Goal: Task Accomplishment & Management: Complete application form

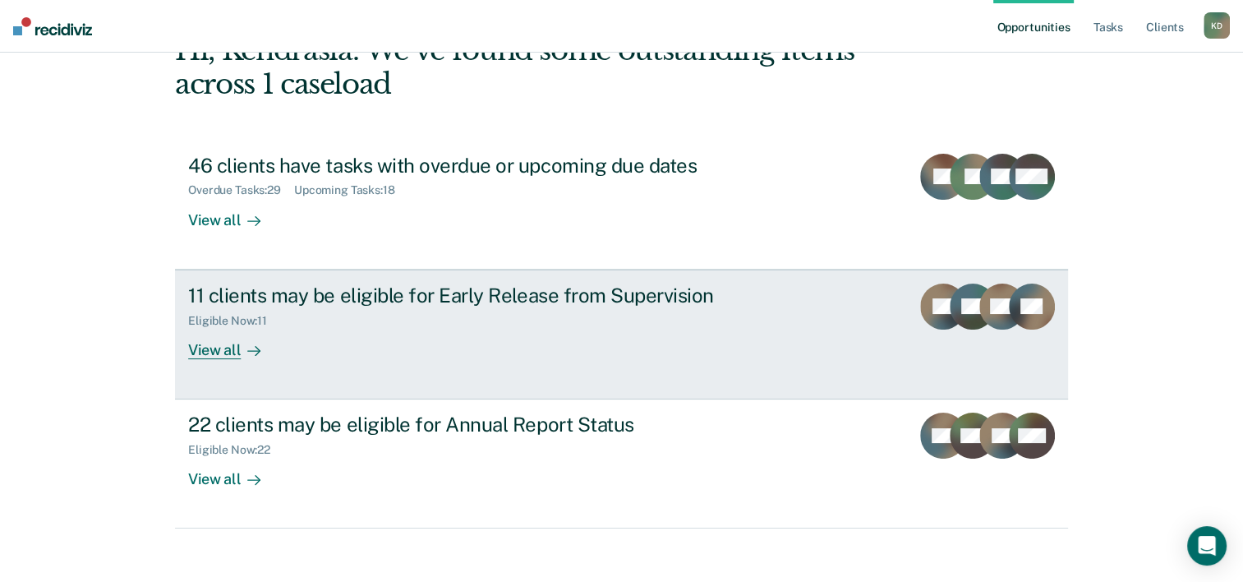
scroll to position [116, 0]
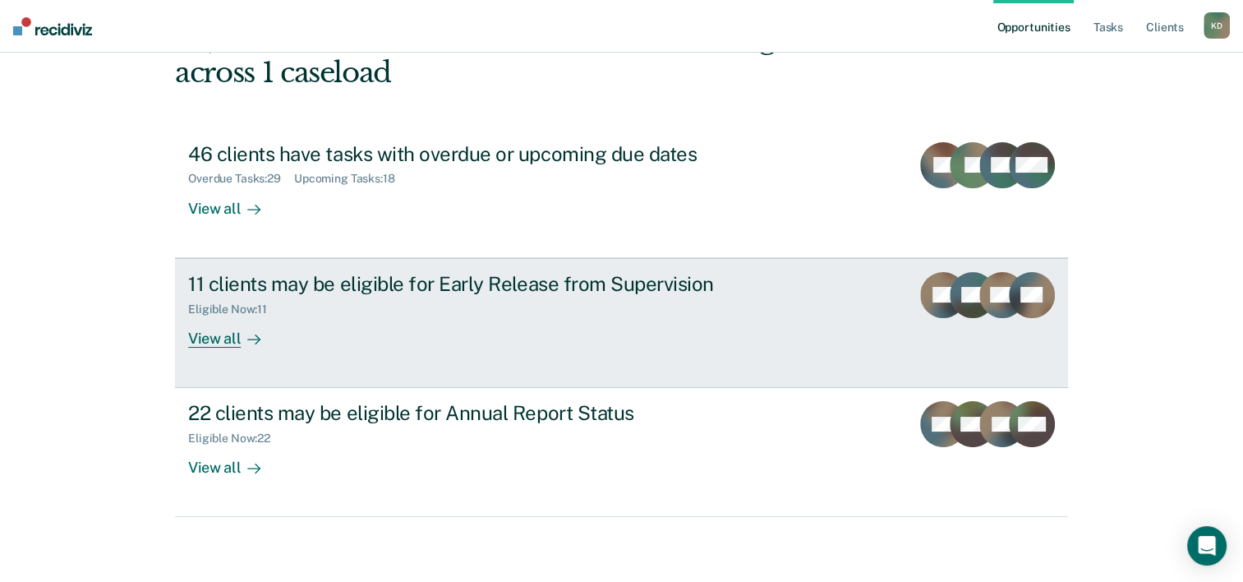
click at [471, 288] on div "11 clients may be eligible for Early Release from Supervision" at bounding box center [476, 284] width 577 height 24
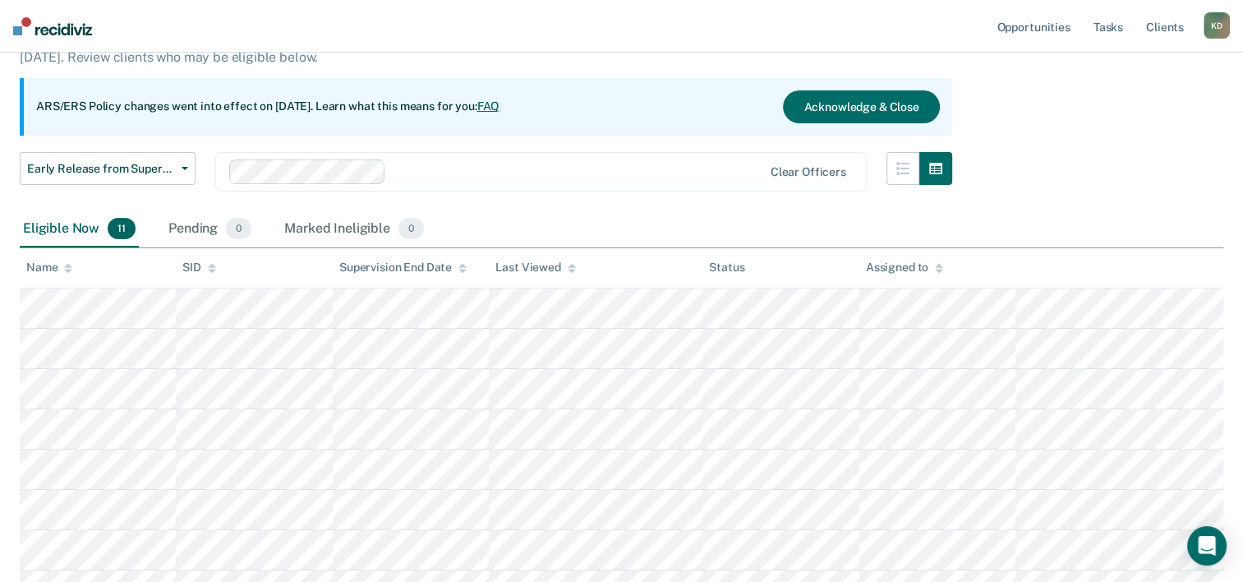
scroll to position [164, 0]
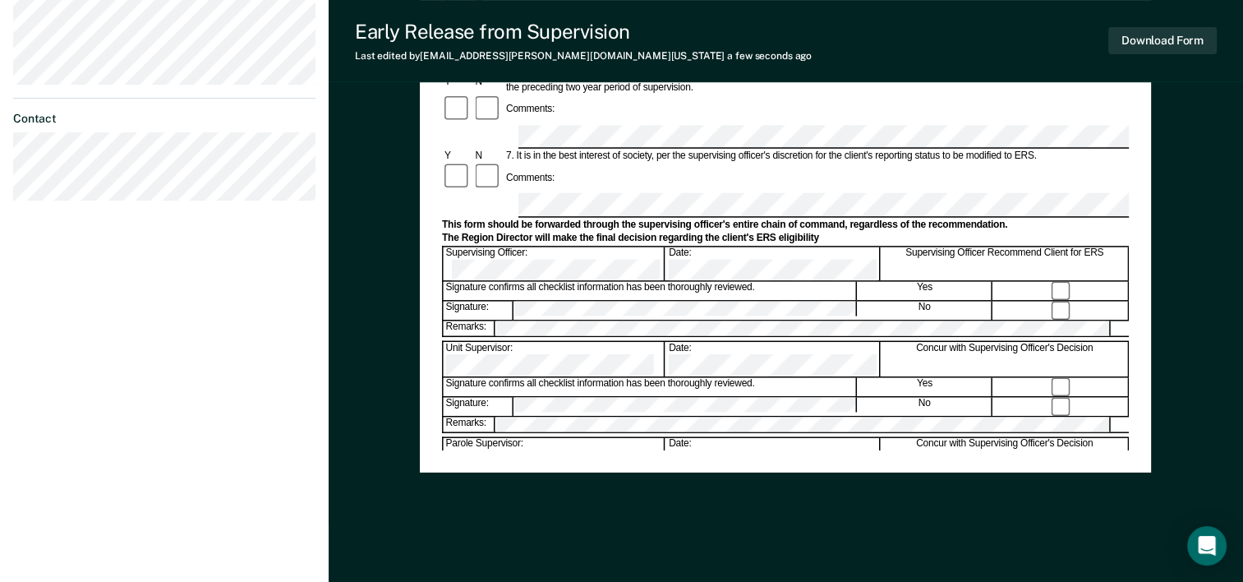
scroll to position [635, 0]
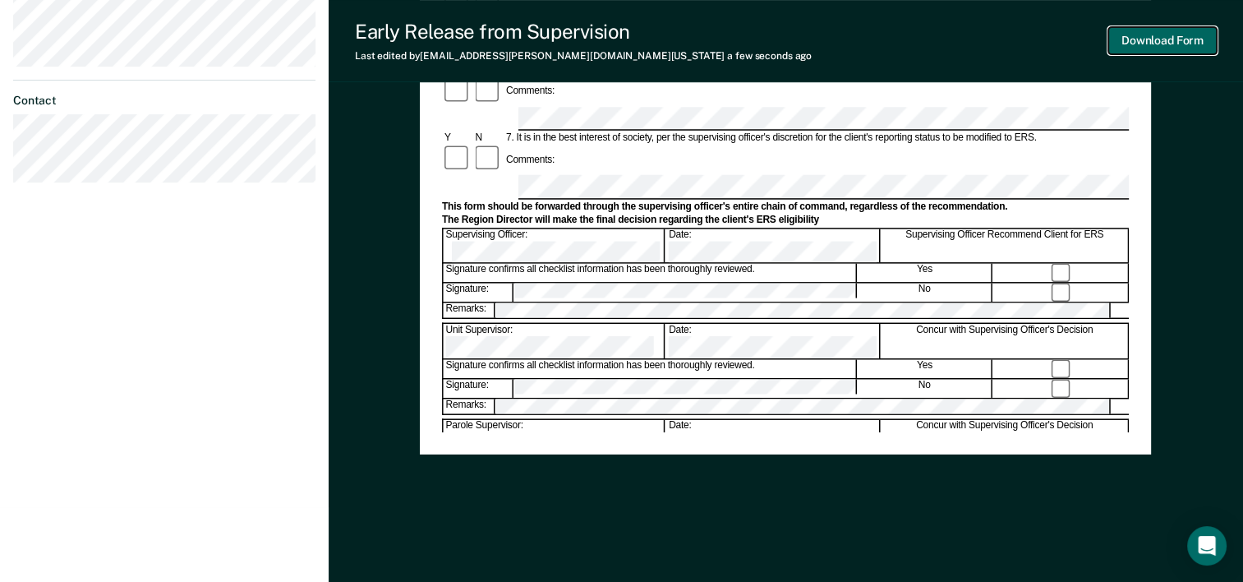
click at [1147, 41] on button "Download Form" at bounding box center [1162, 40] width 108 height 27
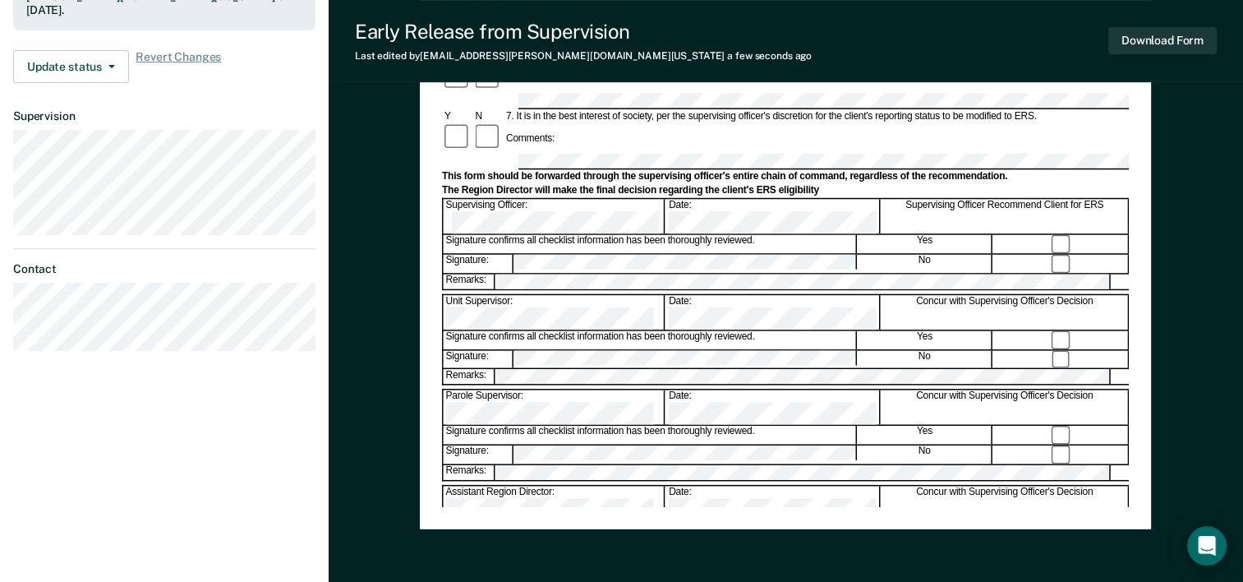
scroll to position [471, 0]
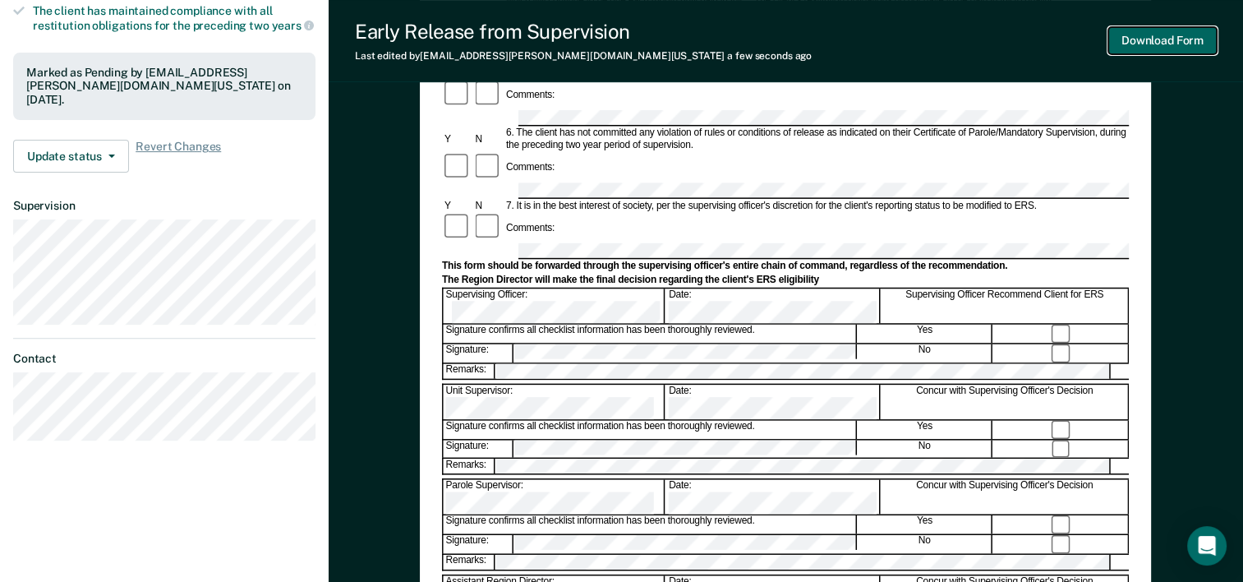
click at [1117, 42] on button "Download Form" at bounding box center [1162, 40] width 108 height 27
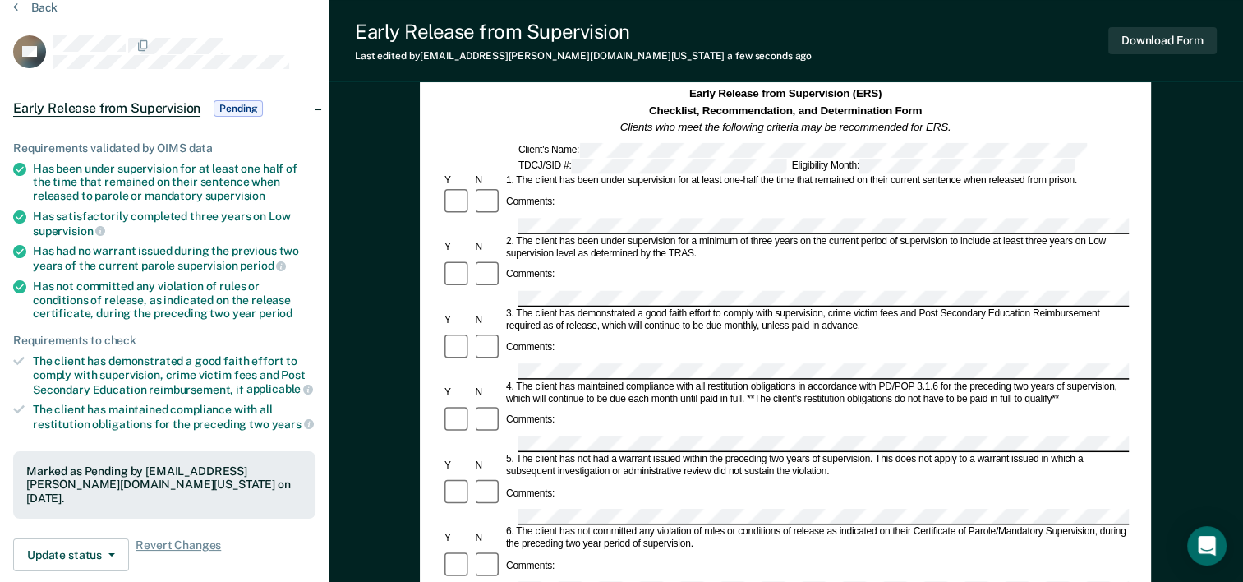
scroll to position [0, 0]
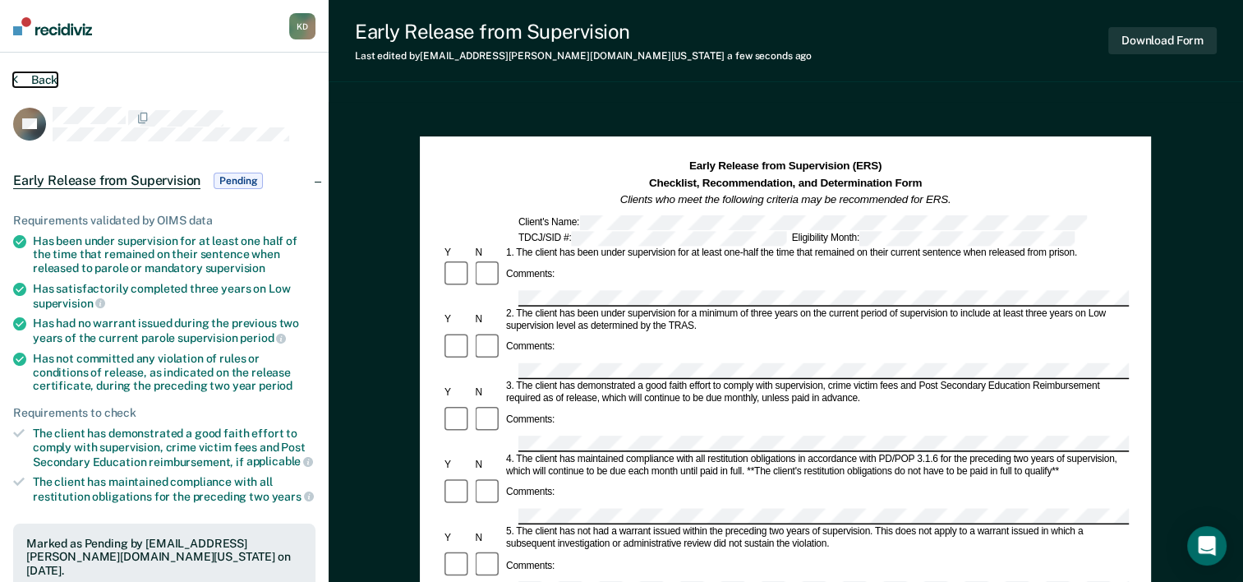
click at [25, 74] on button "Back" at bounding box center [35, 79] width 44 height 15
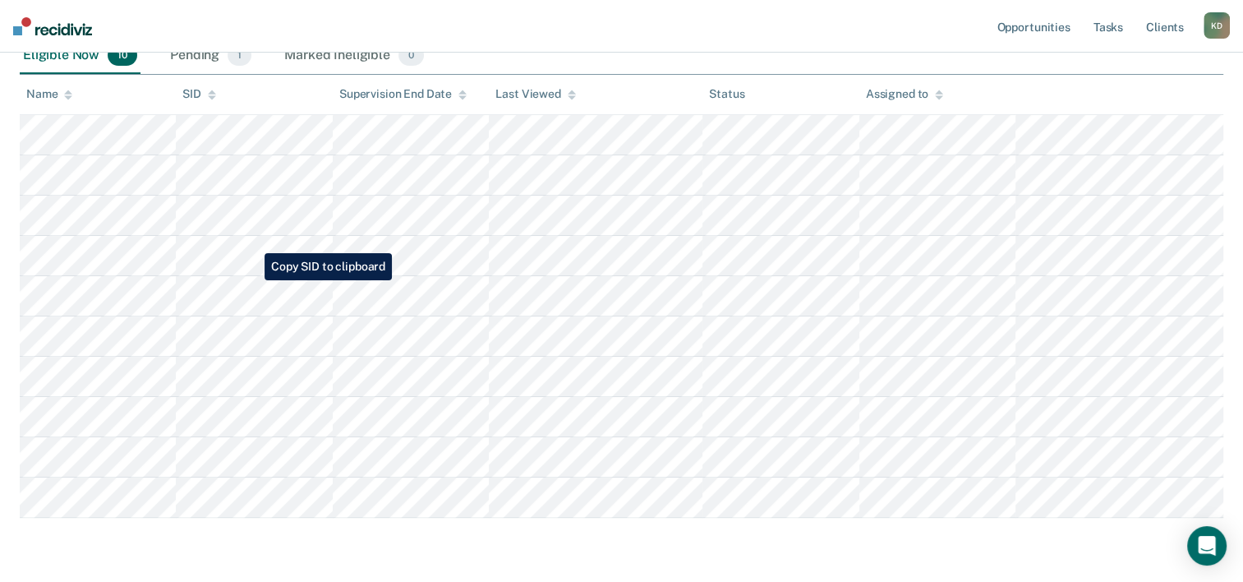
scroll to position [329, 0]
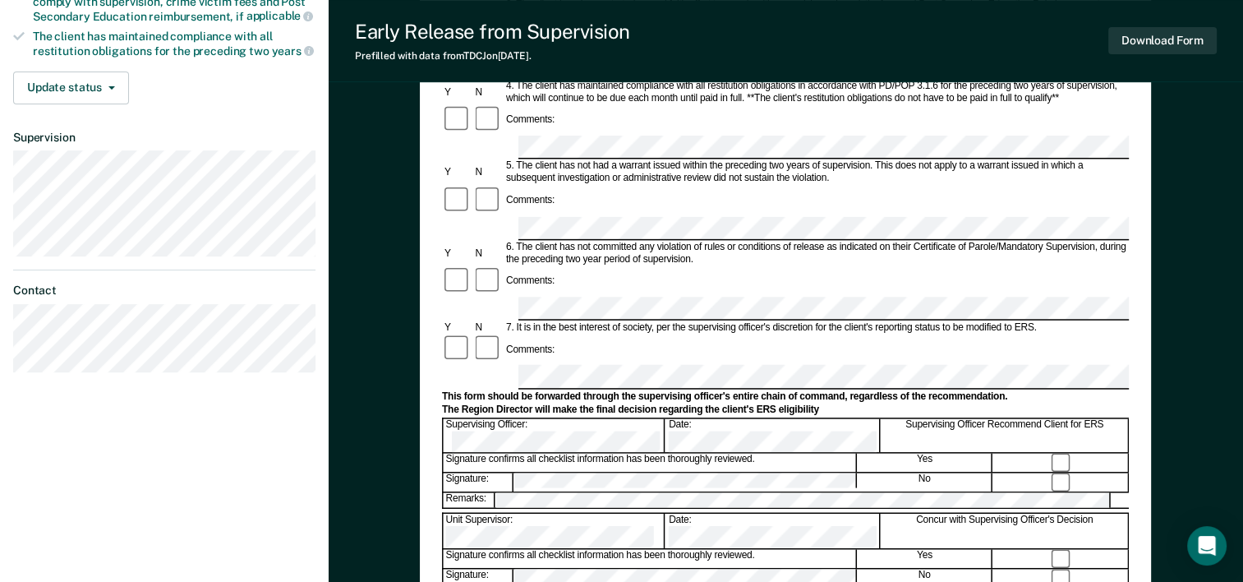
scroll to position [493, 0]
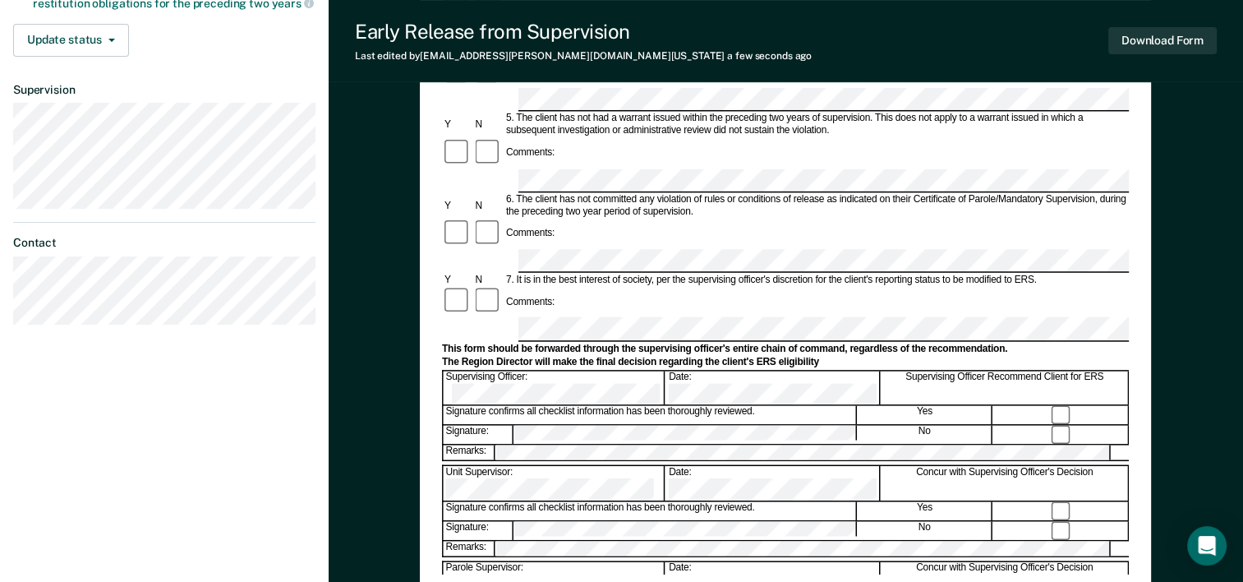
click at [508, 520] on div "Signature: No" at bounding box center [785, 530] width 687 height 20
click at [548, 465] on div "Unit Supervisor: Date: Concur with Supervising Officer's Decision" at bounding box center [785, 482] width 687 height 35
click at [1052, 406] on div at bounding box center [1061, 415] width 135 height 18
click at [1131, 43] on button "Download Form" at bounding box center [1162, 40] width 108 height 27
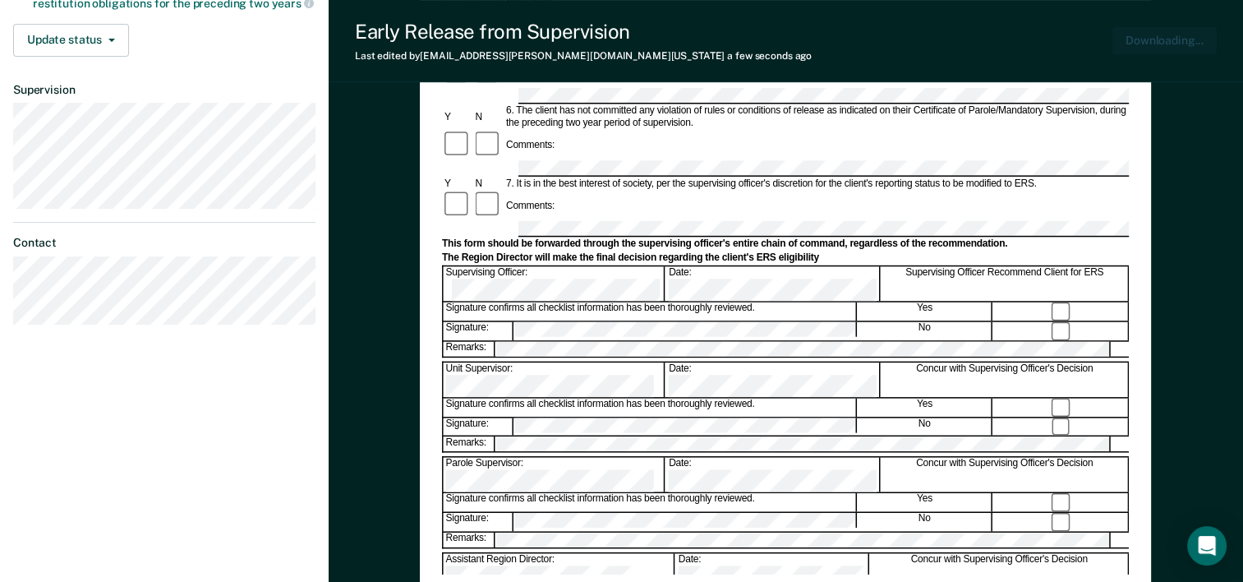
scroll to position [0, 0]
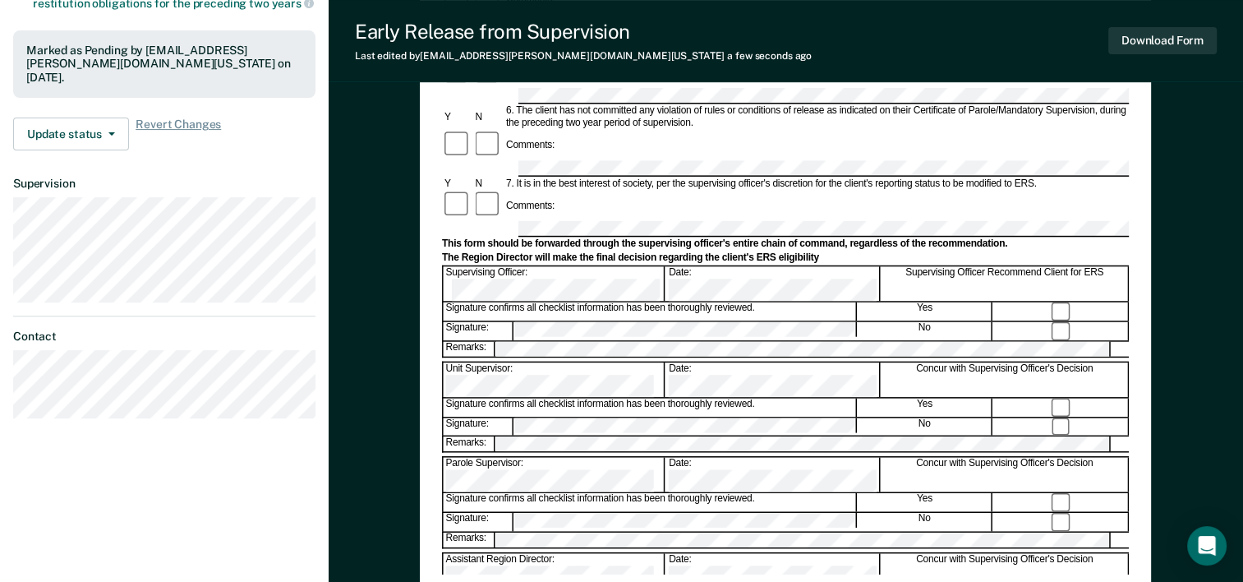
click at [766, 79] on div "Early Release from Supervision Last edited by [PERSON_NAME][EMAIL_ADDRESS][DOMA…" at bounding box center [786, 41] width 914 height 82
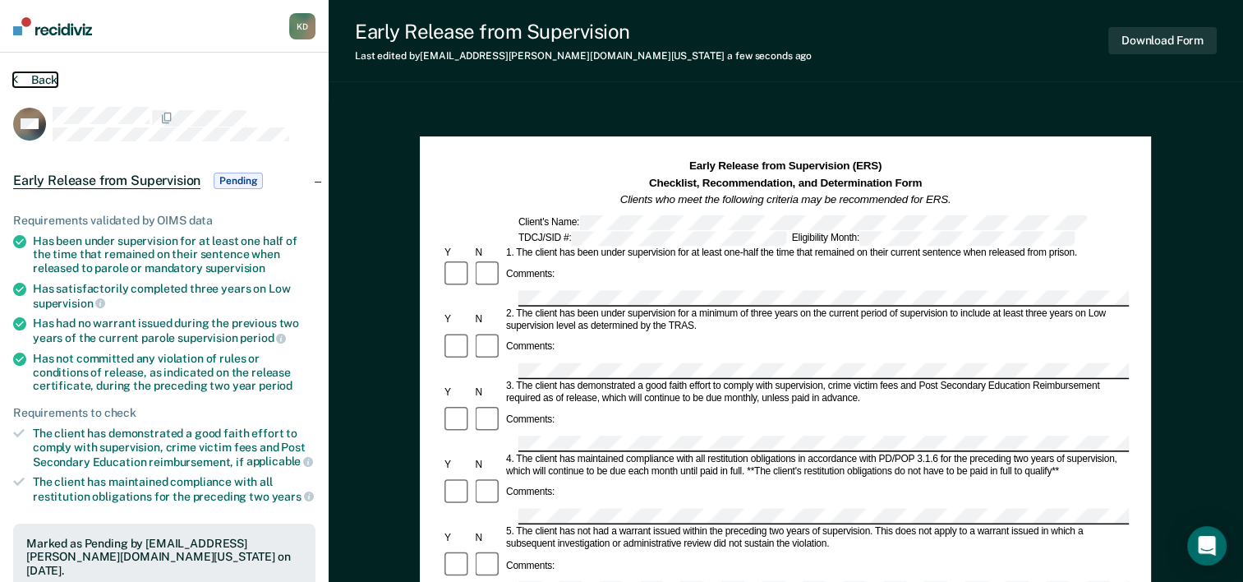
click at [49, 81] on button "Back" at bounding box center [35, 79] width 44 height 15
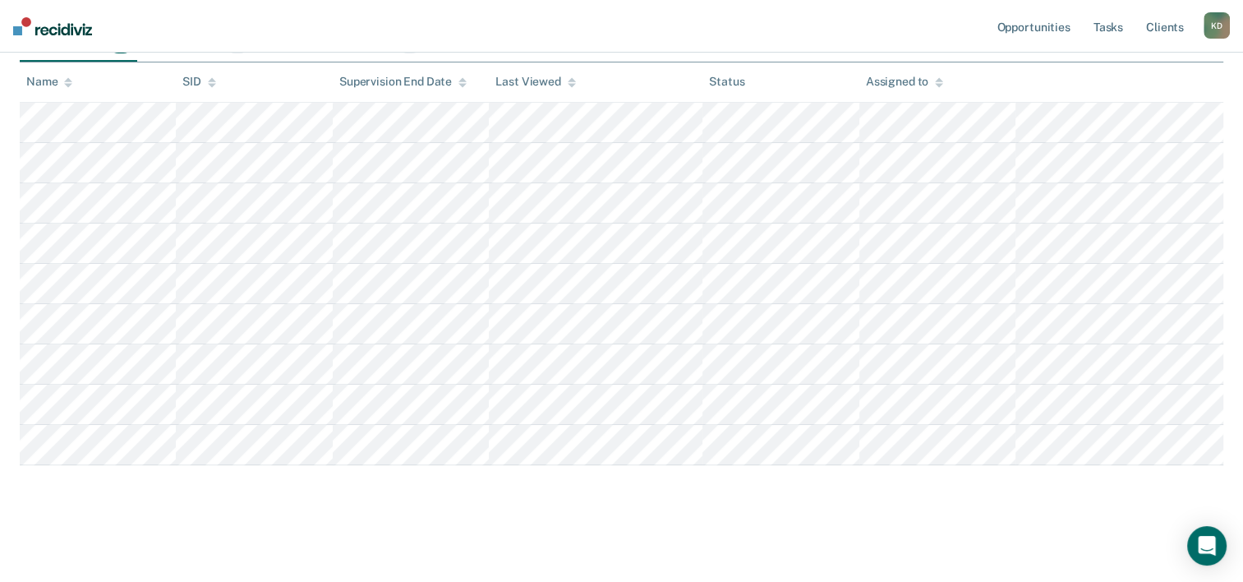
scroll to position [230, 0]
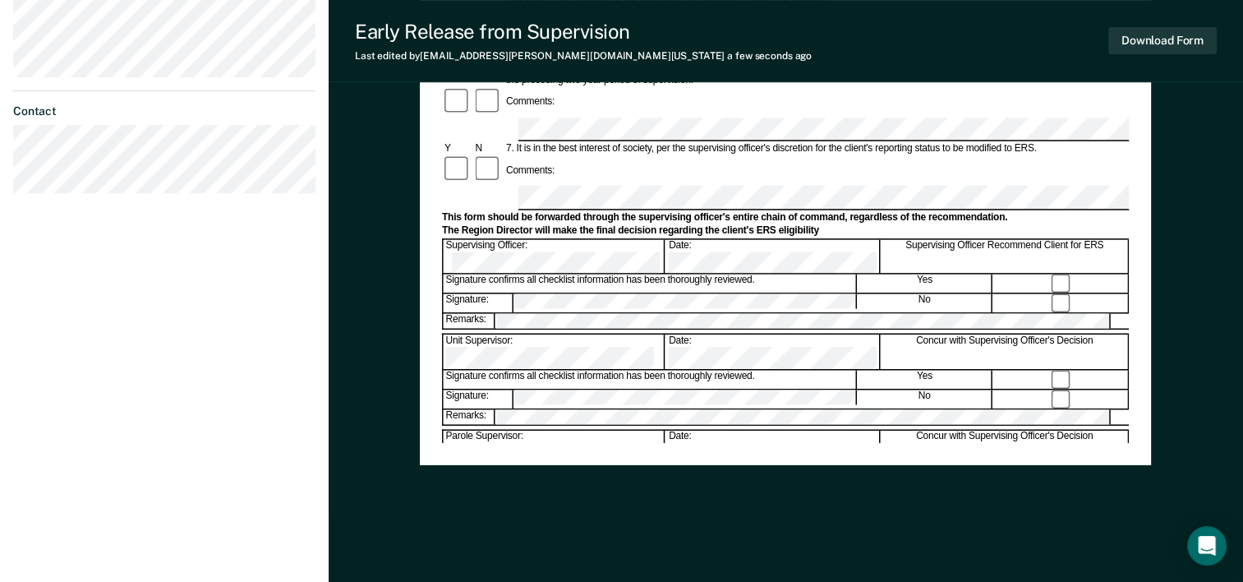
scroll to position [635, 0]
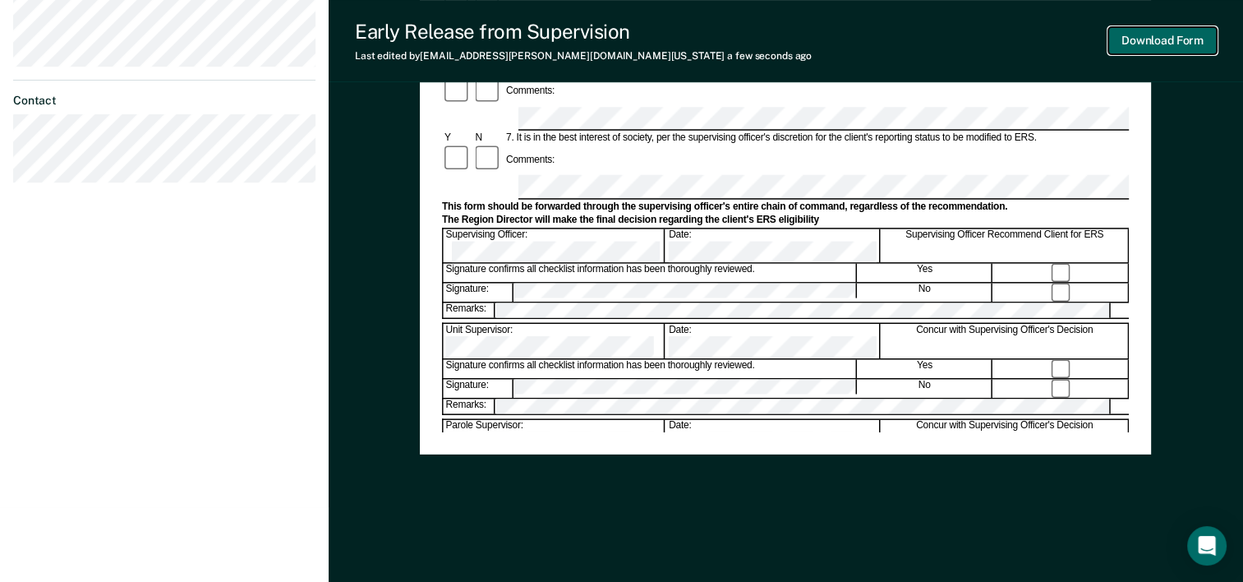
click at [1175, 46] on button "Download Form" at bounding box center [1162, 40] width 108 height 27
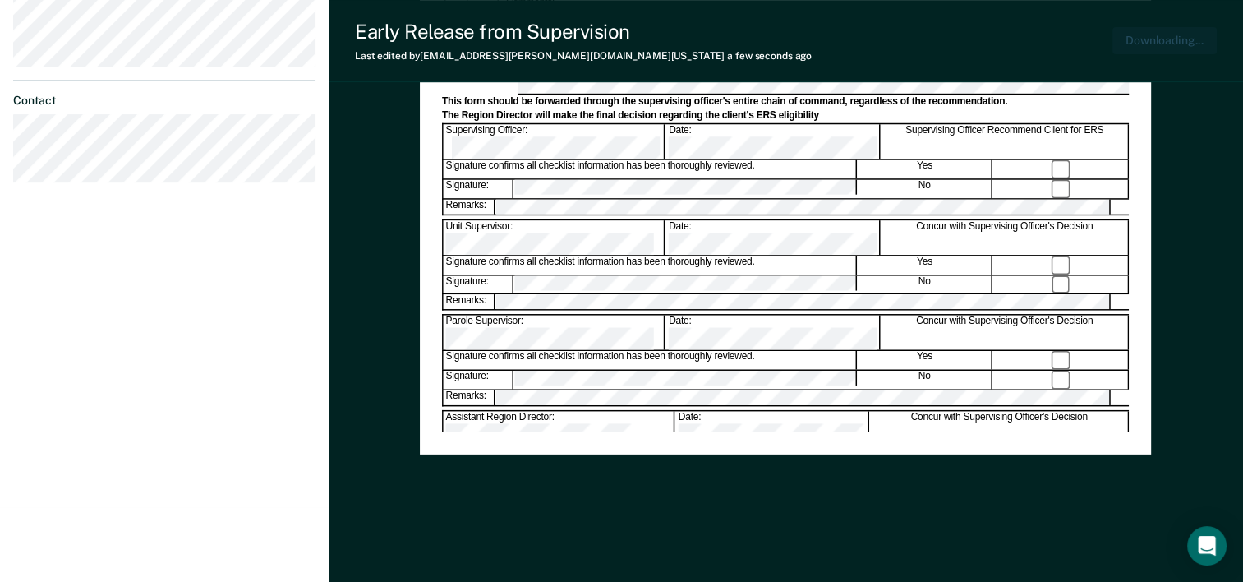
scroll to position [0, 0]
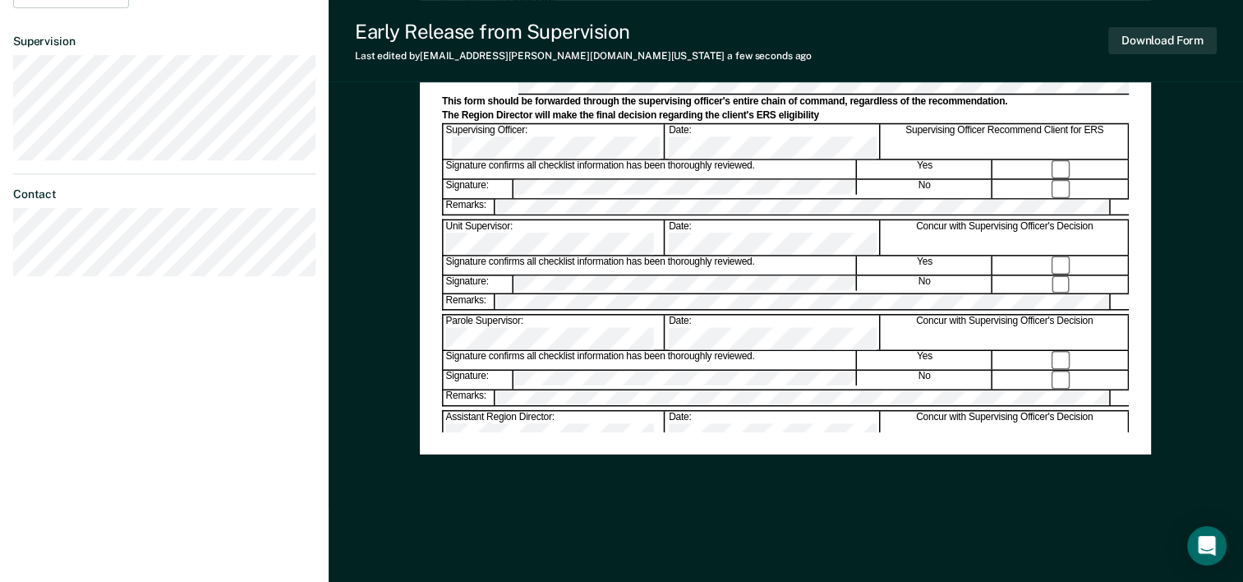
click at [762, 57] on div "Early Release from Supervision Last edited by [PERSON_NAME][EMAIL_ADDRESS][DOMA…" at bounding box center [786, 41] width 914 height 82
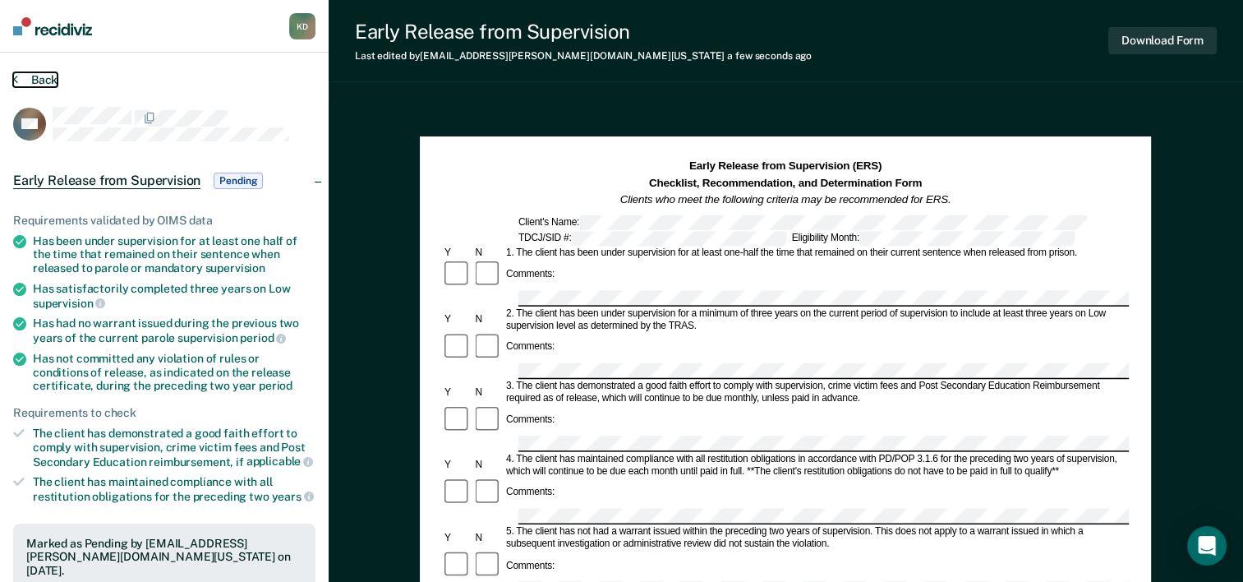
click at [30, 80] on button "Back" at bounding box center [35, 79] width 44 height 15
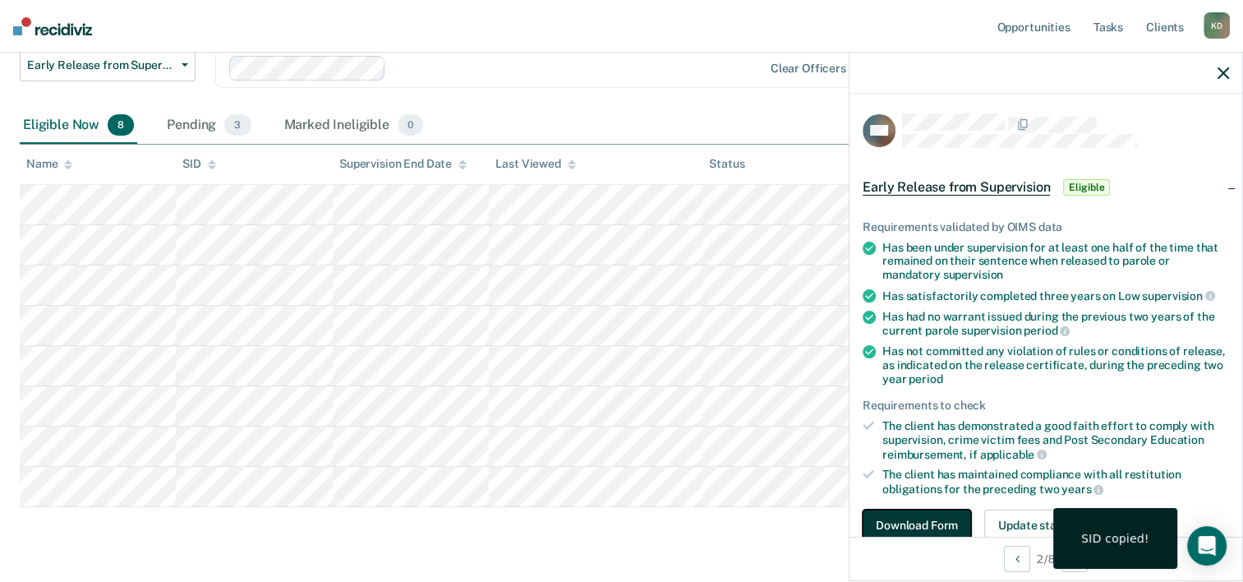
click at [914, 527] on button "Download Form" at bounding box center [917, 525] width 108 height 33
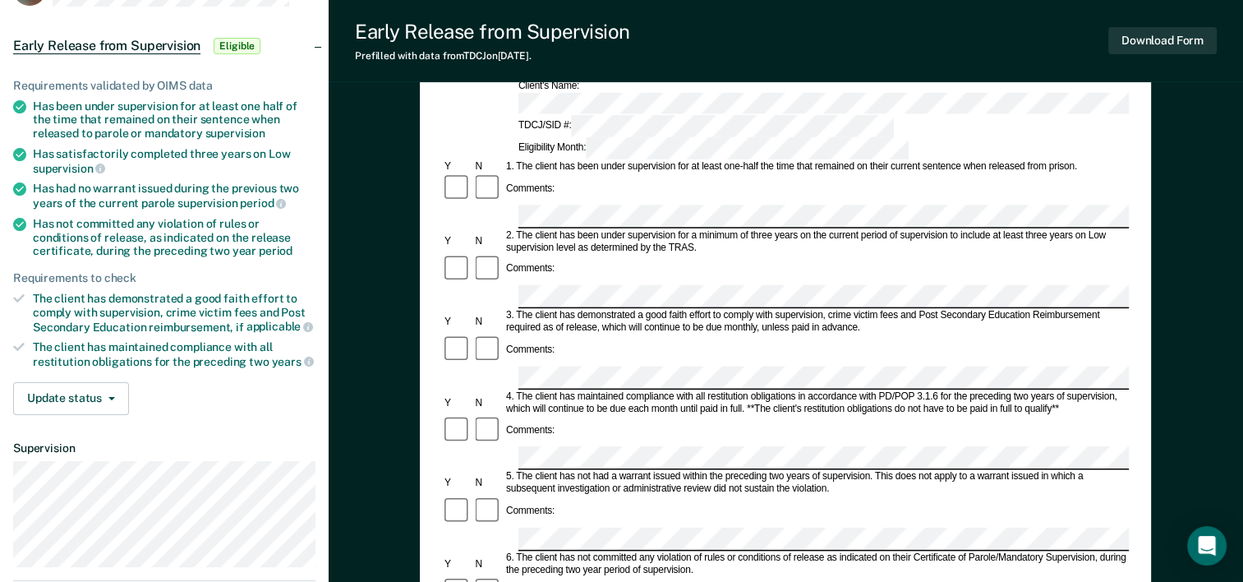
scroll to position [164, 0]
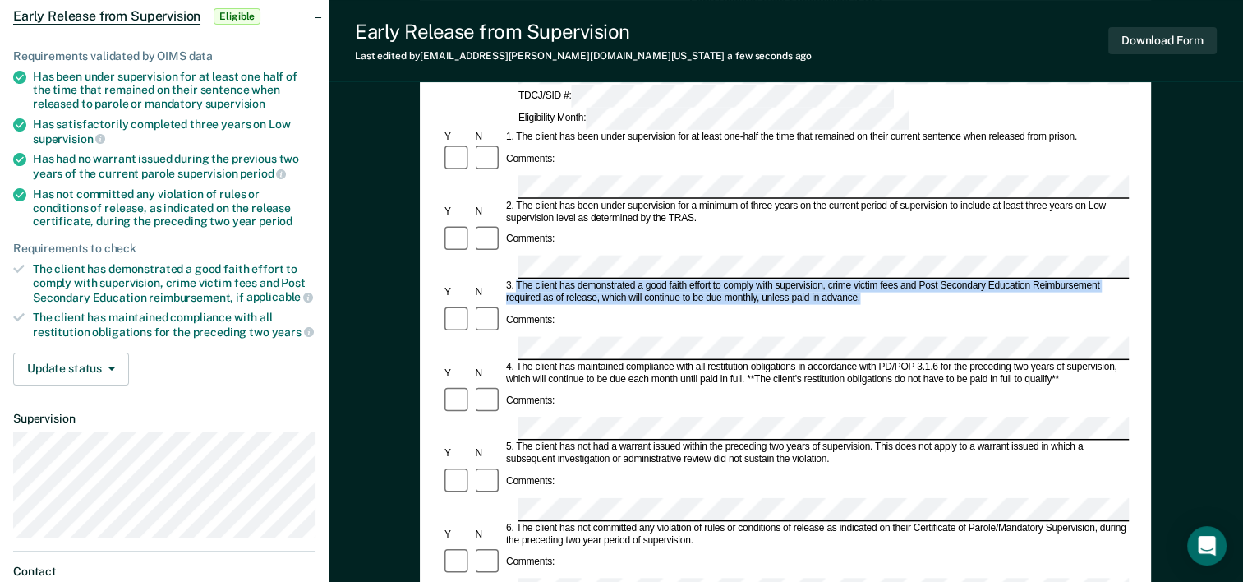
drag, startPoint x: 518, startPoint y: 205, endPoint x: 864, endPoint y: 212, distance: 346.0
click at [864, 280] on div "3. The client has demonstrated a good faith effort to comply with supervision, …" at bounding box center [816, 292] width 625 height 25
drag, startPoint x: 864, startPoint y: 212, endPoint x: 825, endPoint y: 212, distance: 39.4
copy div "The client has demonstrated a good faith effort to comply with supervision, cri…"
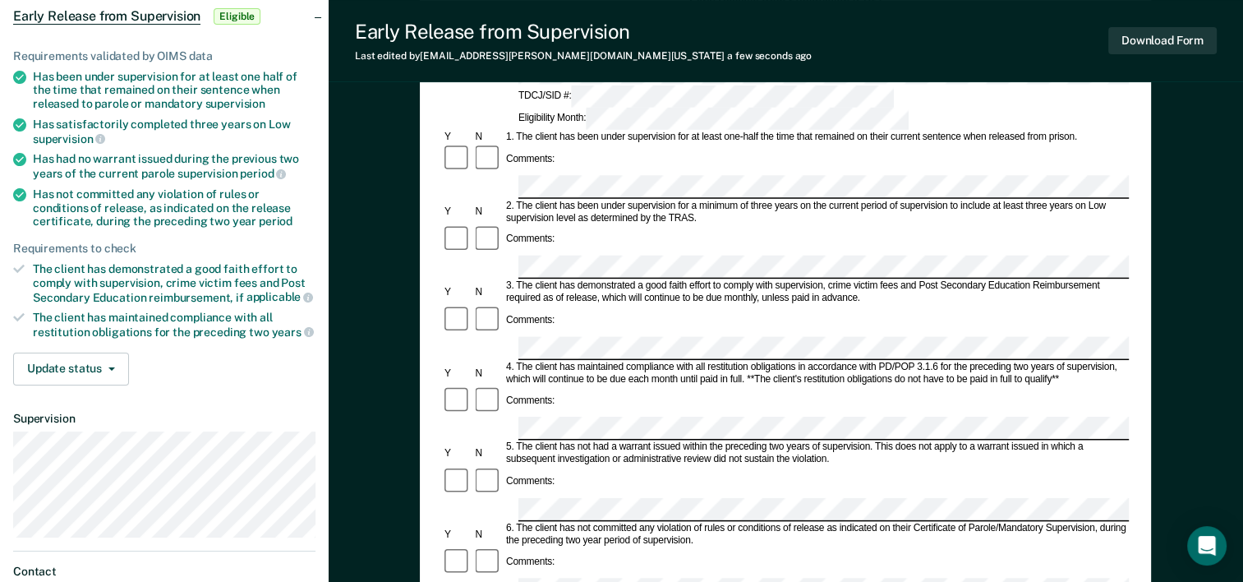
scroll to position [246, 0]
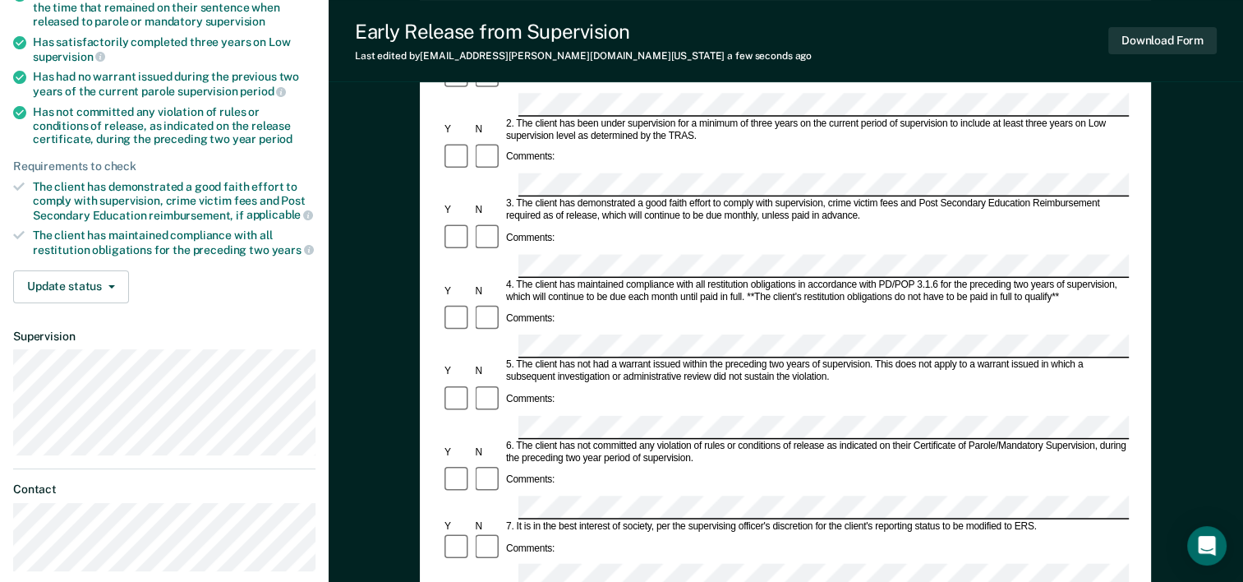
click at [473, 532] on div at bounding box center [488, 547] width 30 height 31
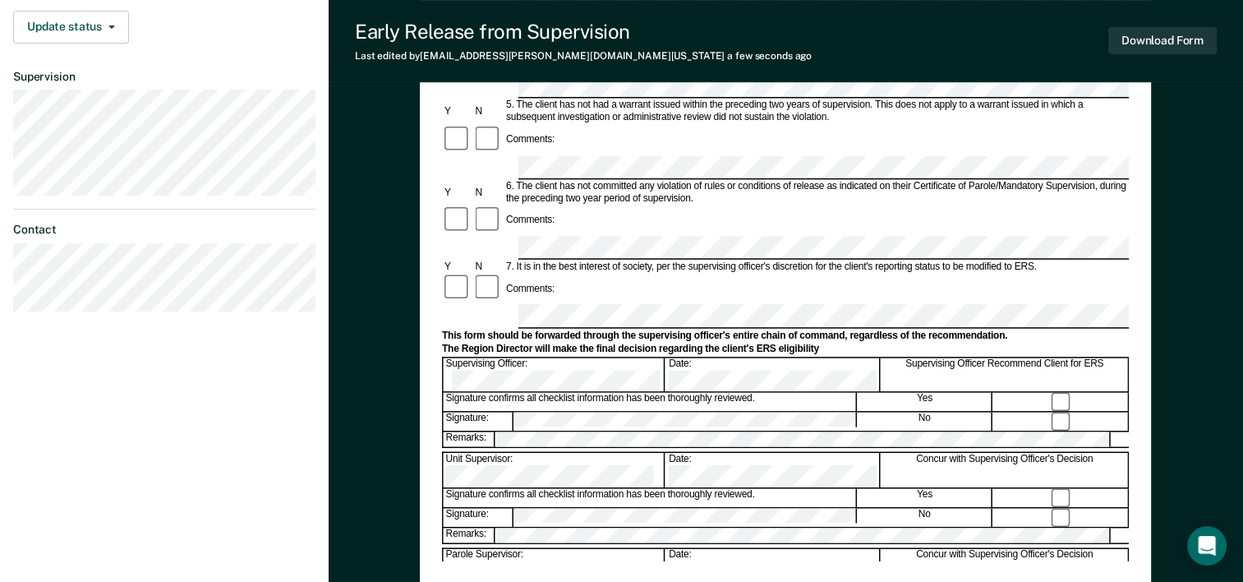
scroll to position [575, 0]
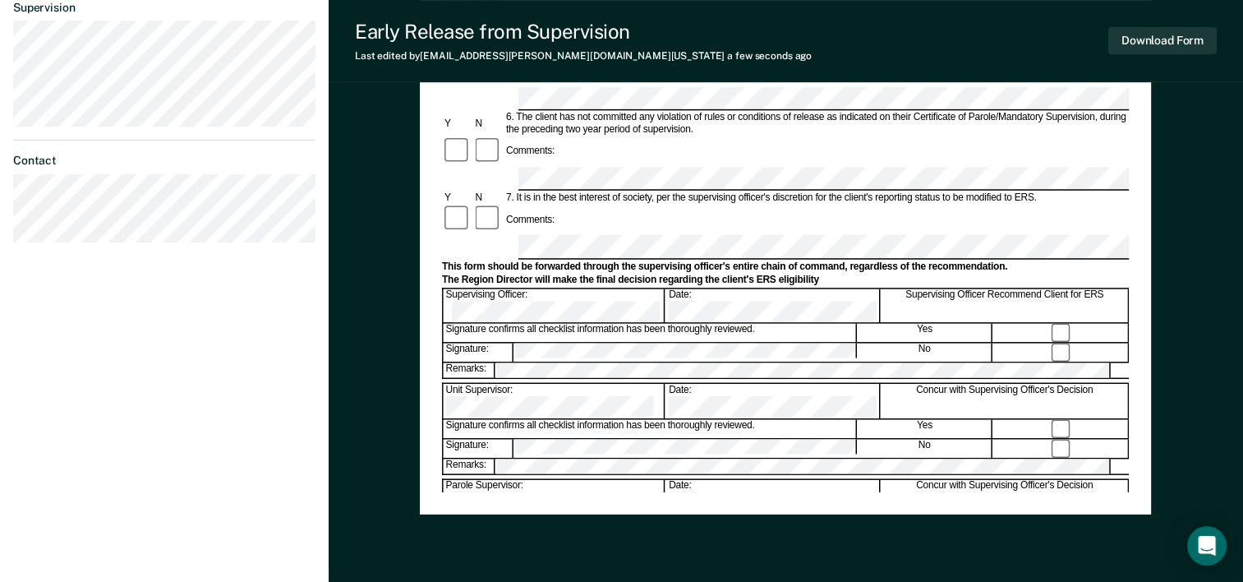
click at [589, 379] on div at bounding box center [785, 380] width 687 height 3
click at [562, 575] on div "Assistant Region Director:" at bounding box center [555, 592] width 222 height 35
click at [1139, 49] on button "Download Form" at bounding box center [1162, 40] width 108 height 27
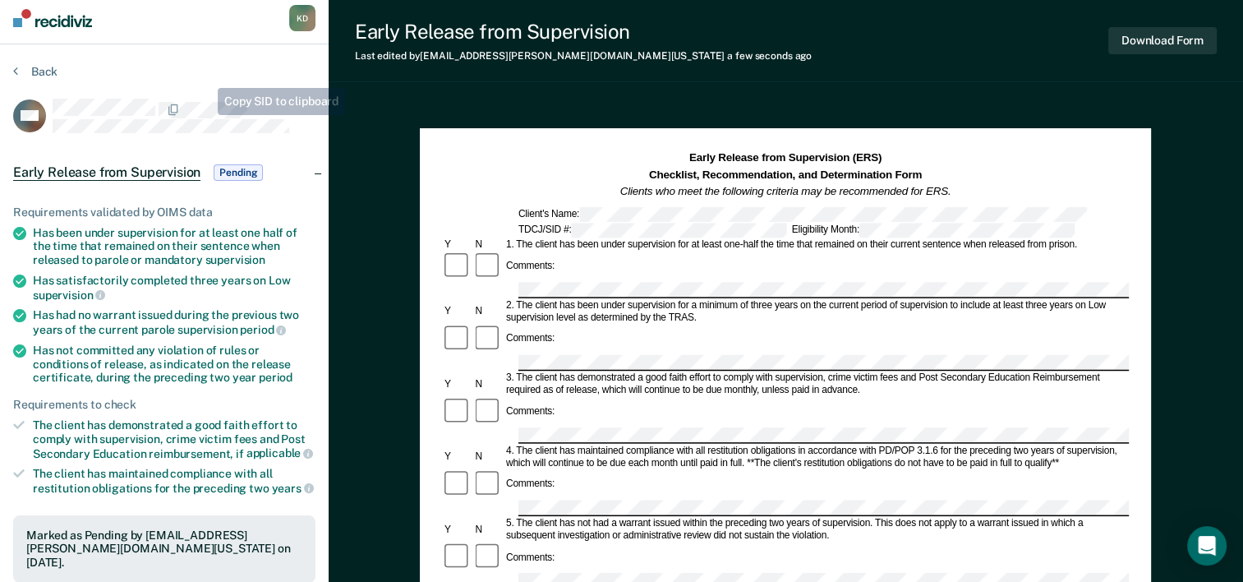
scroll to position [0, 0]
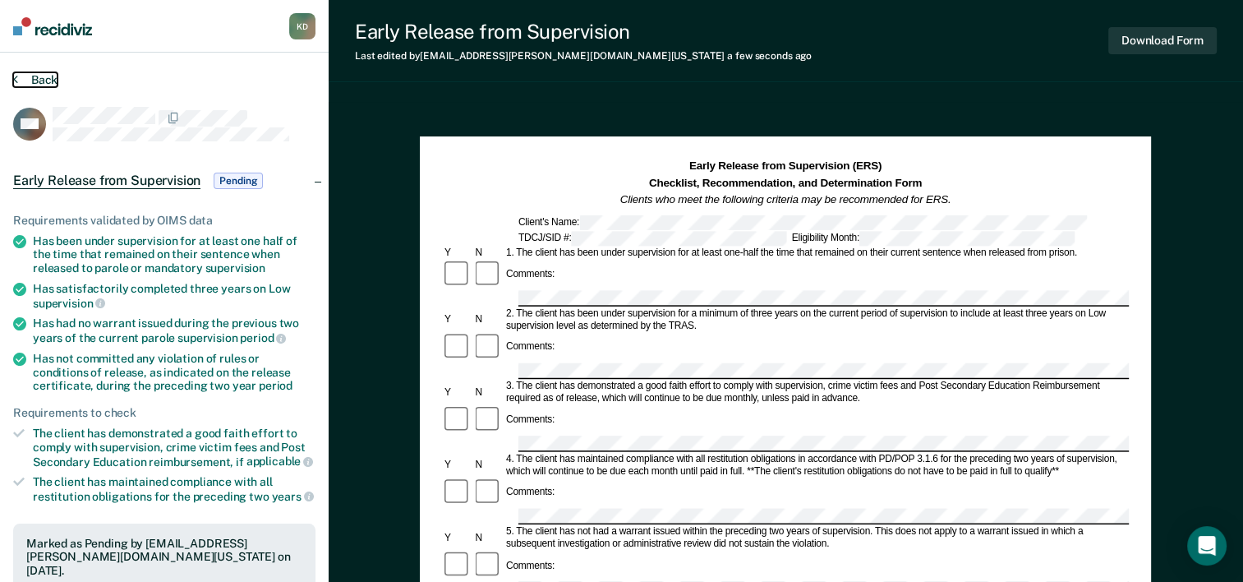
click at [21, 77] on button "Back" at bounding box center [35, 79] width 44 height 15
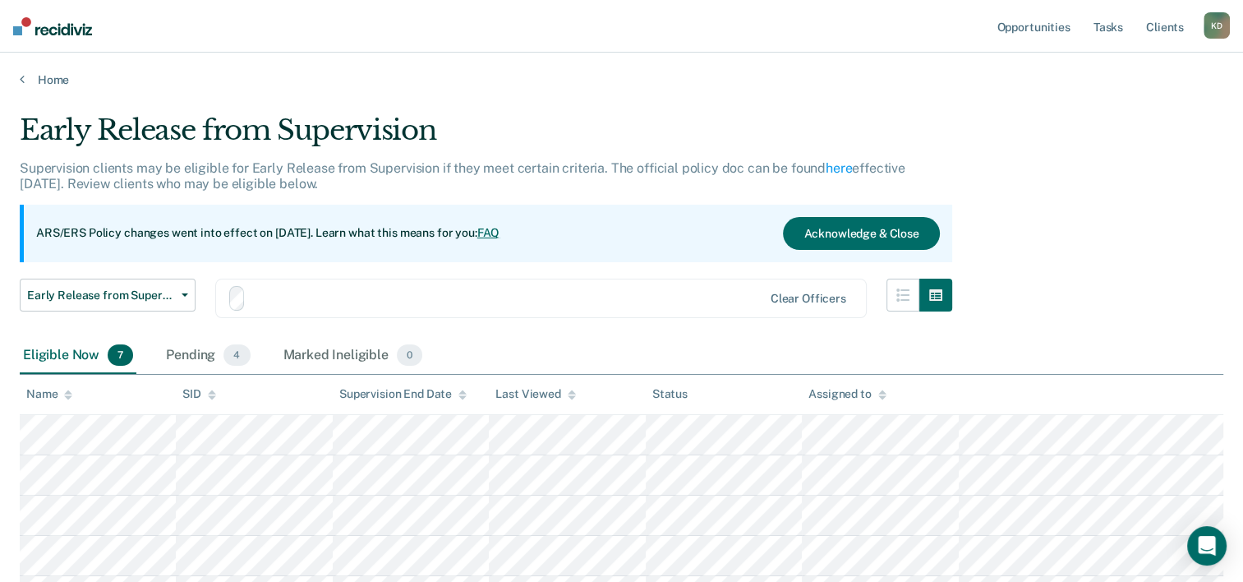
scroll to position [230, 0]
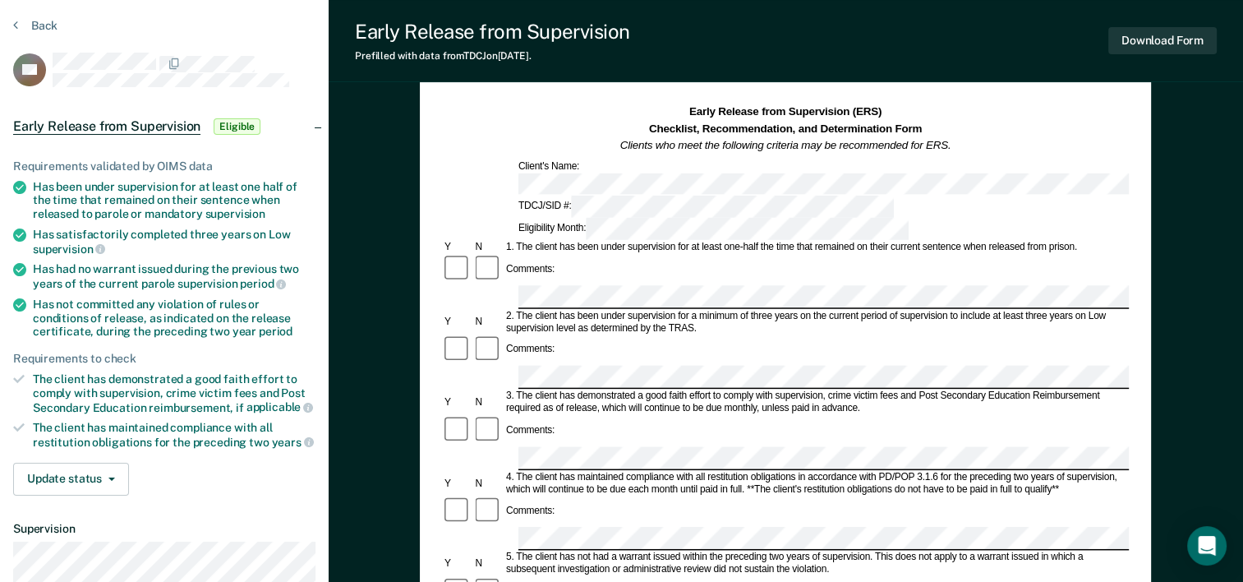
scroll to position [82, 0]
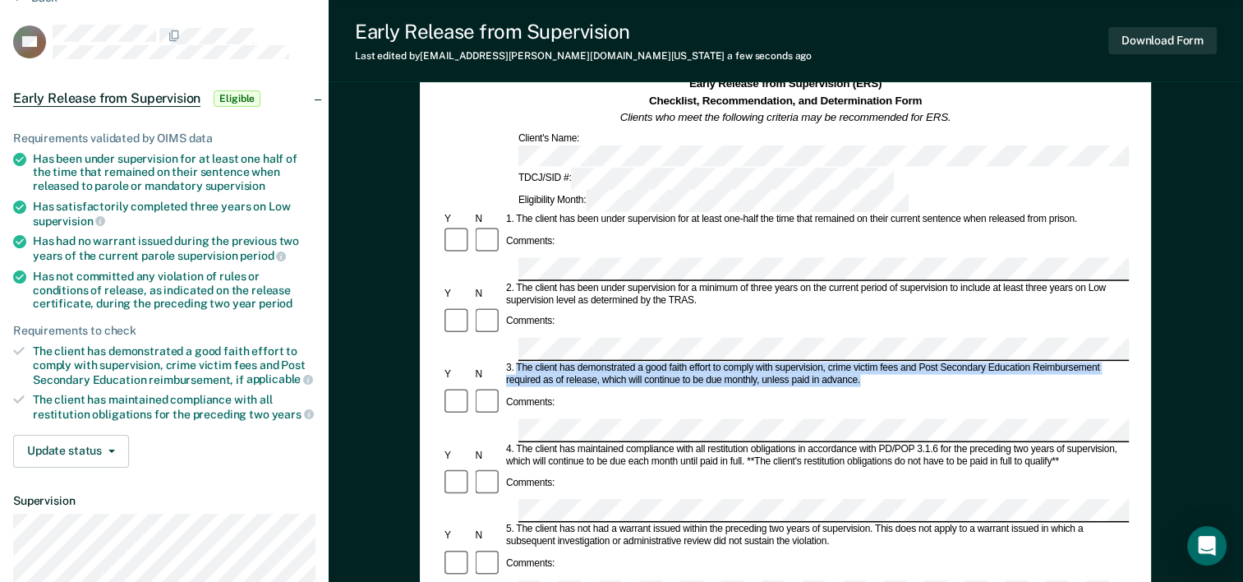
drag, startPoint x: 518, startPoint y: 283, endPoint x: 864, endPoint y: 299, distance: 347.1
click at [864, 362] on div "3. The client has demonstrated a good faith effort to comply with supervision, …" at bounding box center [816, 374] width 625 height 25
drag, startPoint x: 864, startPoint y: 299, endPoint x: 821, endPoint y: 297, distance: 43.6
copy div "The client has demonstrated a good faith effort to comply with supervision, cri…"
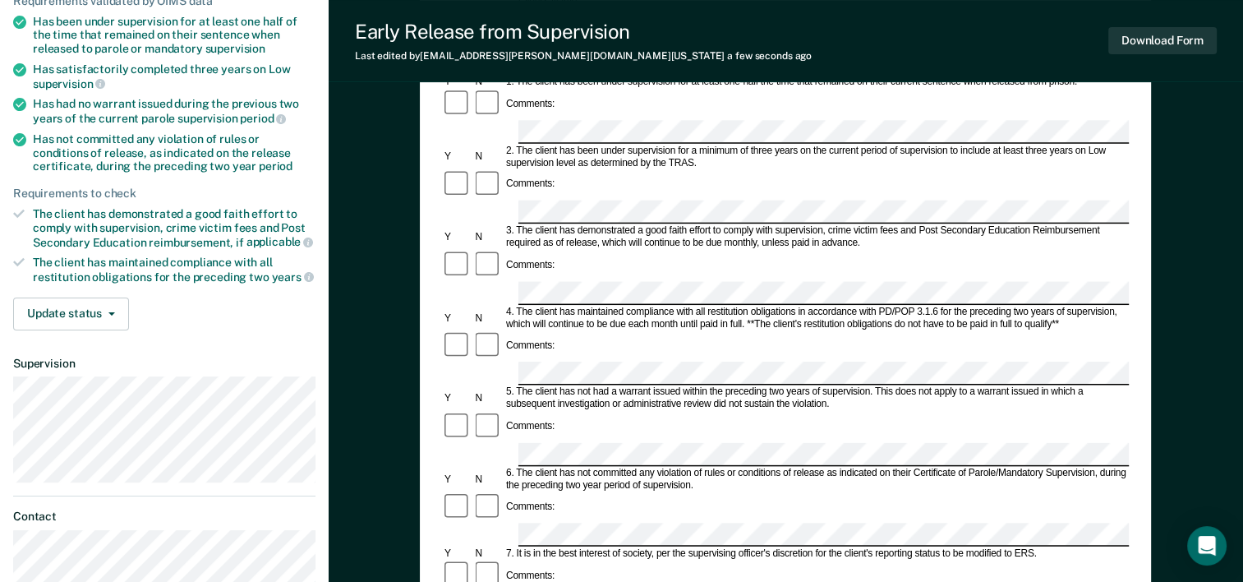
scroll to position [246, 0]
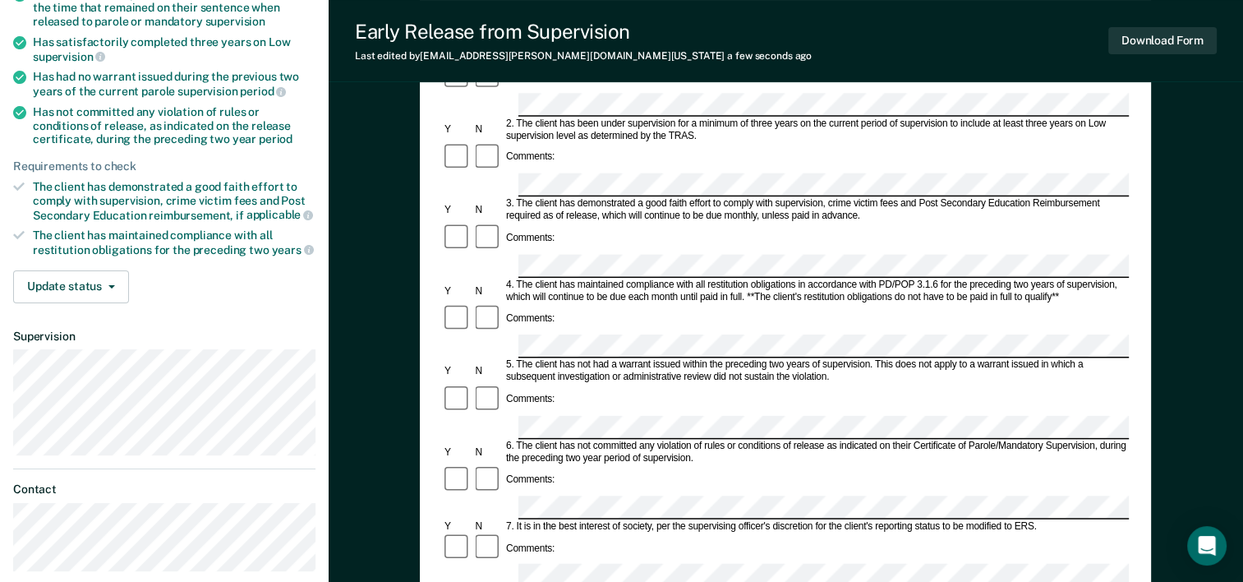
click at [470, 532] on div at bounding box center [457, 547] width 30 height 31
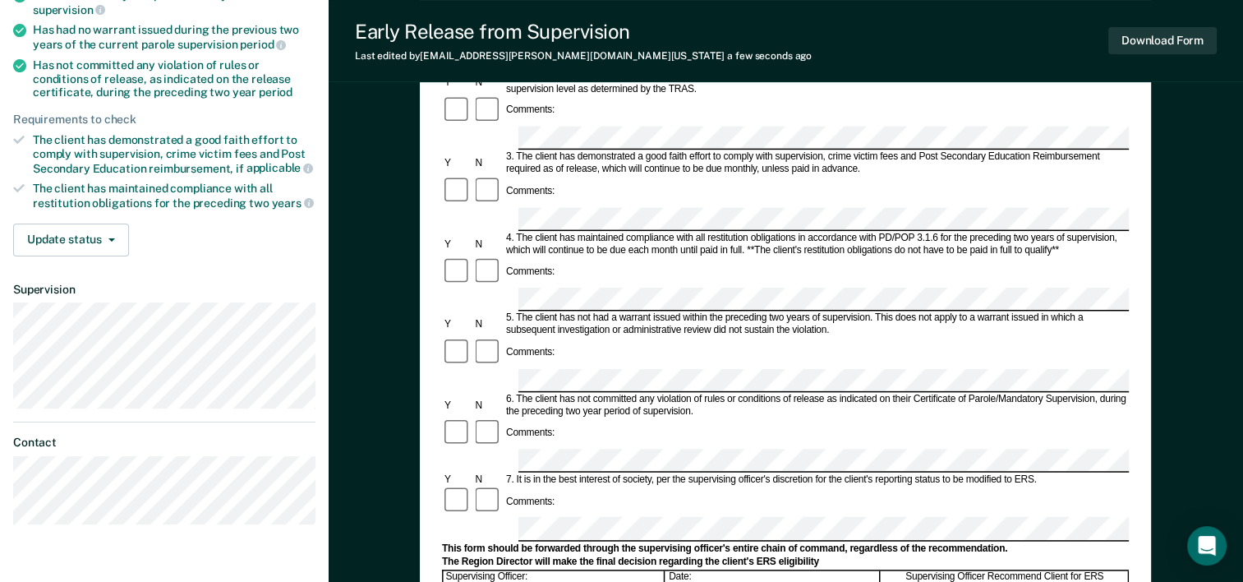
scroll to position [411, 0]
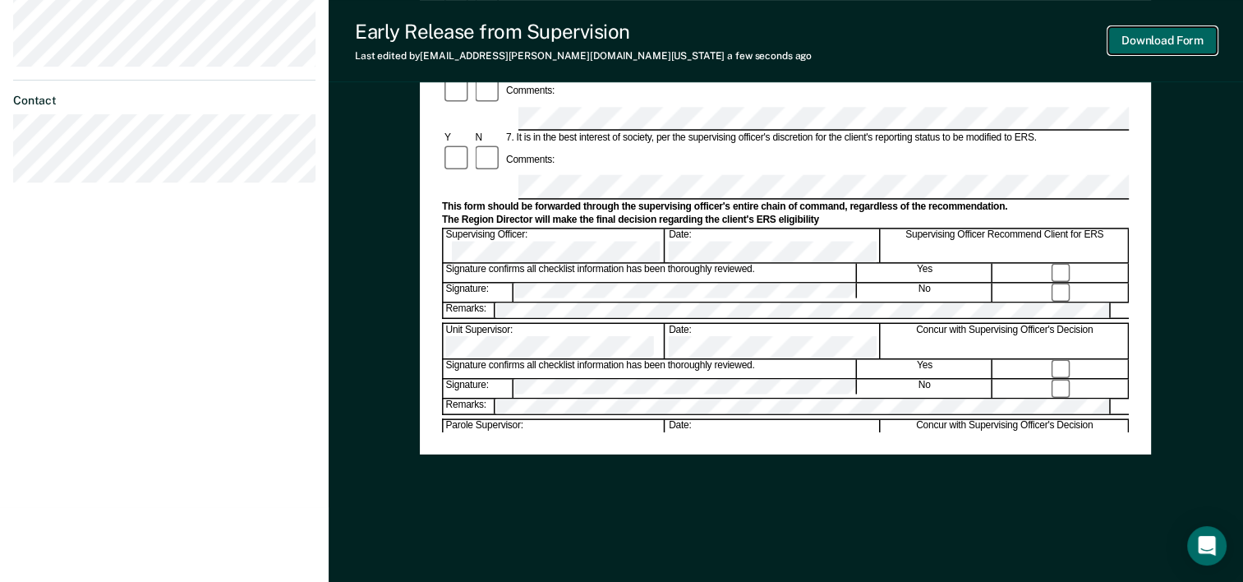
click at [1140, 38] on button "Download Form" at bounding box center [1162, 40] width 108 height 27
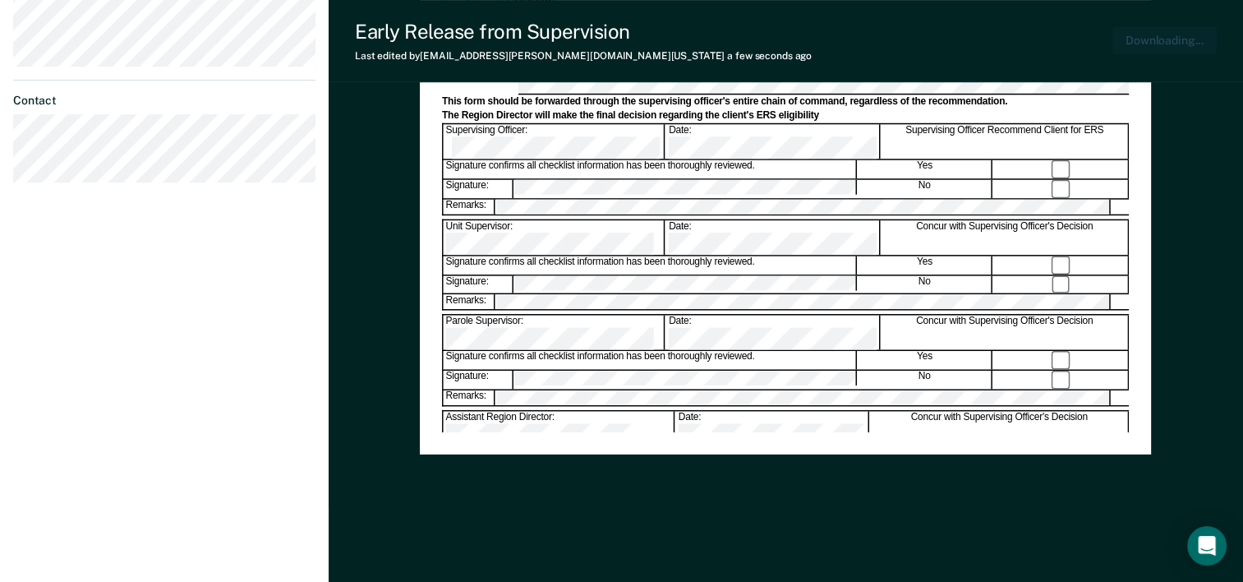
scroll to position [0, 0]
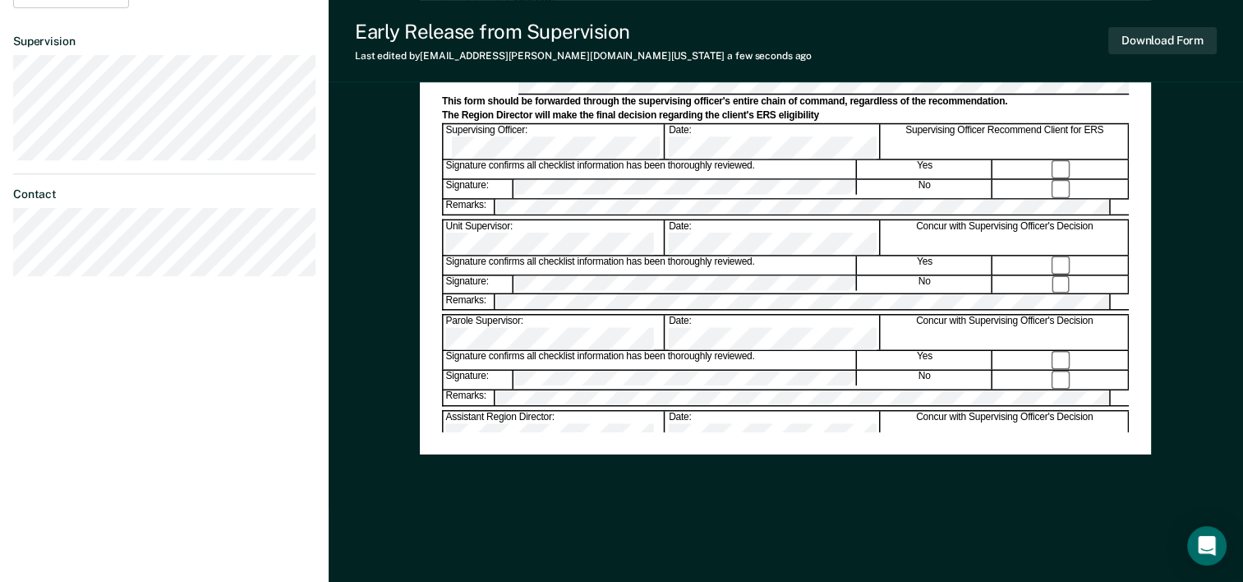
click at [389, 36] on div "Early Release from Supervision" at bounding box center [583, 32] width 457 height 24
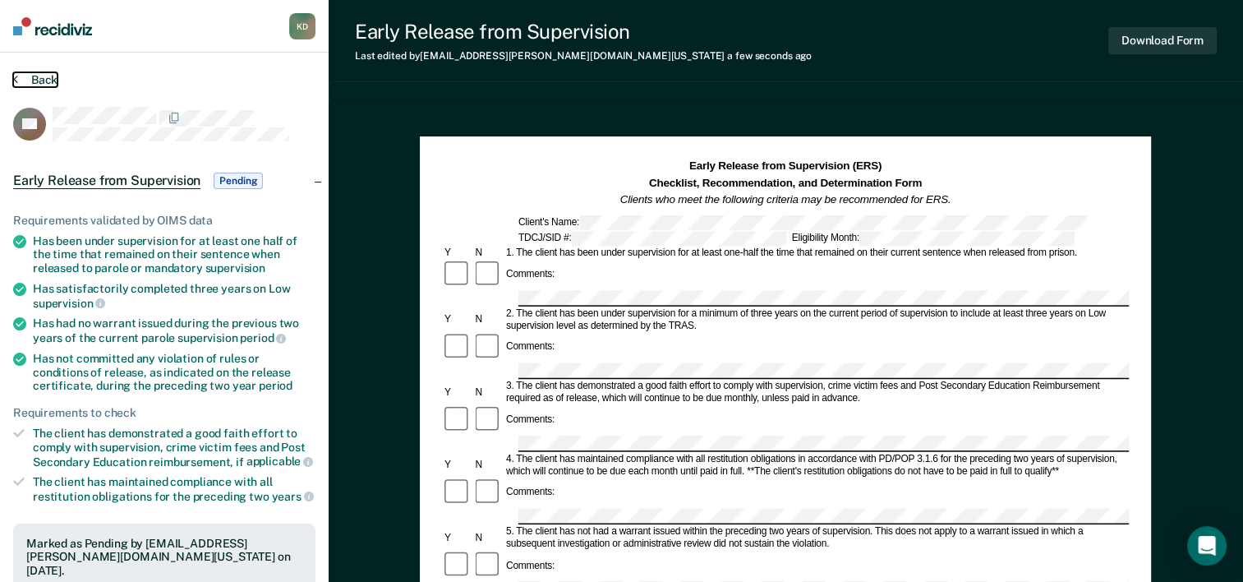
click at [36, 73] on button "Back" at bounding box center [35, 79] width 44 height 15
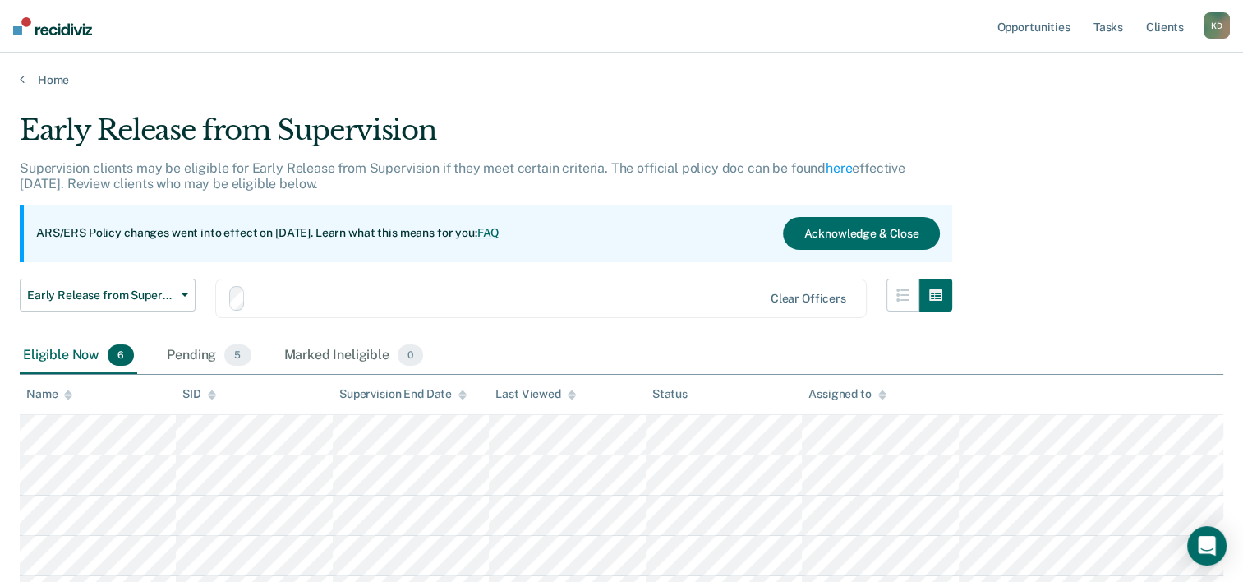
scroll to position [191, 0]
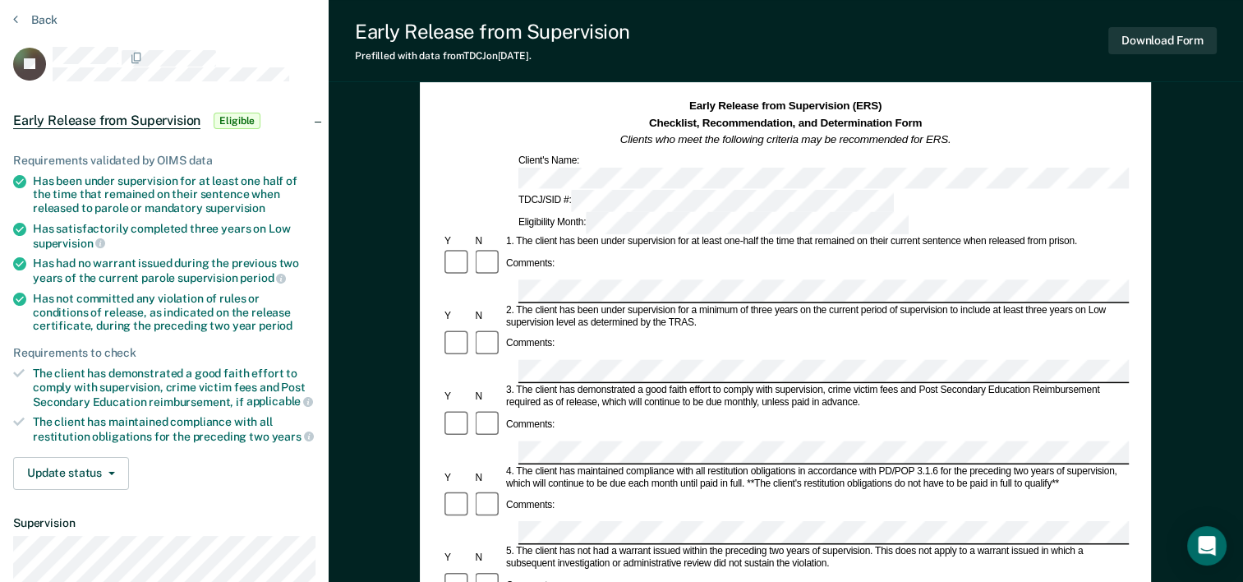
scroll to position [164, 0]
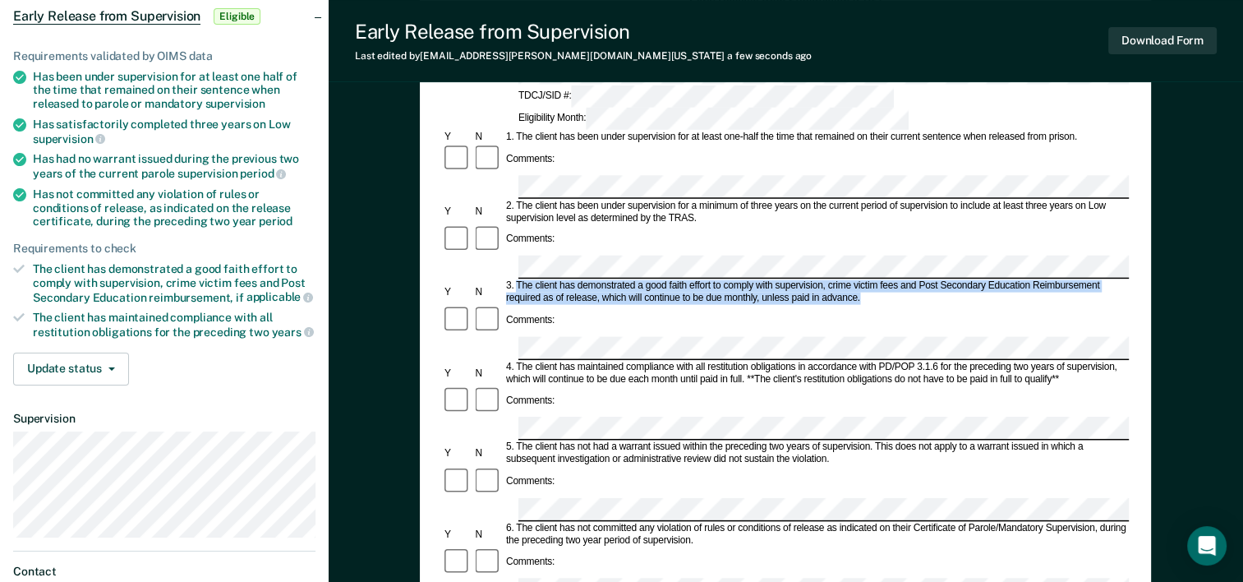
drag, startPoint x: 516, startPoint y: 201, endPoint x: 865, endPoint y: 215, distance: 349.5
click at [865, 280] on div "3. The client has demonstrated a good faith effort to comply with supervision, …" at bounding box center [816, 292] width 625 height 25
drag, startPoint x: 865, startPoint y: 215, endPoint x: 836, endPoint y: 214, distance: 29.6
copy div "The client has demonstrated a good faith effort to comply with supervision, cri…"
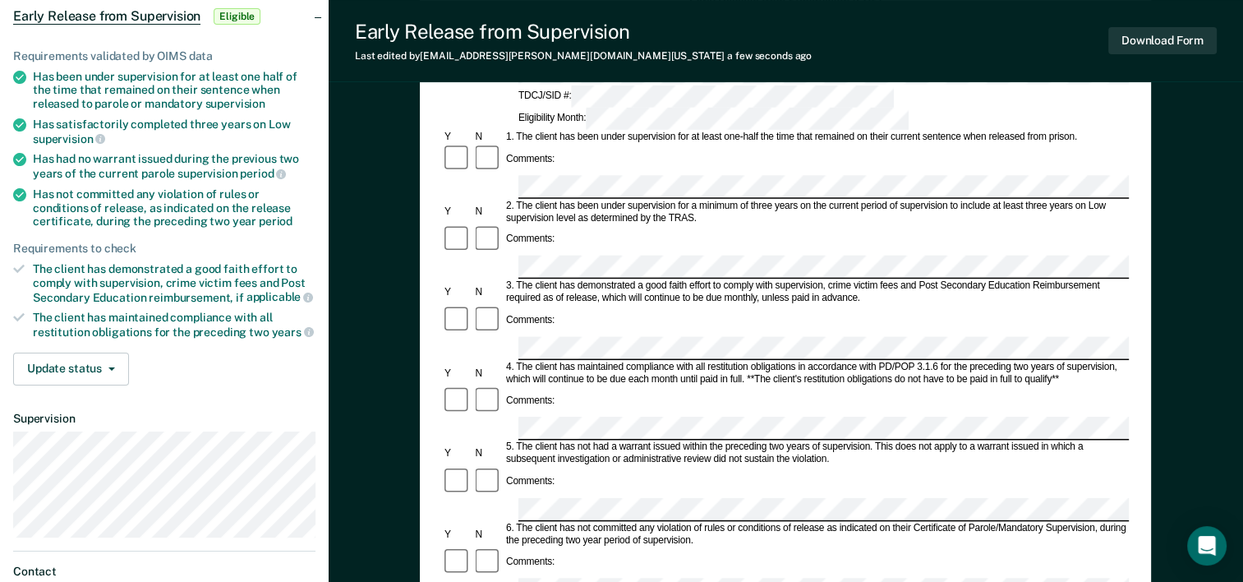
click at [871, 305] on div "Comments:" at bounding box center [785, 333] width 687 height 56
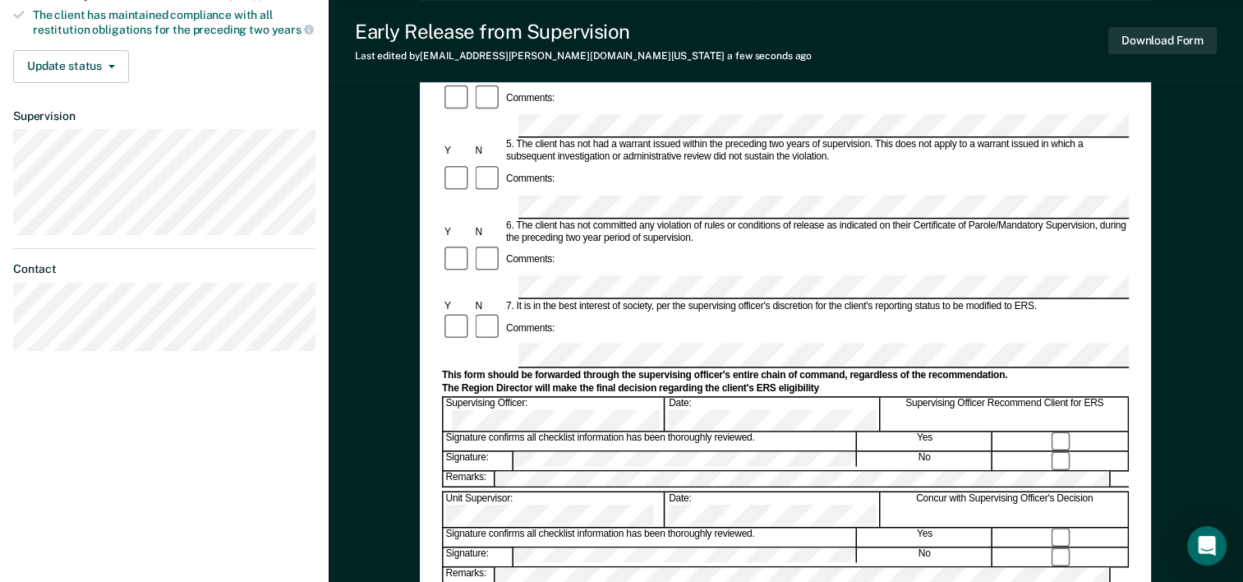
scroll to position [493, 0]
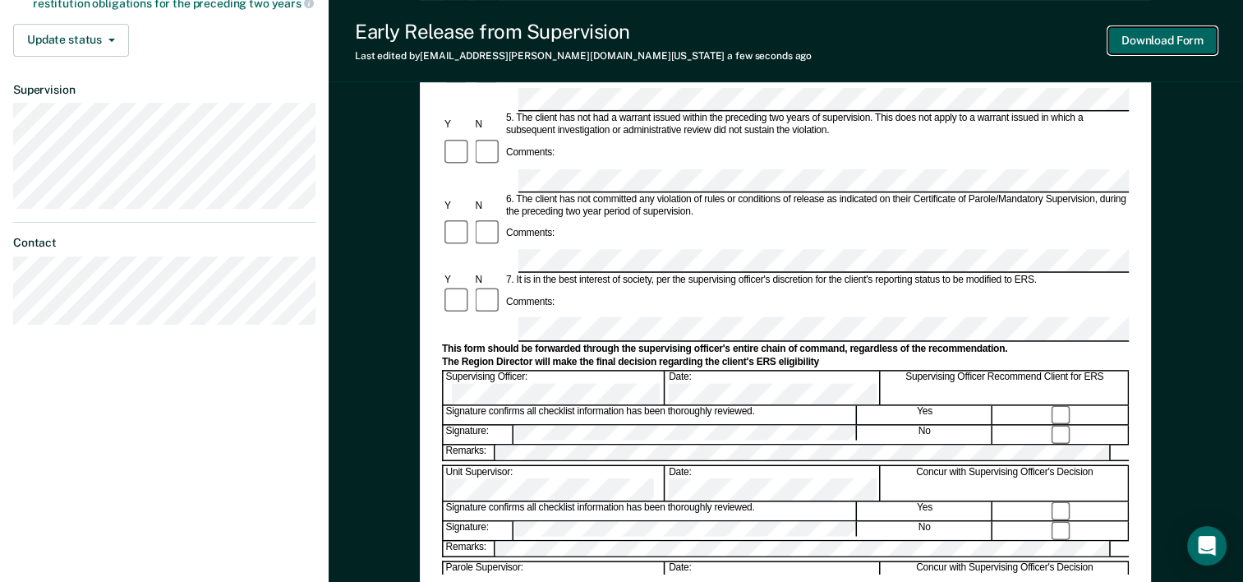
click at [1137, 51] on button "Download Form" at bounding box center [1162, 40] width 108 height 27
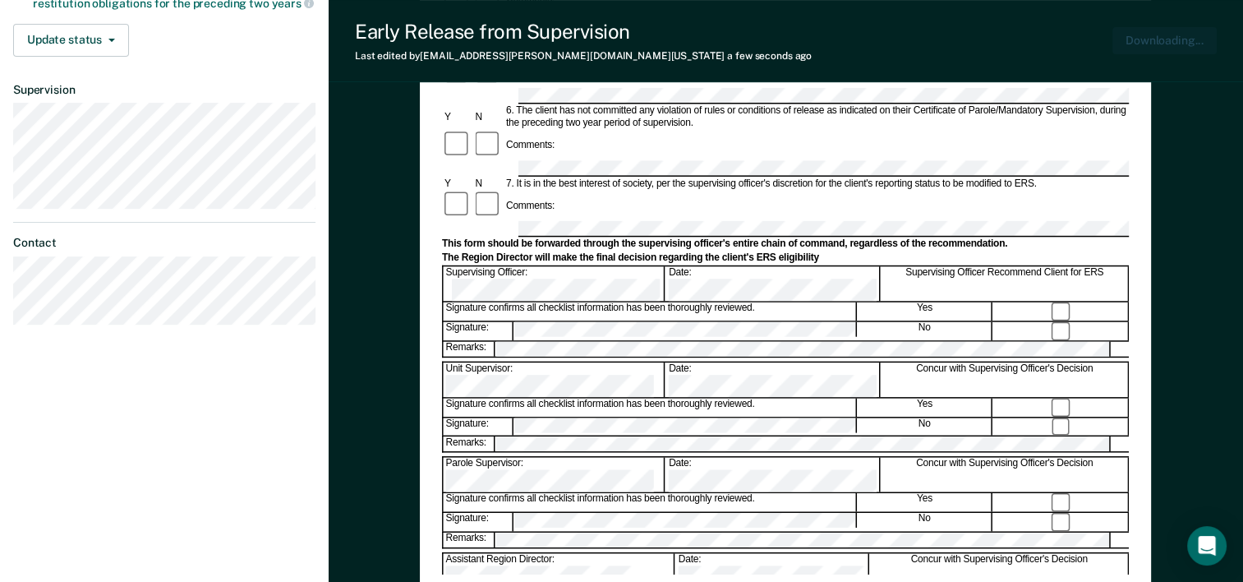
scroll to position [0, 0]
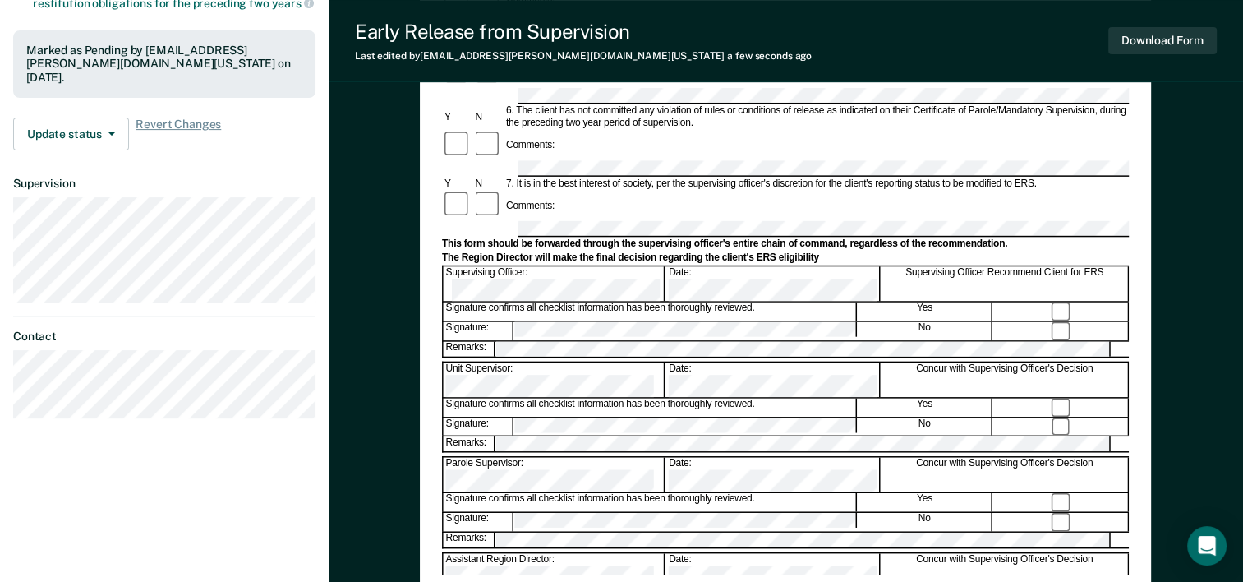
click at [718, 49] on div "Early Release from Supervision Last edited by [PERSON_NAME][EMAIL_ADDRESS][DOMA…" at bounding box center [786, 41] width 914 height 82
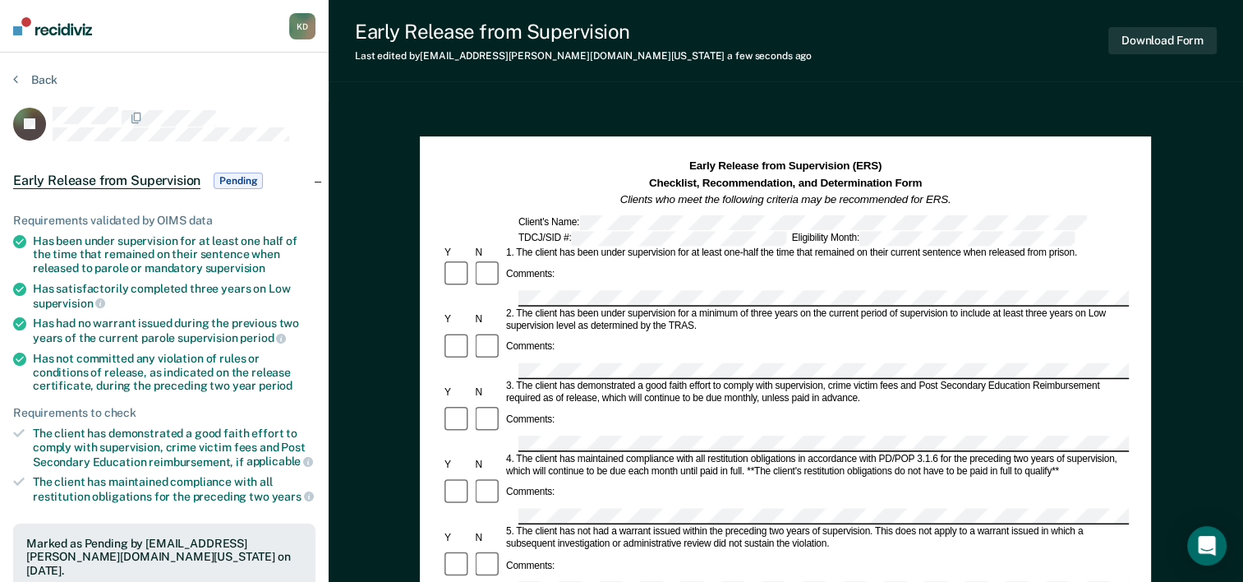
click at [28, 67] on section "Back EJ Early Release from Supervision Pending Requirements validated by OIMS d…" at bounding box center [164, 498] width 329 height 891
click at [31, 74] on button "Back" at bounding box center [35, 79] width 44 height 15
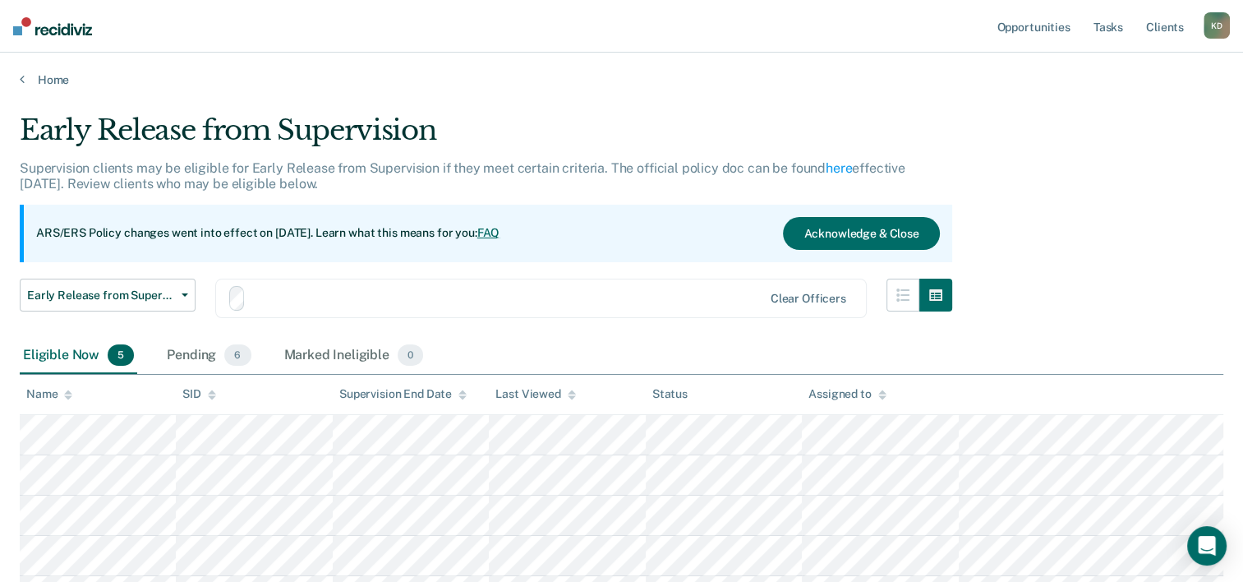
scroll to position [151, 0]
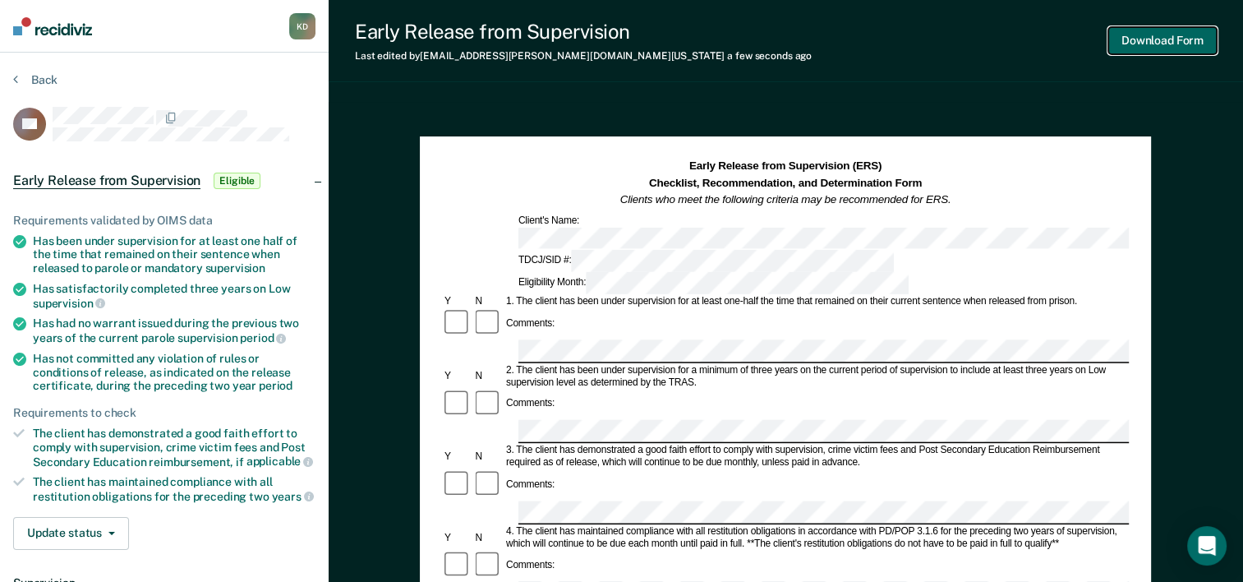
click at [1168, 32] on button "Download Form" at bounding box center [1162, 40] width 108 height 27
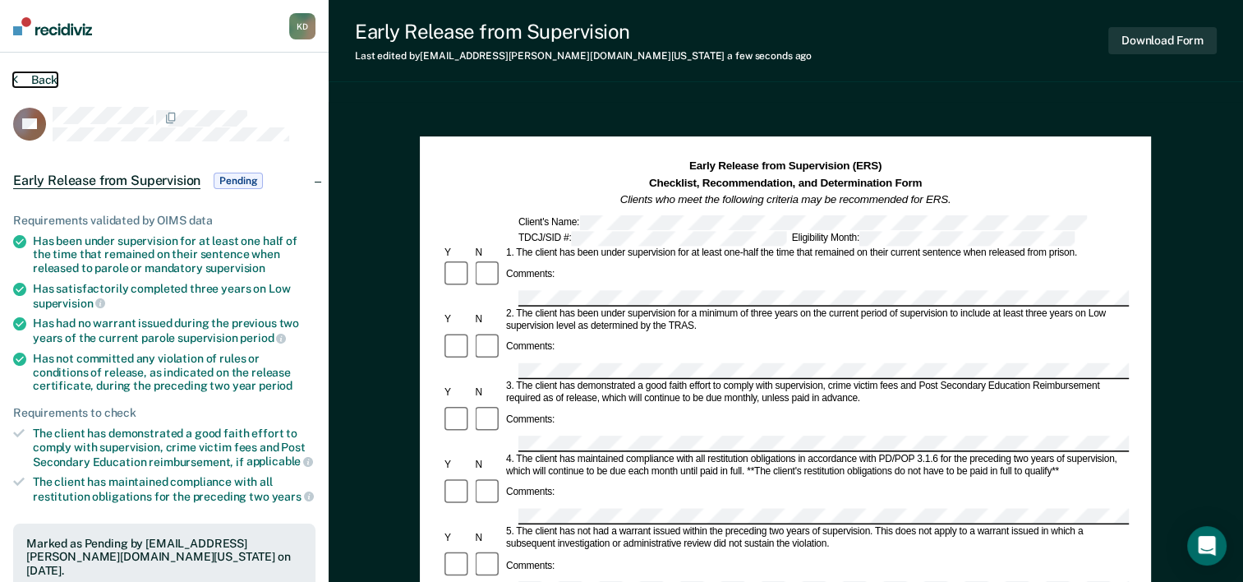
click at [53, 72] on button "Back" at bounding box center [35, 79] width 44 height 15
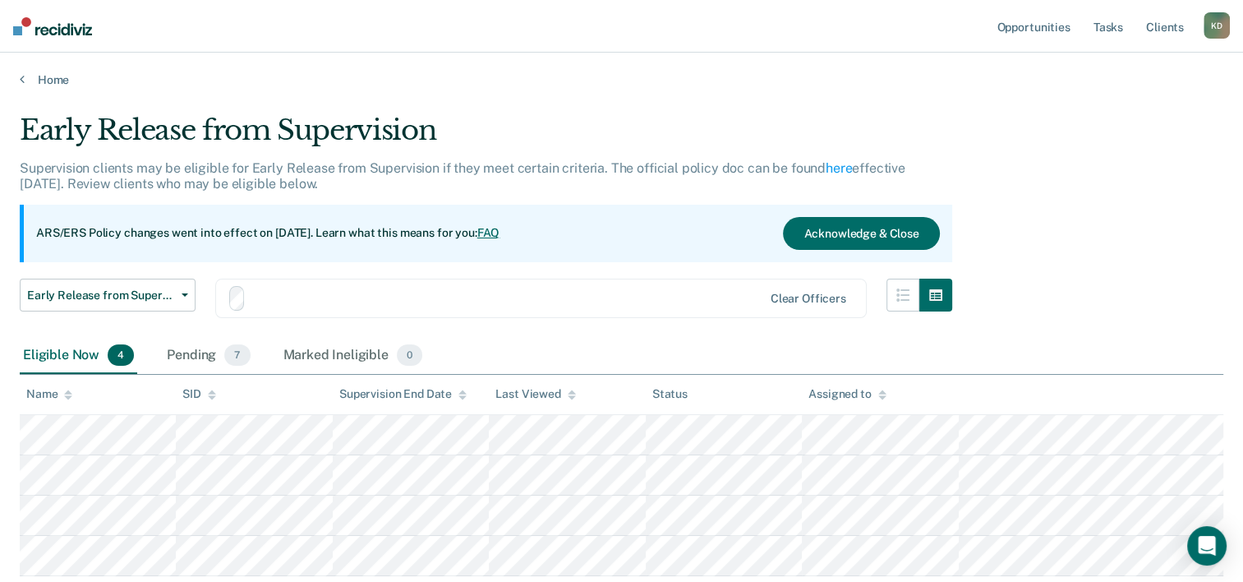
scroll to position [111, 0]
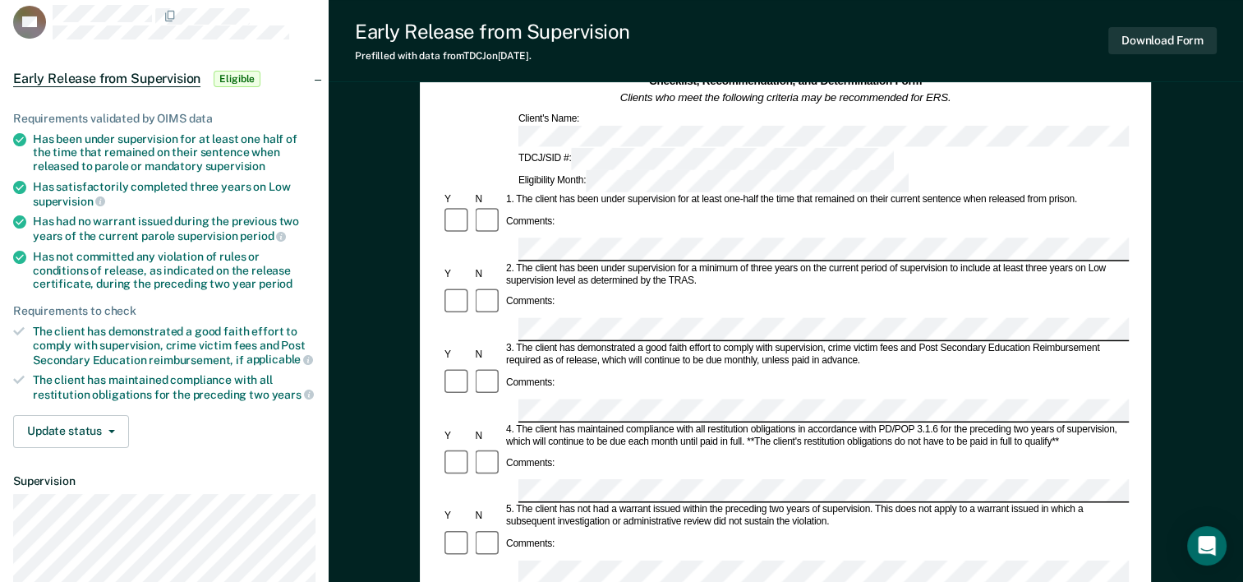
scroll to position [164, 0]
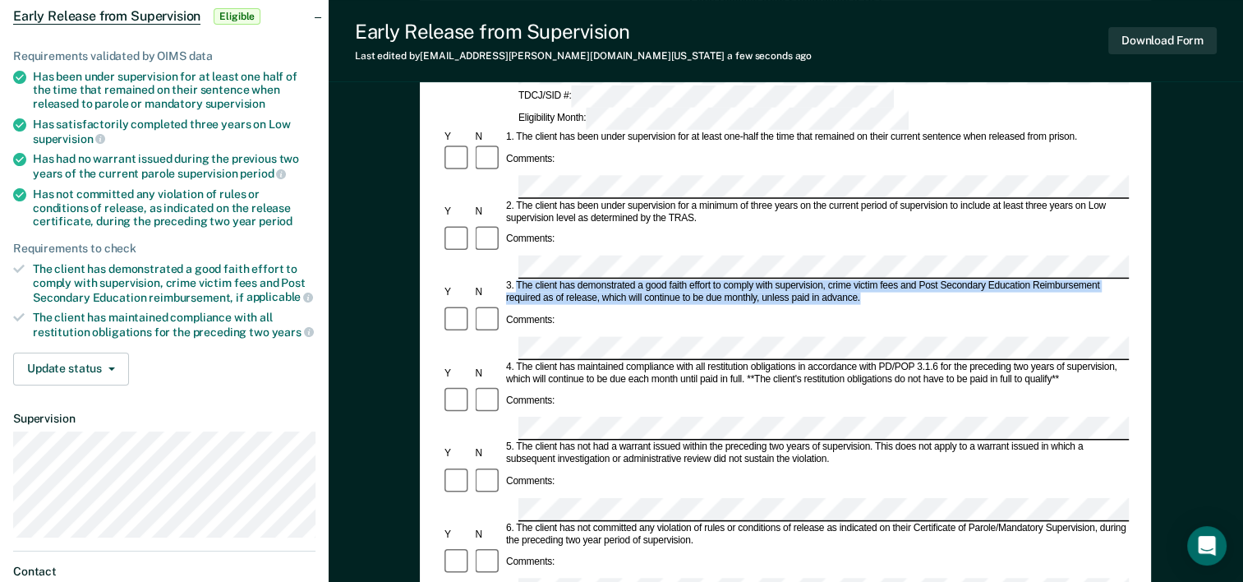
drag, startPoint x: 519, startPoint y: 204, endPoint x: 869, endPoint y: 214, distance: 350.2
click at [869, 280] on div "3. The client has demonstrated a good faith effort to comply with supervision, …" at bounding box center [816, 292] width 625 height 25
drag, startPoint x: 869, startPoint y: 214, endPoint x: 838, endPoint y: 210, distance: 31.5
copy div "The client has demonstrated a good faith effort to comply with supervision, cri…"
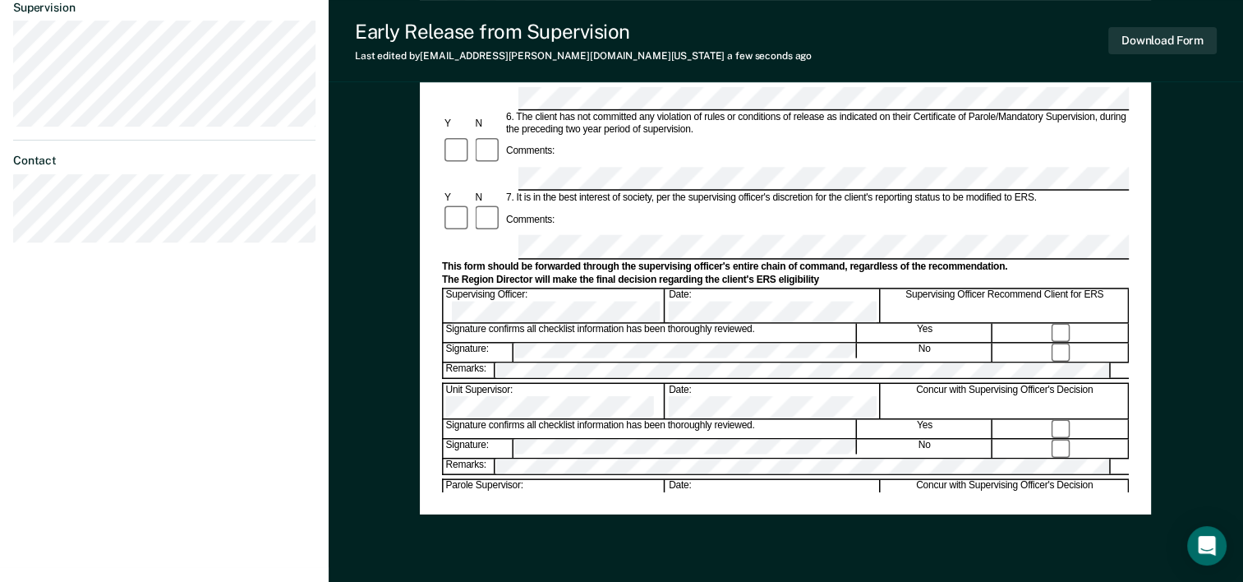
scroll to position [411, 0]
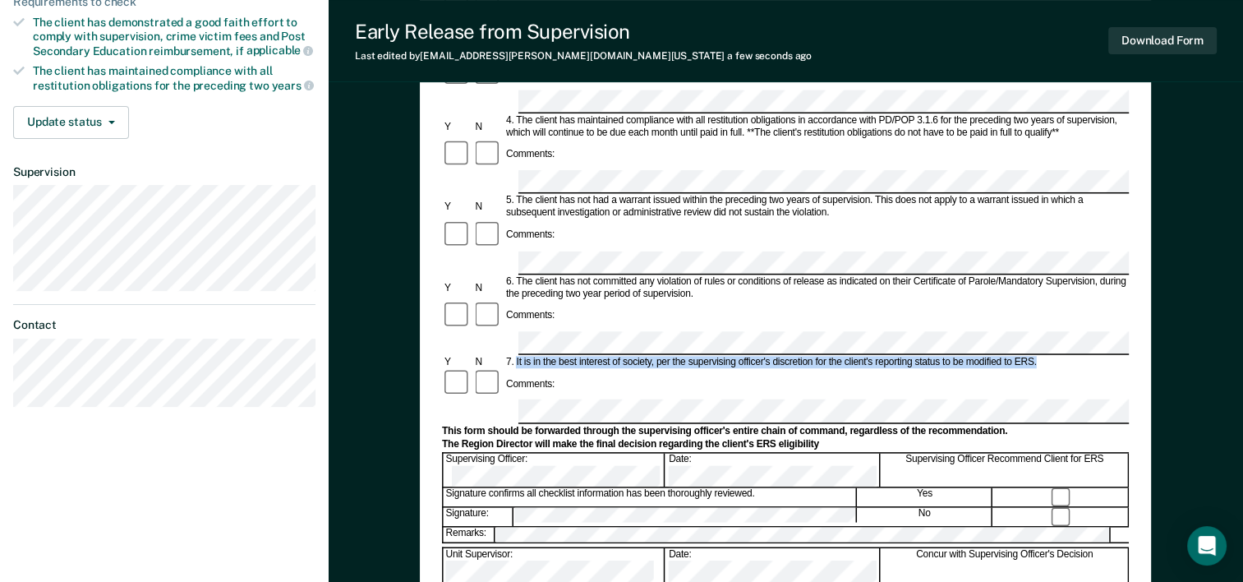
drag, startPoint x: 1040, startPoint y: 207, endPoint x: 516, endPoint y: 207, distance: 524.2
click at [516, 356] on div "7. It is in the best interest of society, per the supervising officer's discret…" at bounding box center [816, 362] width 625 height 12
drag, startPoint x: 1035, startPoint y: 207, endPoint x: 516, endPoint y: 212, distance: 519.3
click at [516, 356] on div "7. It is in the best interest of society, per the supervising officer's discret…" at bounding box center [816, 362] width 625 height 12
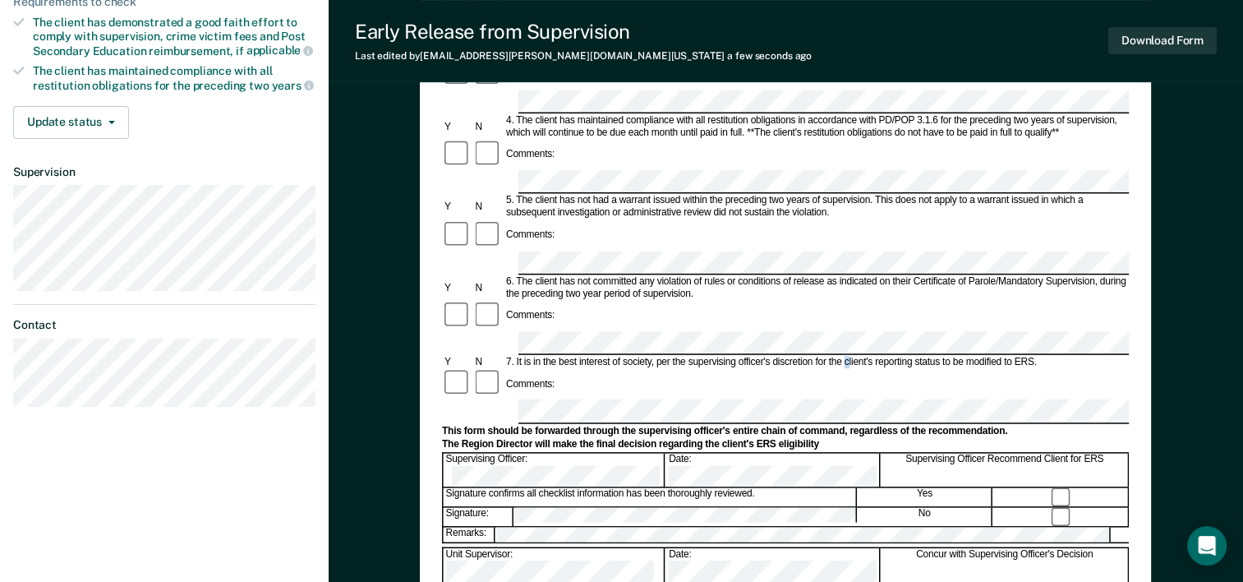
drag, startPoint x: 516, startPoint y: 210, endPoint x: 850, endPoint y: 206, distance: 334.4
click at [850, 356] on div "7. It is in the best interest of society, per the supervising officer's discret…" at bounding box center [816, 362] width 625 height 12
drag, startPoint x: 850, startPoint y: 206, endPoint x: 519, endPoint y: 219, distance: 331.4
click at [519, 368] on div "Comments:" at bounding box center [785, 383] width 687 height 31
drag, startPoint x: 519, startPoint y: 219, endPoint x: 517, endPoint y: 208, distance: 11.8
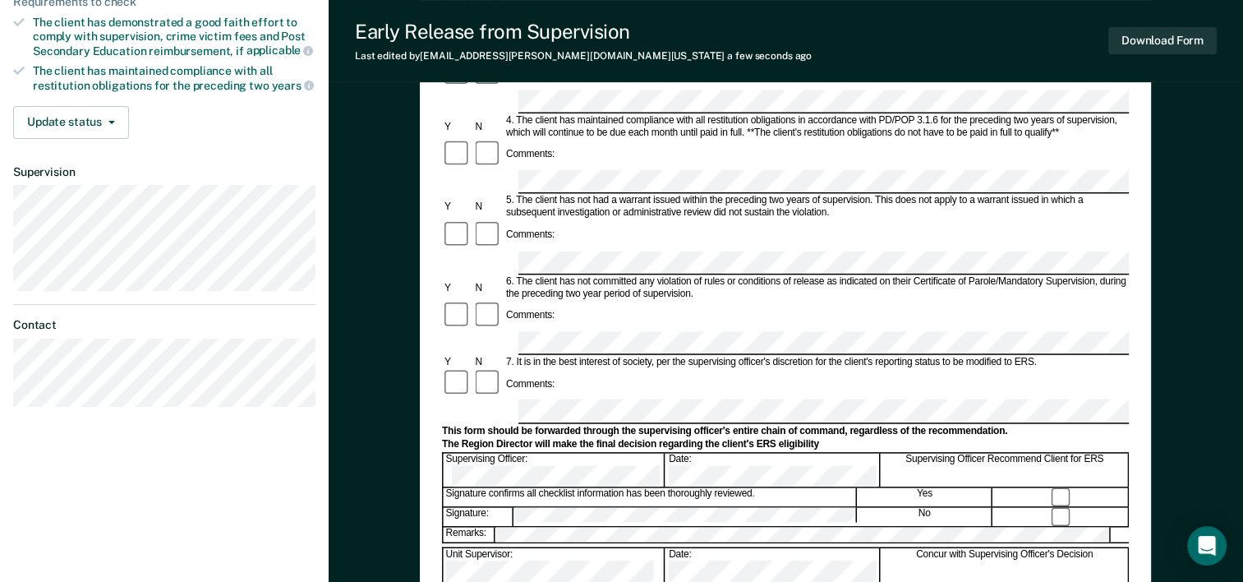
click at [517, 356] on div "7. It is in the best interest of society, per the supervising officer's discret…" at bounding box center [816, 362] width 625 height 12
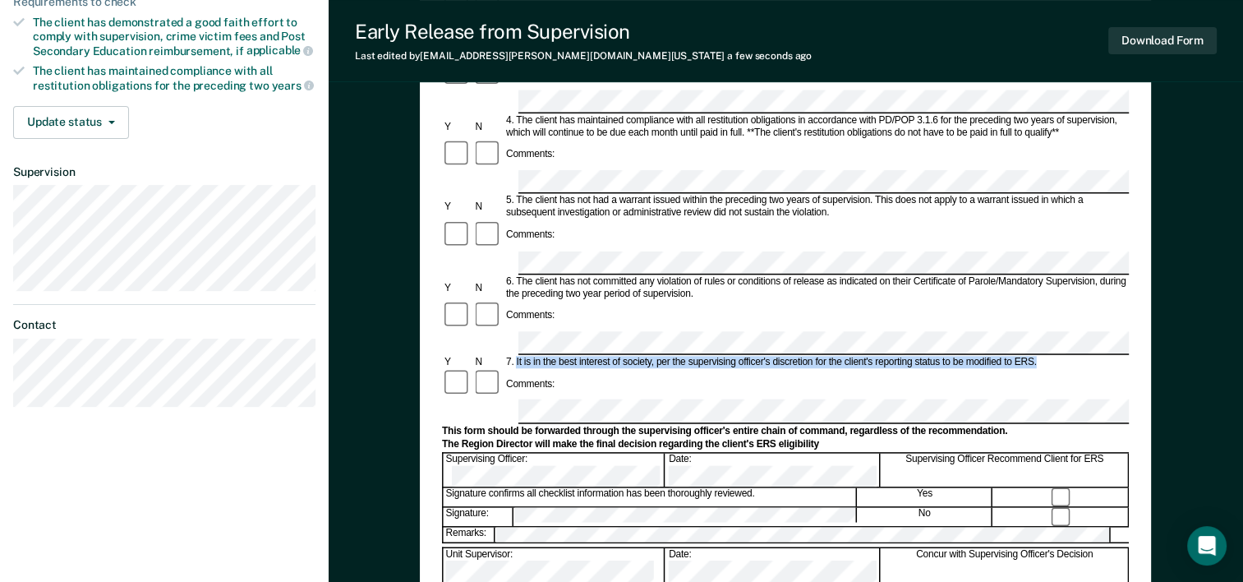
drag, startPoint x: 515, startPoint y: 207, endPoint x: 1035, endPoint y: 209, distance: 520.1
click at [1035, 356] on div "7. It is in the best interest of society, per the supervising officer's discret…" at bounding box center [816, 362] width 625 height 12
drag, startPoint x: 1035, startPoint y: 209, endPoint x: 991, endPoint y: 209, distance: 44.4
copy div "It is in the best interest of society, per the supervising officer's discretion…"
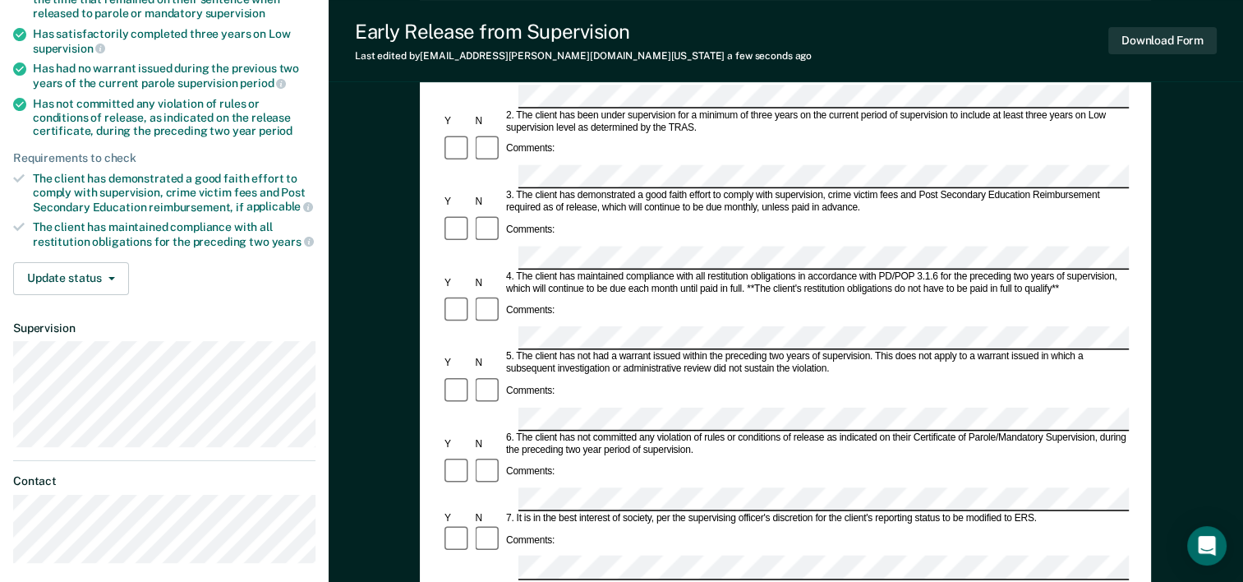
scroll to position [246, 0]
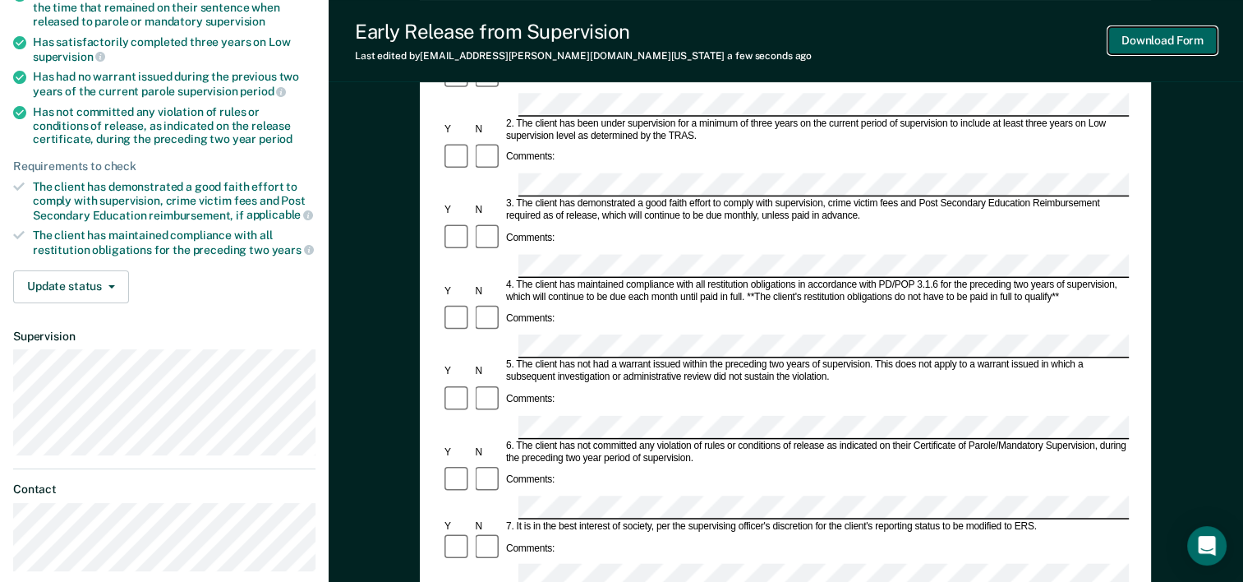
click at [1179, 53] on button "Download Form" at bounding box center [1162, 40] width 108 height 27
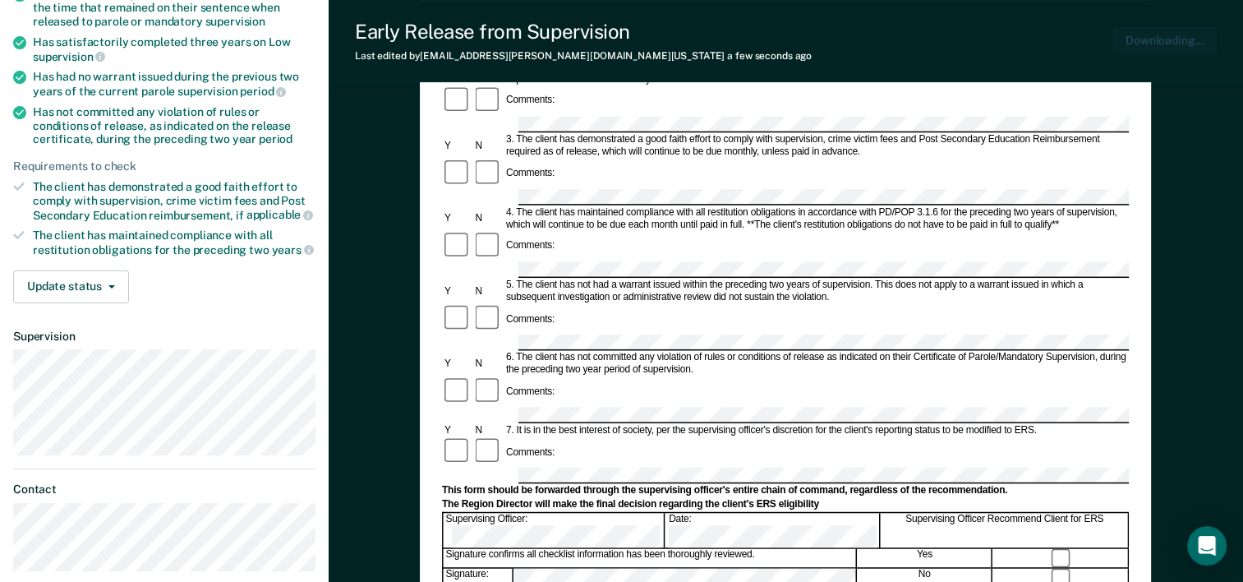
scroll to position [0, 0]
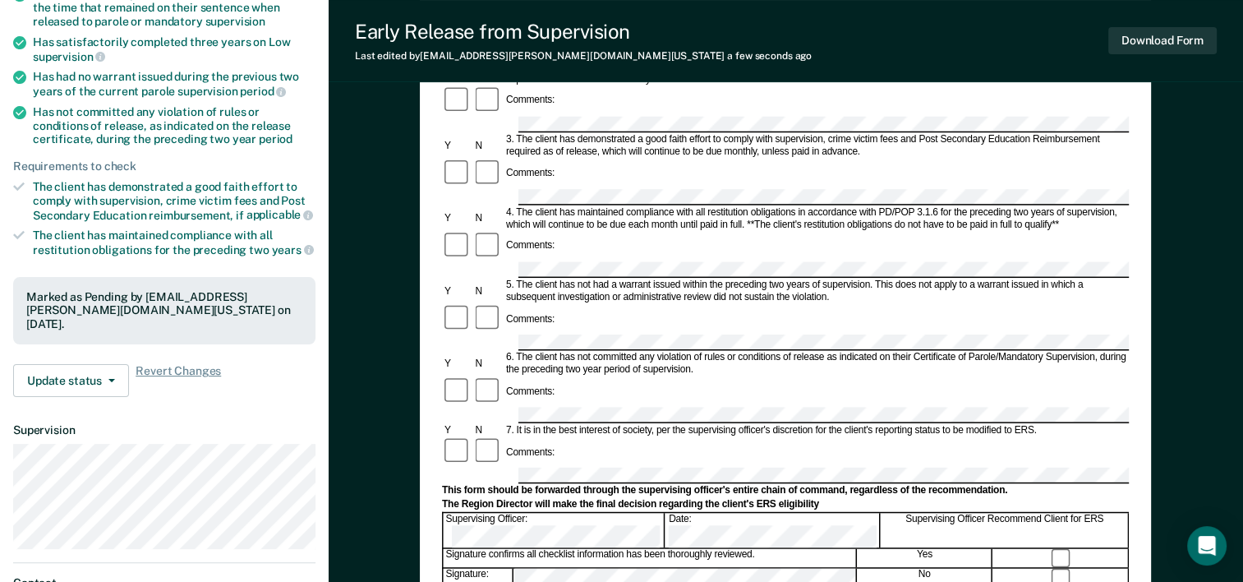
click at [414, 184] on div "Early Release from Supervision (ERS) Checklist, Recommendation, and Determinati…" at bounding box center [786, 413] width 914 height 1116
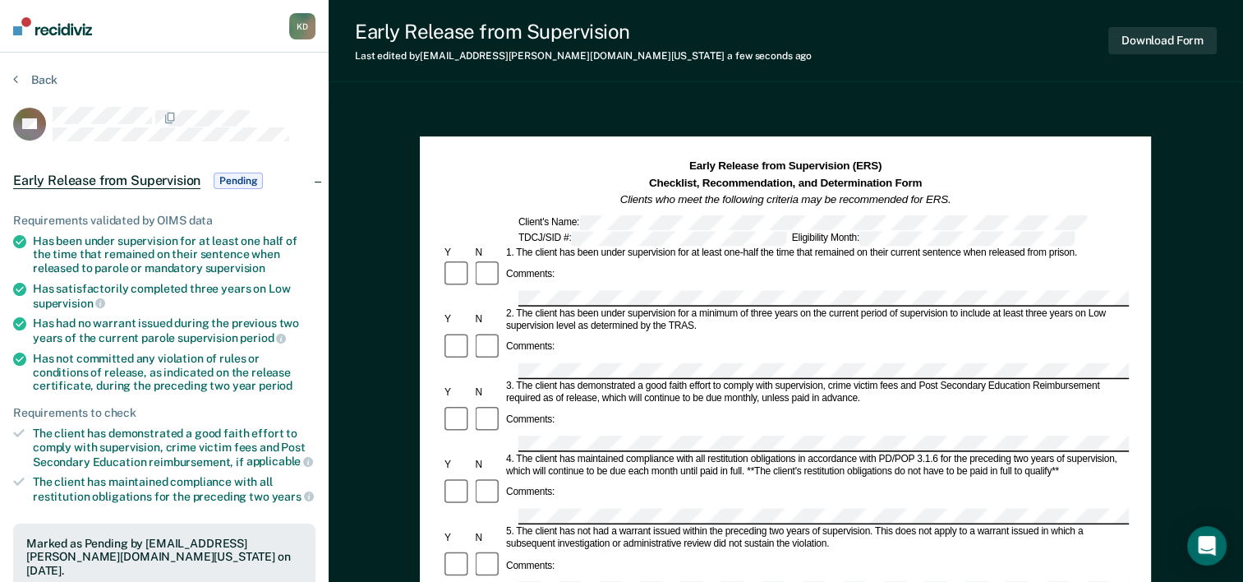
click at [44, 70] on section "Back NF Early Release from Supervision Pending Requirements validated by OIMS d…" at bounding box center [164, 498] width 329 height 891
click at [44, 73] on button "Back" at bounding box center [35, 79] width 44 height 15
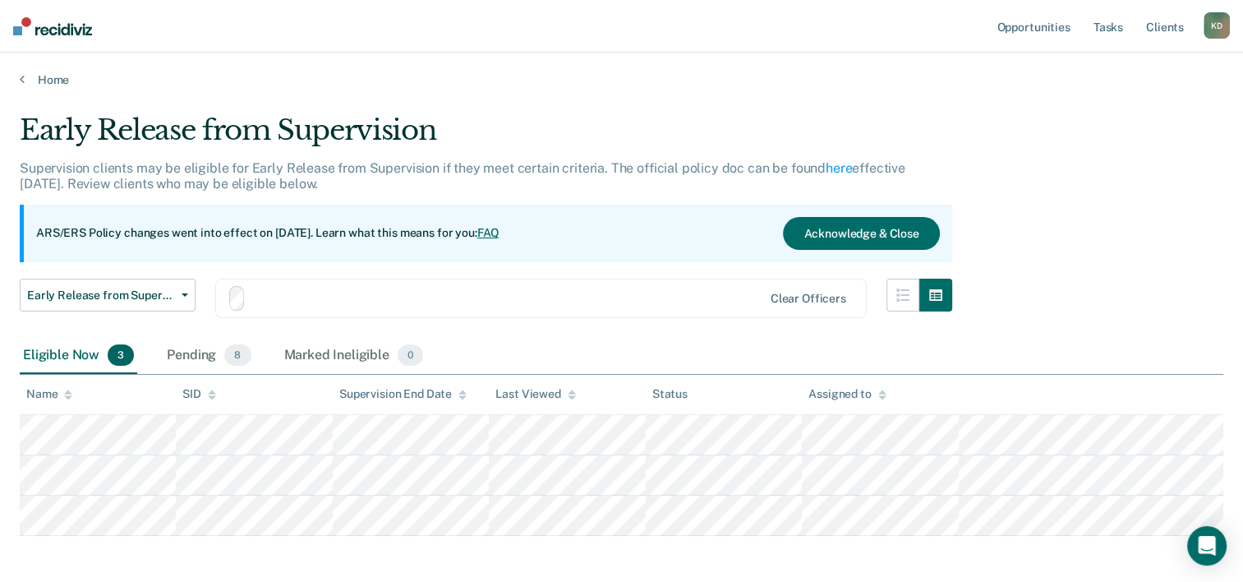
scroll to position [71, 0]
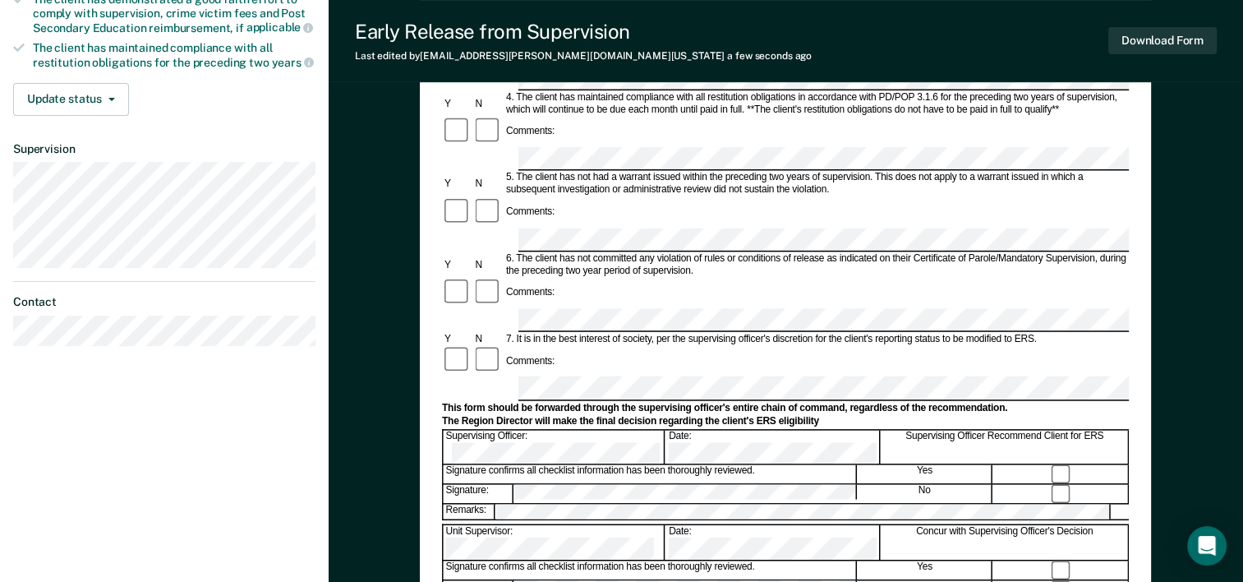
scroll to position [389, 0]
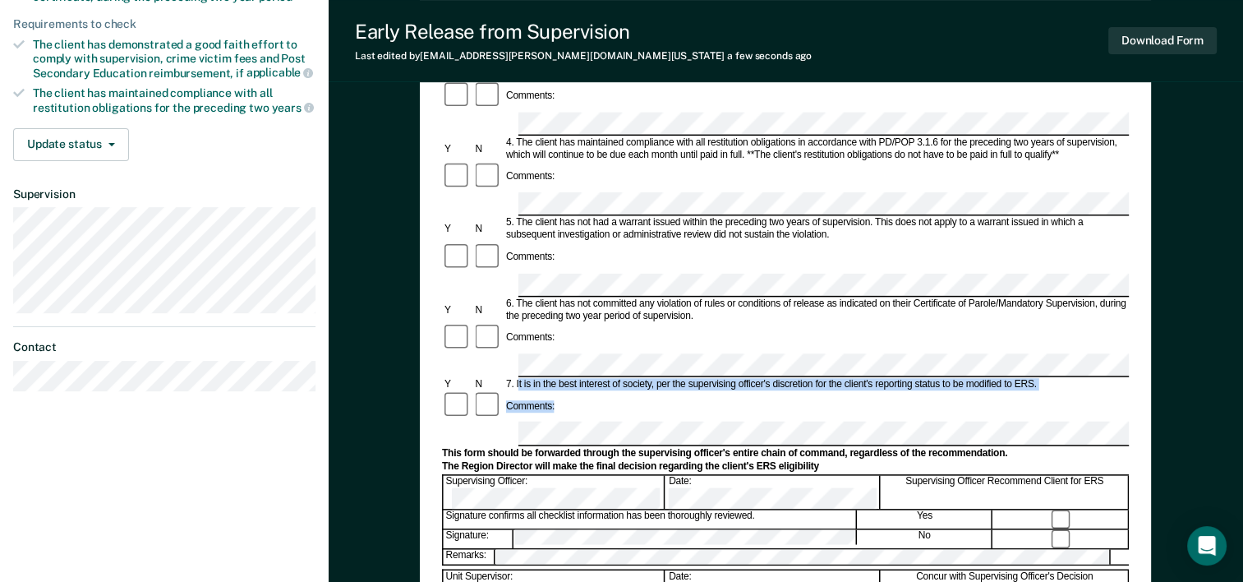
drag, startPoint x: 518, startPoint y: 237, endPoint x: 617, endPoint y: 242, distance: 99.5
click at [617, 242] on form "Early Release from Supervision (ERS) Checklist, Recommendation, and Determinati…" at bounding box center [785, 365] width 687 height 1190
click at [617, 390] on div "Comments:" at bounding box center [785, 405] width 687 height 31
click at [529, 378] on div "7. It is in the best interest of society, per the supervising officer's discret…" at bounding box center [816, 384] width 625 height 12
click at [518, 378] on div "7. It is in the best interest of society, per the supervising officer's discret…" at bounding box center [816, 384] width 625 height 12
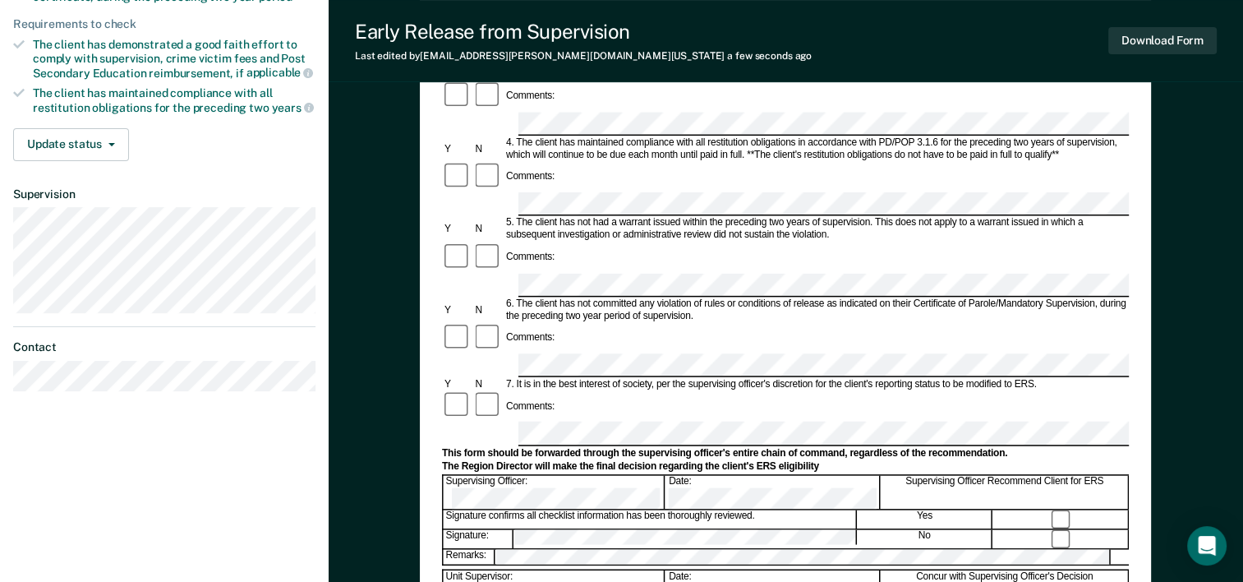
click at [509, 378] on div "7. It is in the best interest of society, per the supervising officer's discret…" at bounding box center [816, 384] width 625 height 12
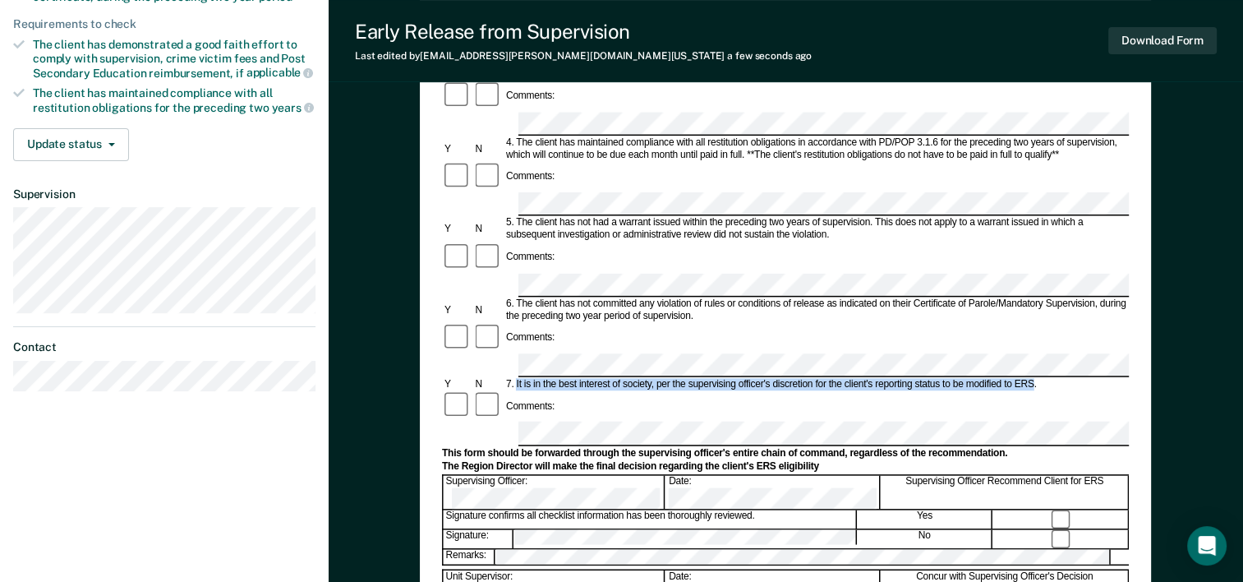
drag, startPoint x: 515, startPoint y: 233, endPoint x: 1033, endPoint y: 229, distance: 517.6
click at [1033, 378] on div "7. It is in the best interest of society, per the supervising officer's discret…" at bounding box center [816, 384] width 625 height 12
drag, startPoint x: 1033, startPoint y: 229, endPoint x: 1014, endPoint y: 234, distance: 19.5
copy div "It is in the best interest of society, per the supervising officer's discretion…"
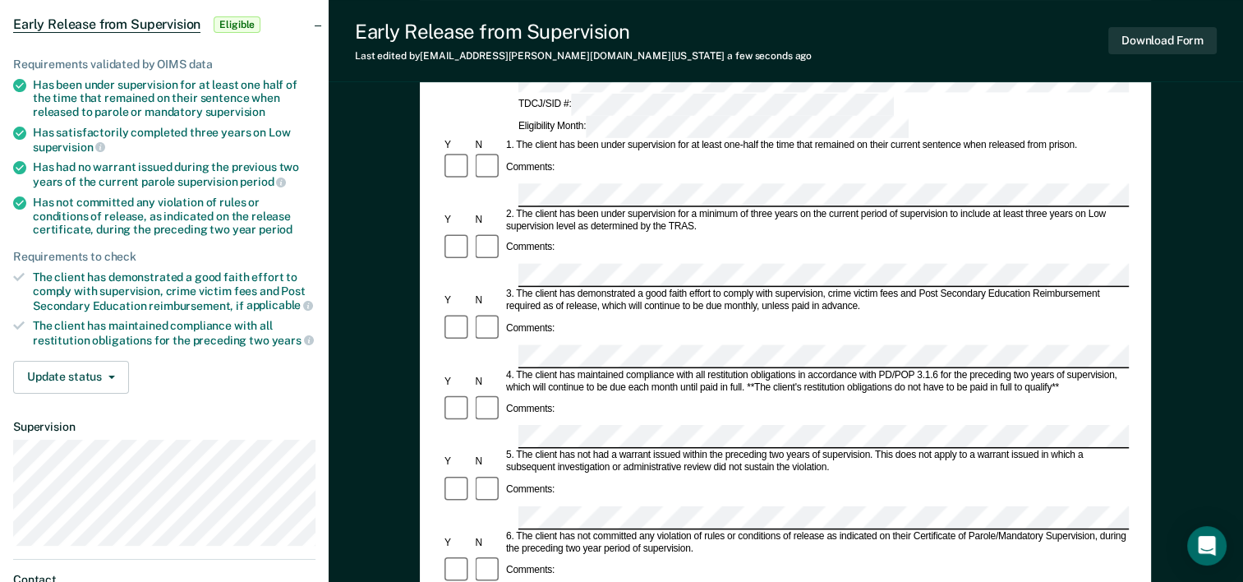
scroll to position [142, 0]
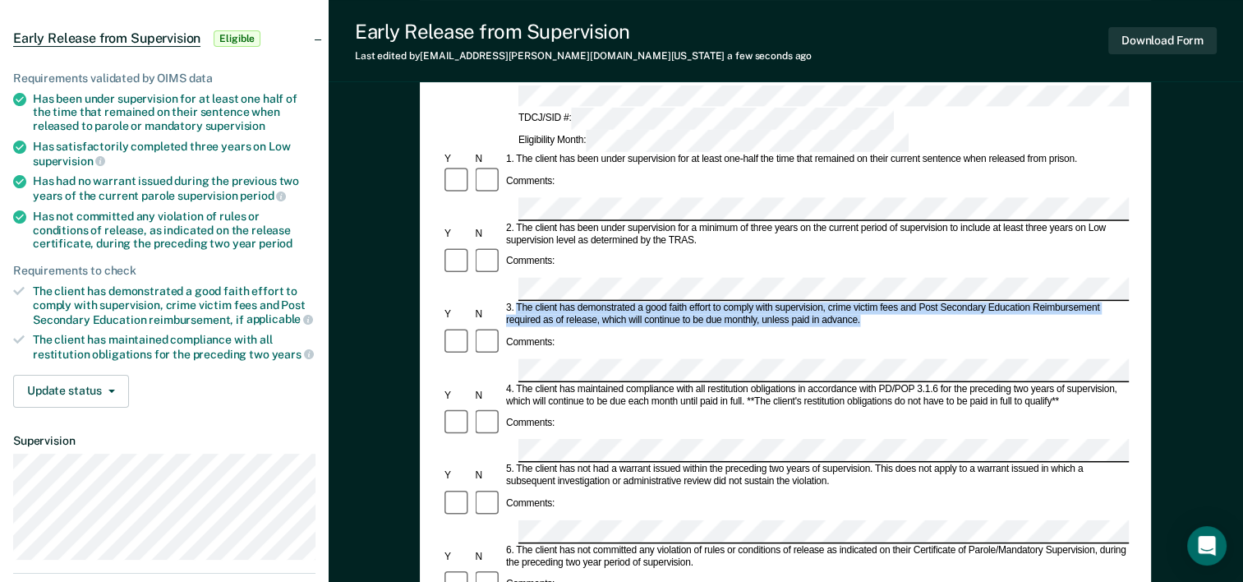
drag, startPoint x: 518, startPoint y: 222, endPoint x: 861, endPoint y: 233, distance: 342.8
click at [861, 302] on div "3. The client has demonstrated a good faith effort to comply with supervision, …" at bounding box center [816, 314] width 625 height 25
drag, startPoint x: 861, startPoint y: 233, endPoint x: 838, endPoint y: 237, distance: 23.4
copy div "The client has demonstrated a good faith effort to comply with supervision, cri…"
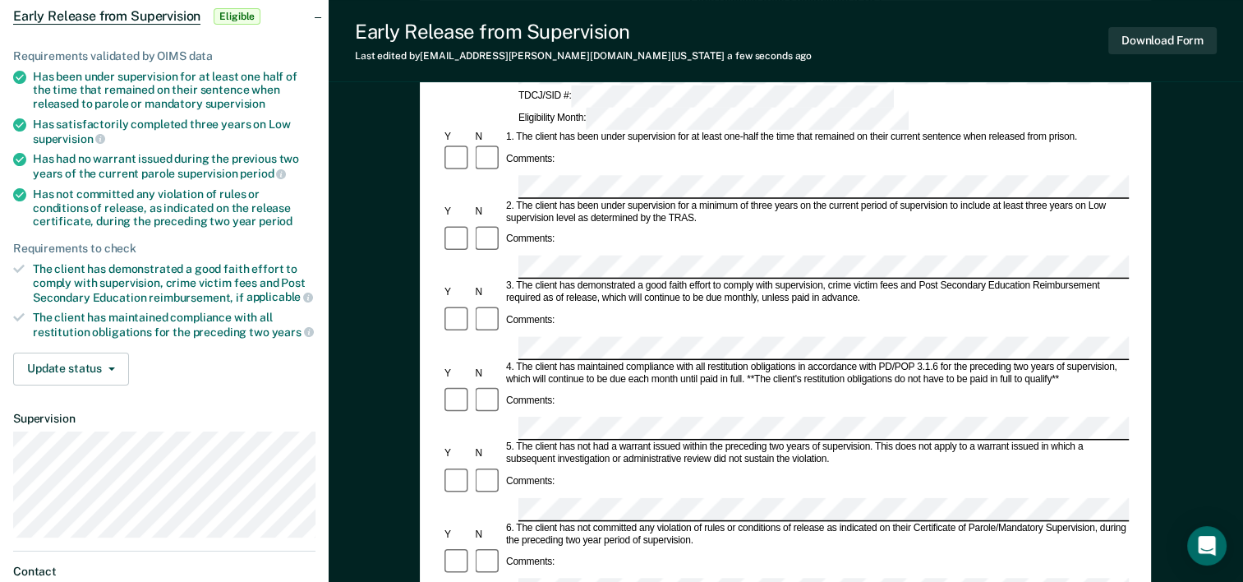
scroll to position [553, 0]
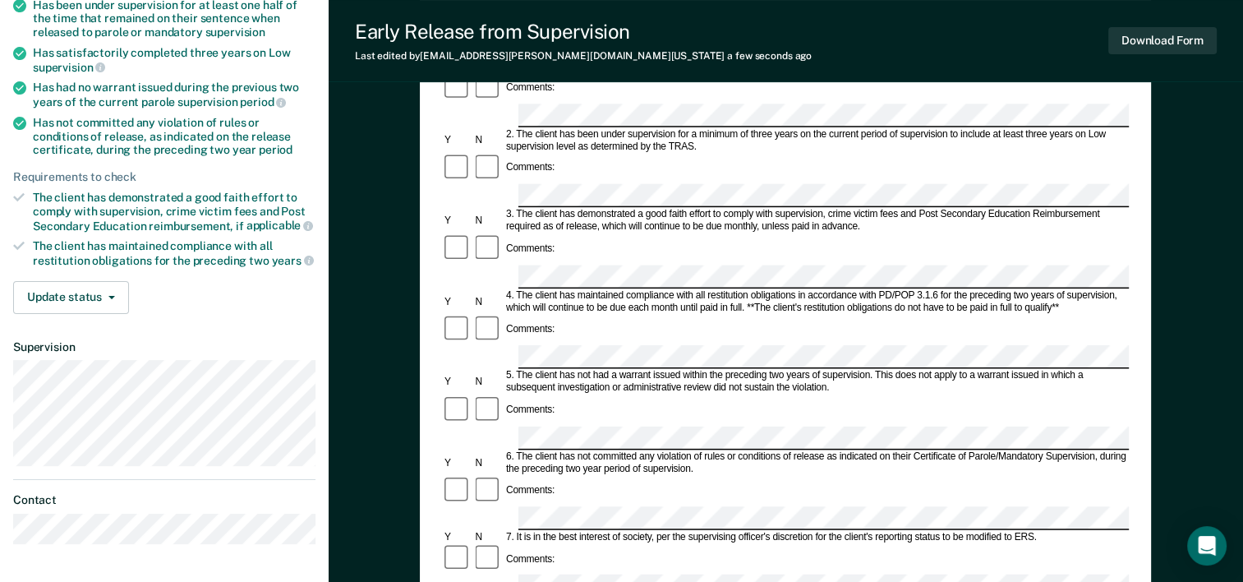
scroll to position [142, 0]
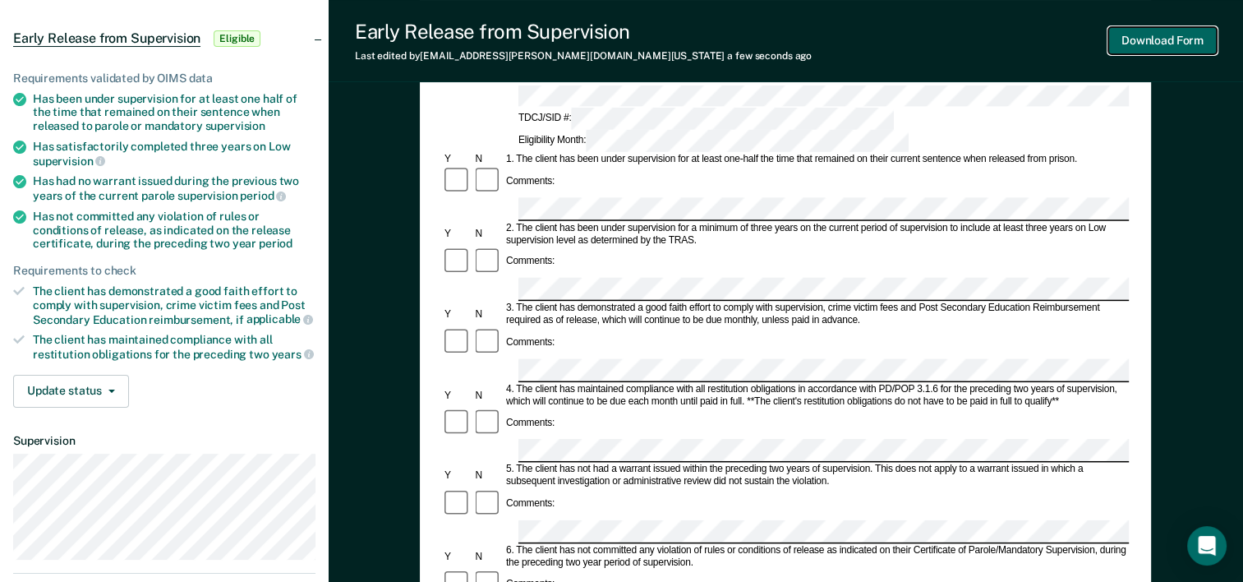
click at [1179, 39] on button "Download Form" at bounding box center [1162, 40] width 108 height 27
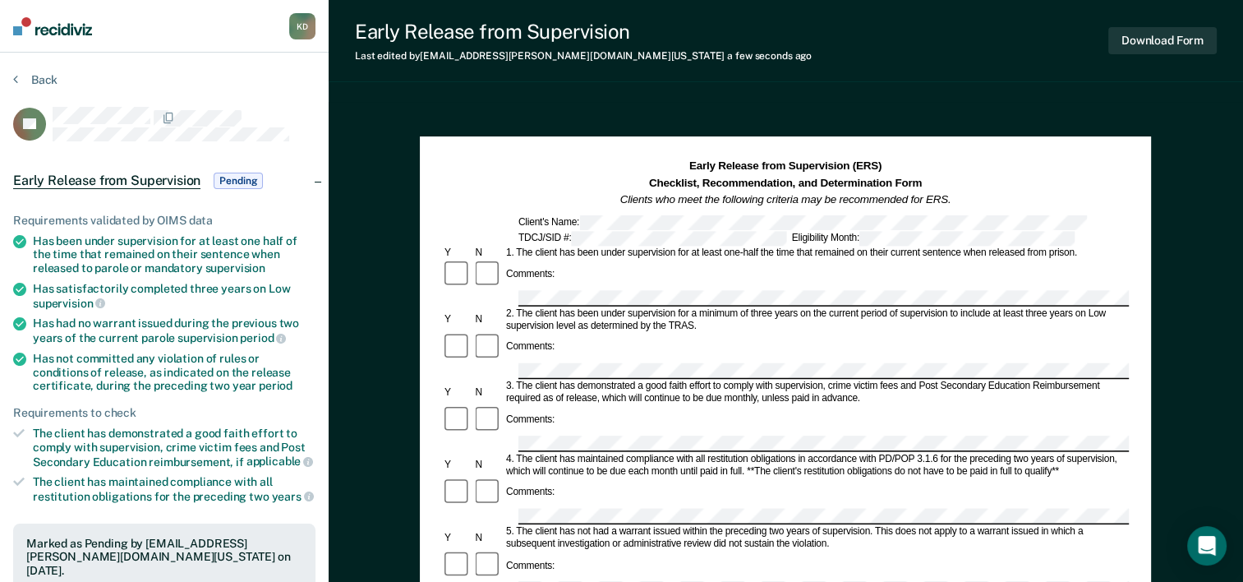
scroll to position [0, 0]
click at [46, 85] on button "Back" at bounding box center [35, 79] width 44 height 15
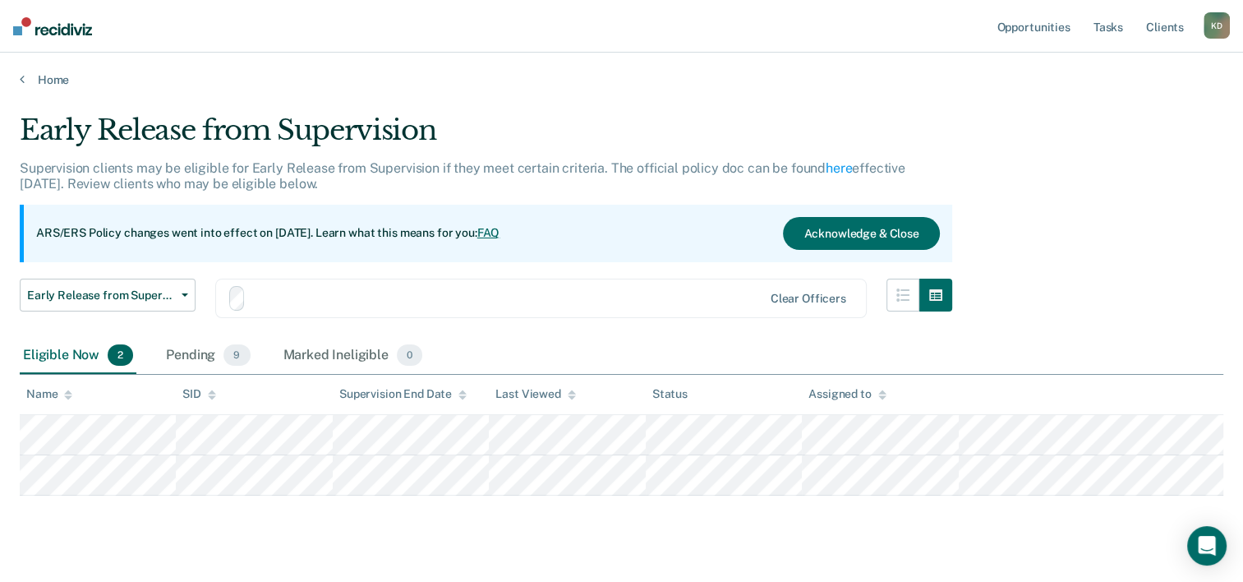
scroll to position [30, 0]
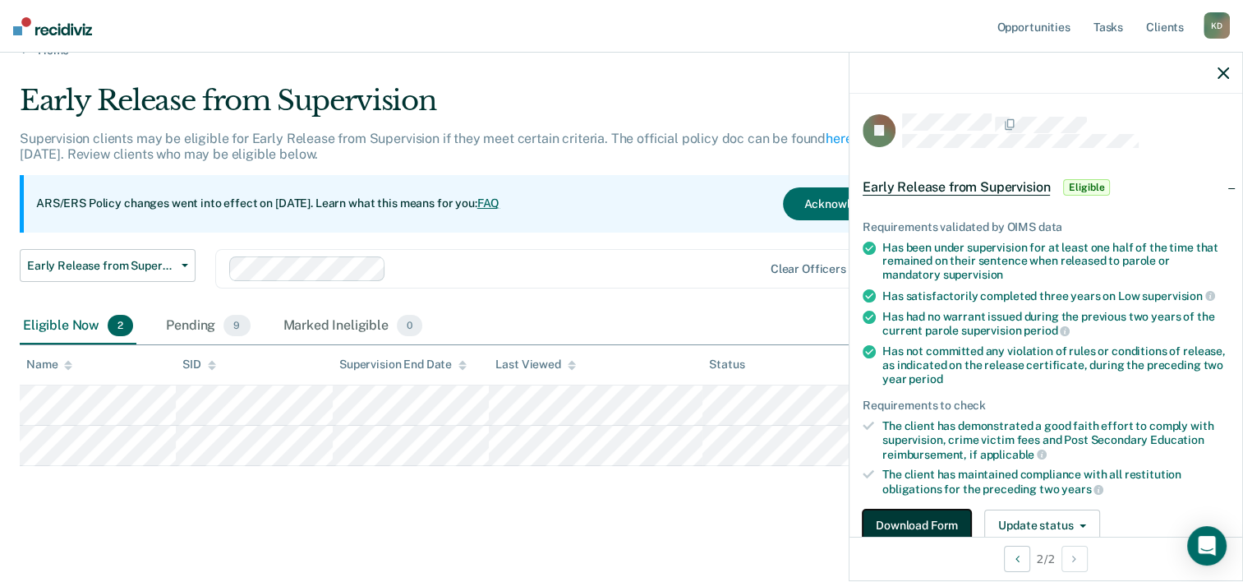
click at [928, 516] on button "Download Form" at bounding box center [917, 525] width 108 height 33
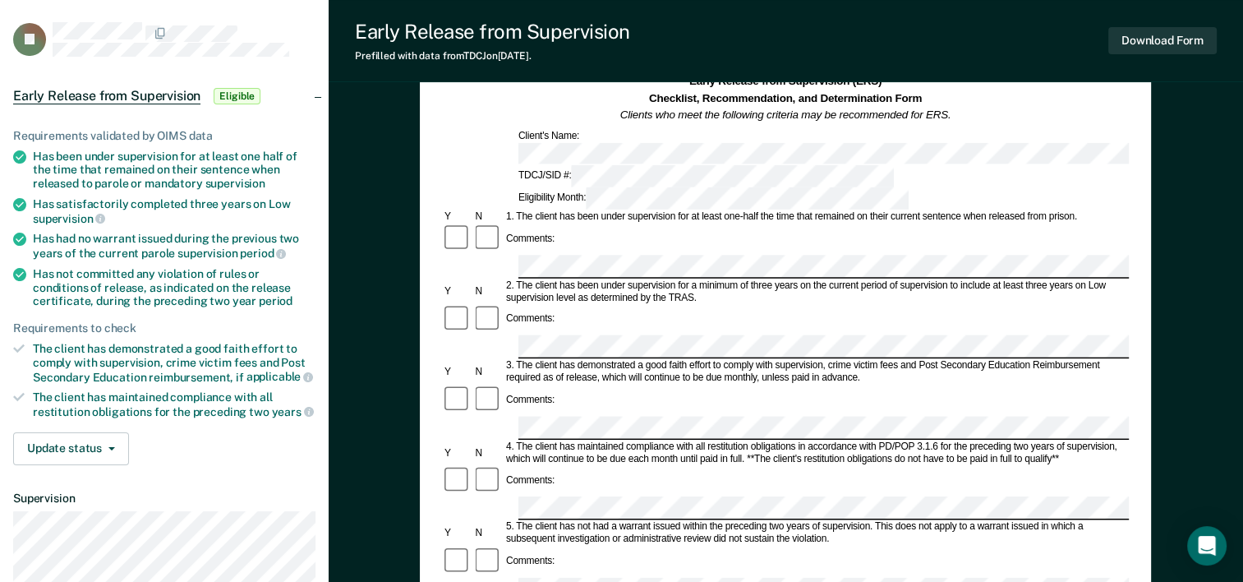
scroll to position [164, 0]
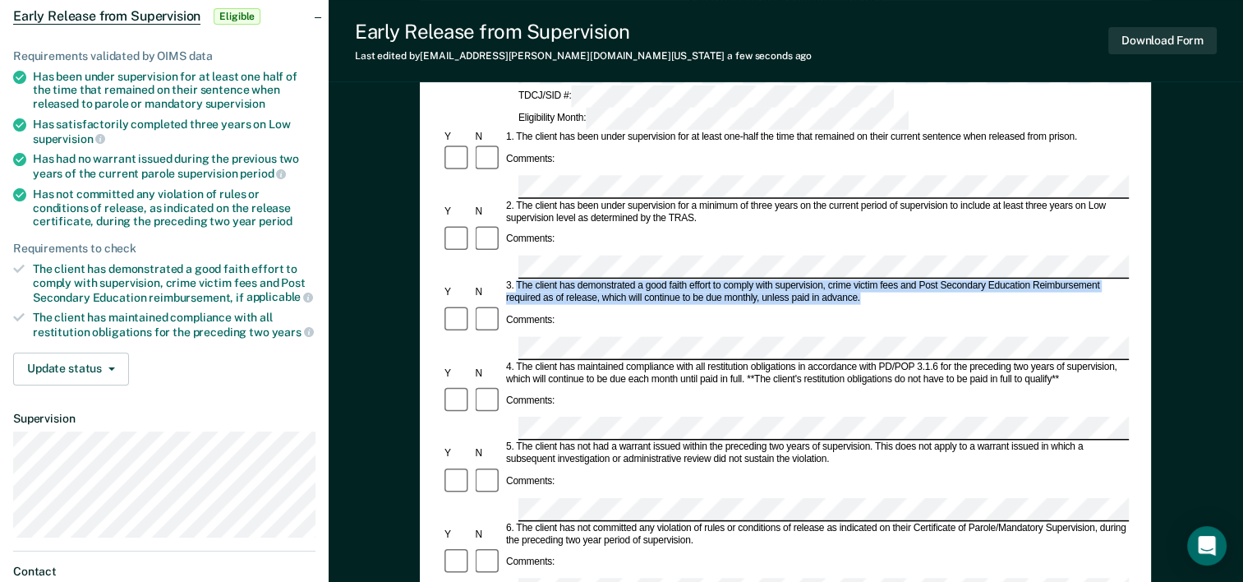
drag, startPoint x: 518, startPoint y: 197, endPoint x: 863, endPoint y: 219, distance: 345.7
click at [863, 280] on div "3. The client has demonstrated a good faith effort to comply with supervision, …" at bounding box center [816, 292] width 625 height 25
drag, startPoint x: 863, startPoint y: 219, endPoint x: 817, endPoint y: 213, distance: 46.4
copy div "The client has demonstrated a good faith effort to comply with supervision, cri…"
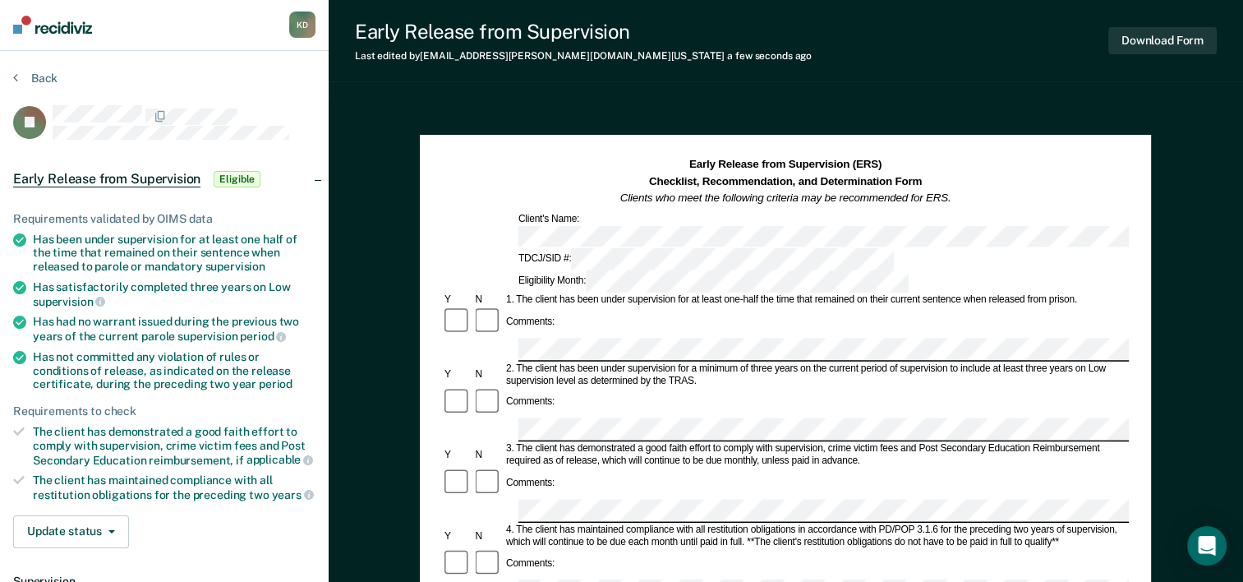
scroll to position [0, 0]
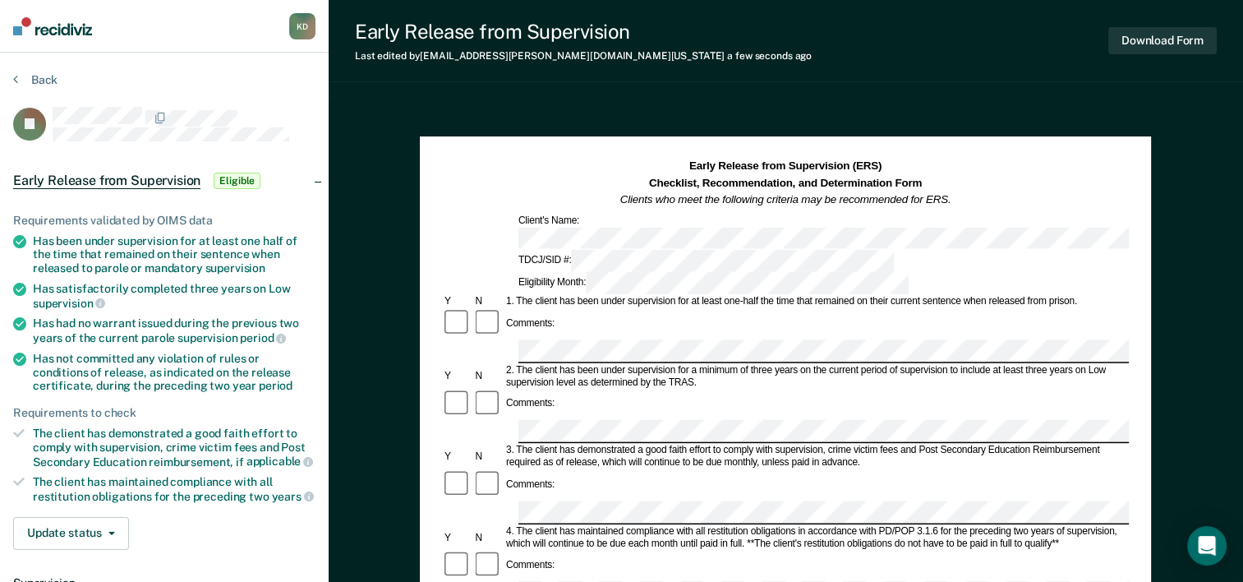
click at [676, 183] on strong "Checklist, Recommendation, and Determination Form" at bounding box center [785, 183] width 273 height 12
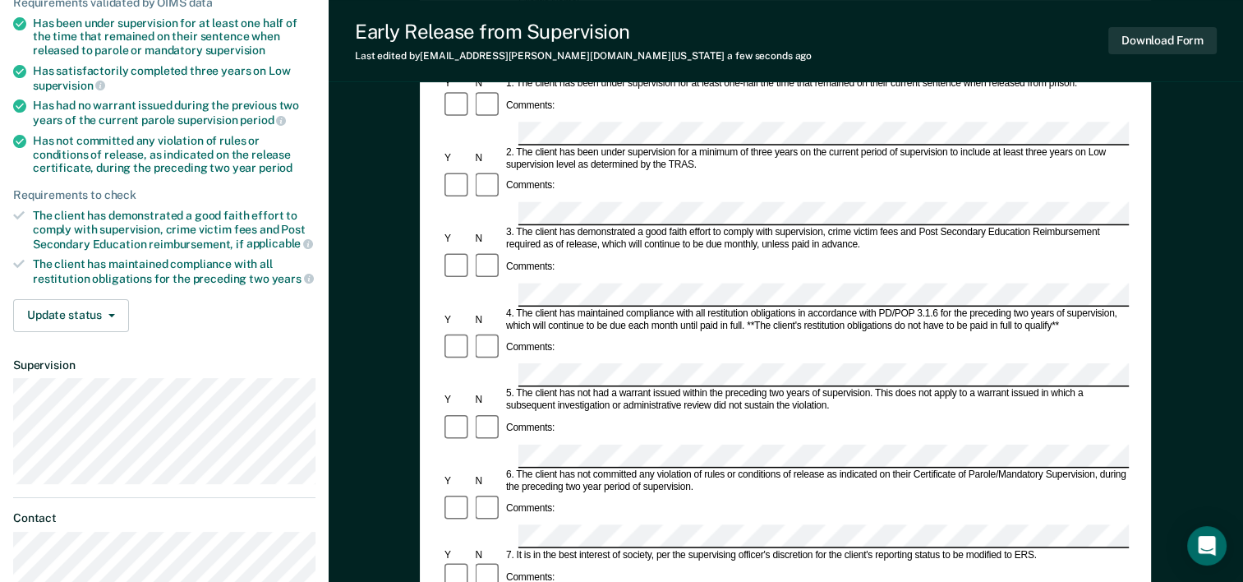
scroll to position [411, 0]
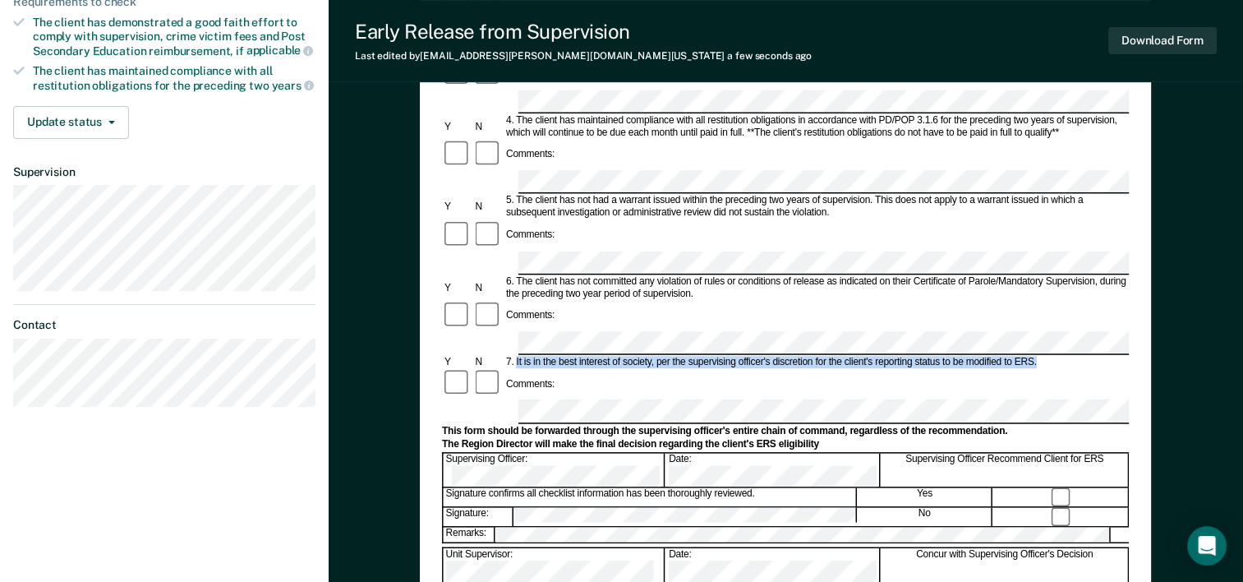
drag, startPoint x: 516, startPoint y: 207, endPoint x: 1042, endPoint y: 207, distance: 525.8
click at [1042, 356] on div "7. It is in the best interest of society, per the supervising officer's discret…" at bounding box center [816, 362] width 625 height 12
drag, startPoint x: 1042, startPoint y: 207, endPoint x: 1015, endPoint y: 207, distance: 27.1
copy div "It is in the best interest of society, per the supervising officer's discretion…"
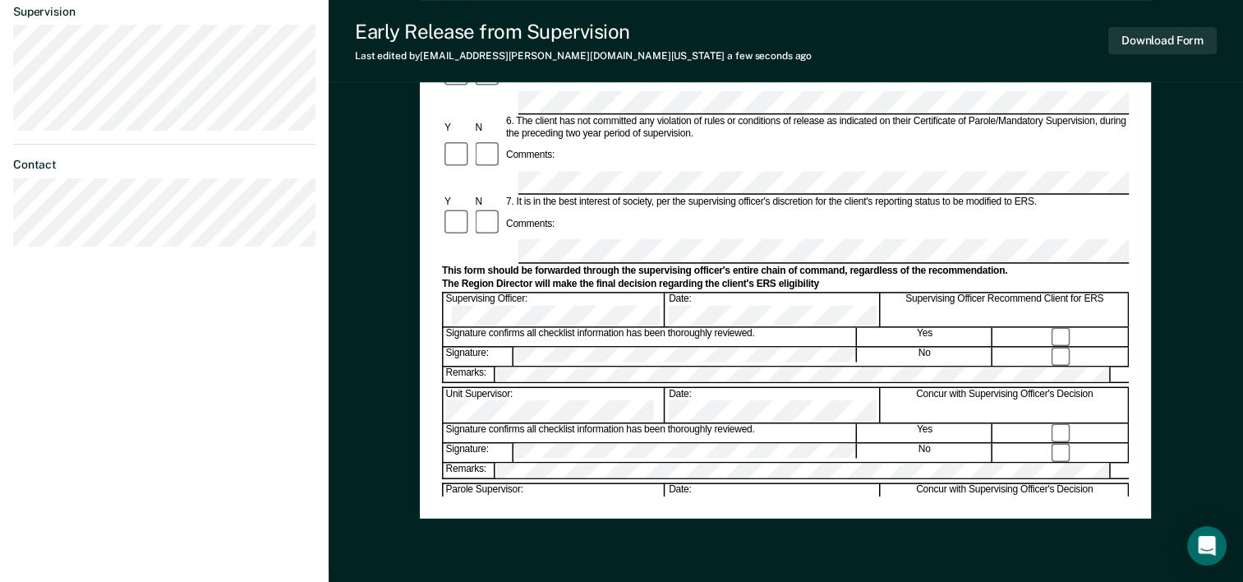
scroll to position [575, 0]
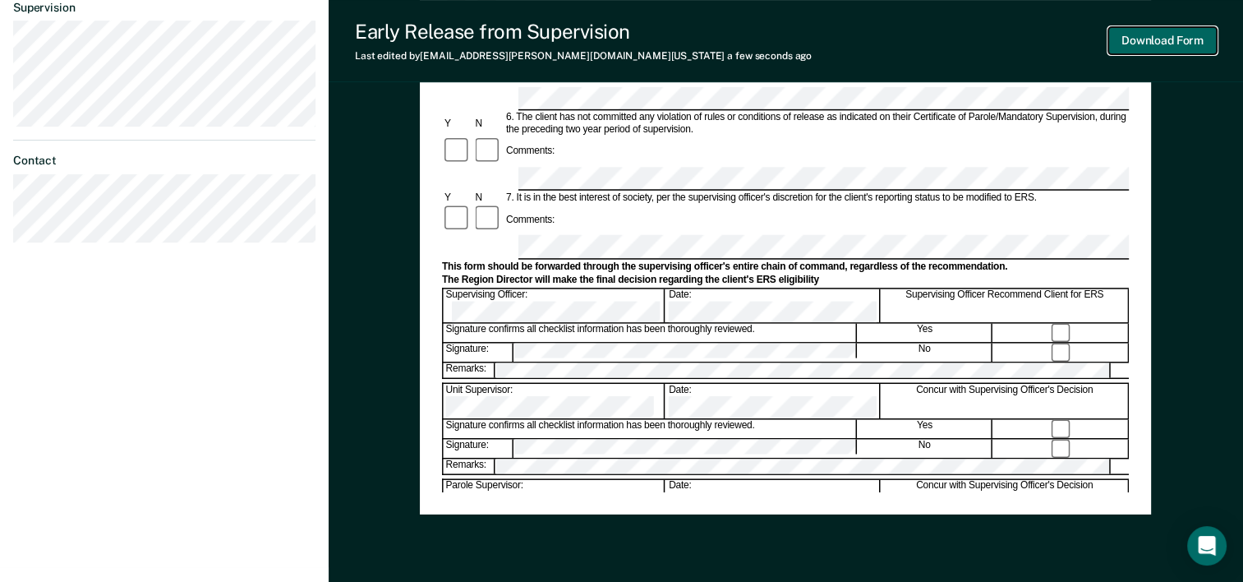
click at [1195, 35] on button "Download Form" at bounding box center [1162, 40] width 108 height 27
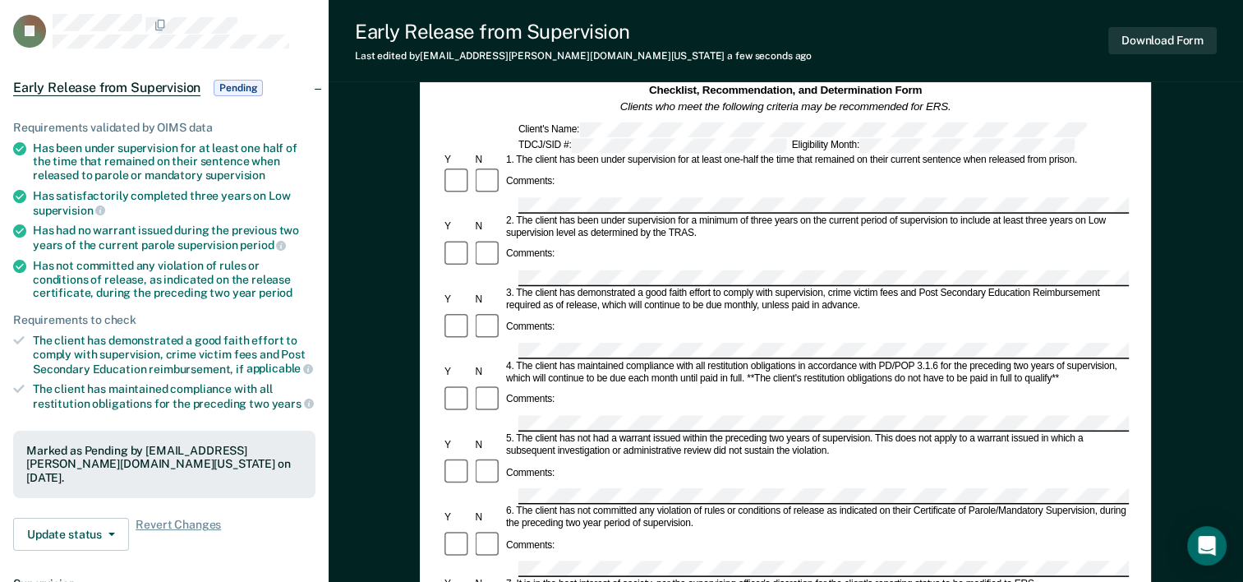
scroll to position [0, 0]
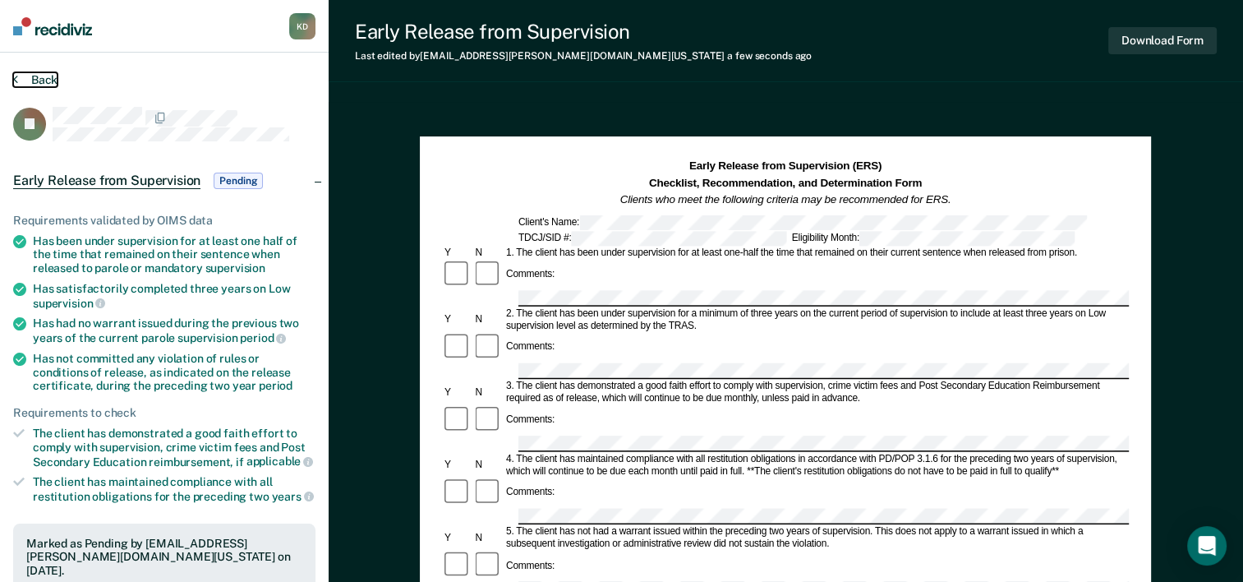
click at [19, 84] on button "Back" at bounding box center [35, 79] width 44 height 15
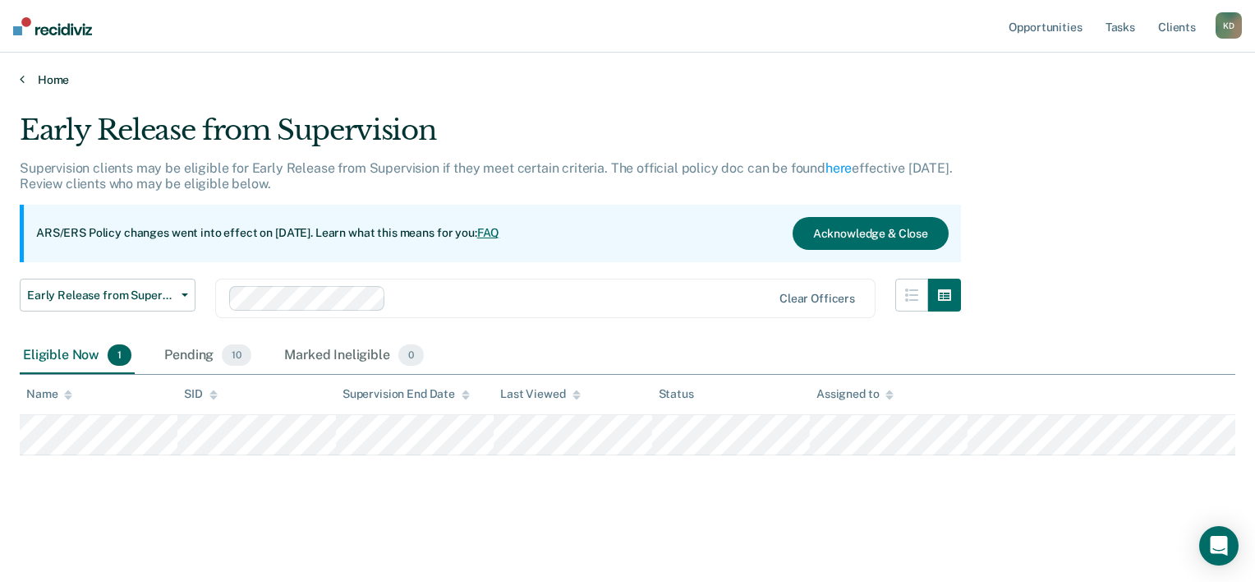
click at [46, 72] on link "Home" at bounding box center [628, 79] width 1216 height 15
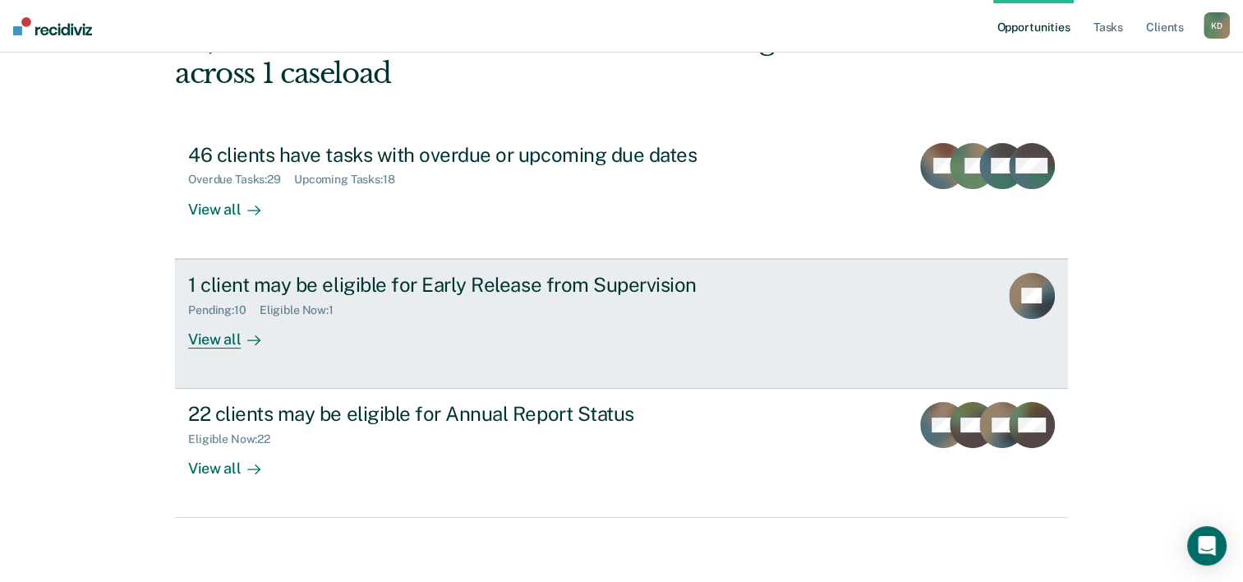
scroll to position [116, 0]
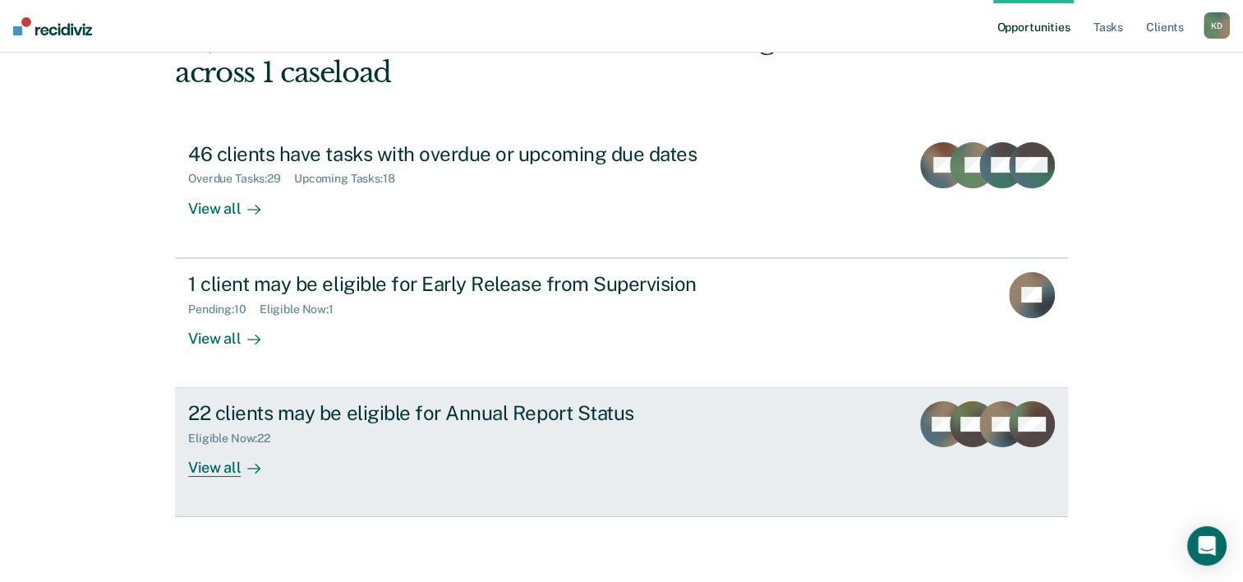
click at [391, 427] on div "Eligible Now : 22" at bounding box center [476, 435] width 577 height 21
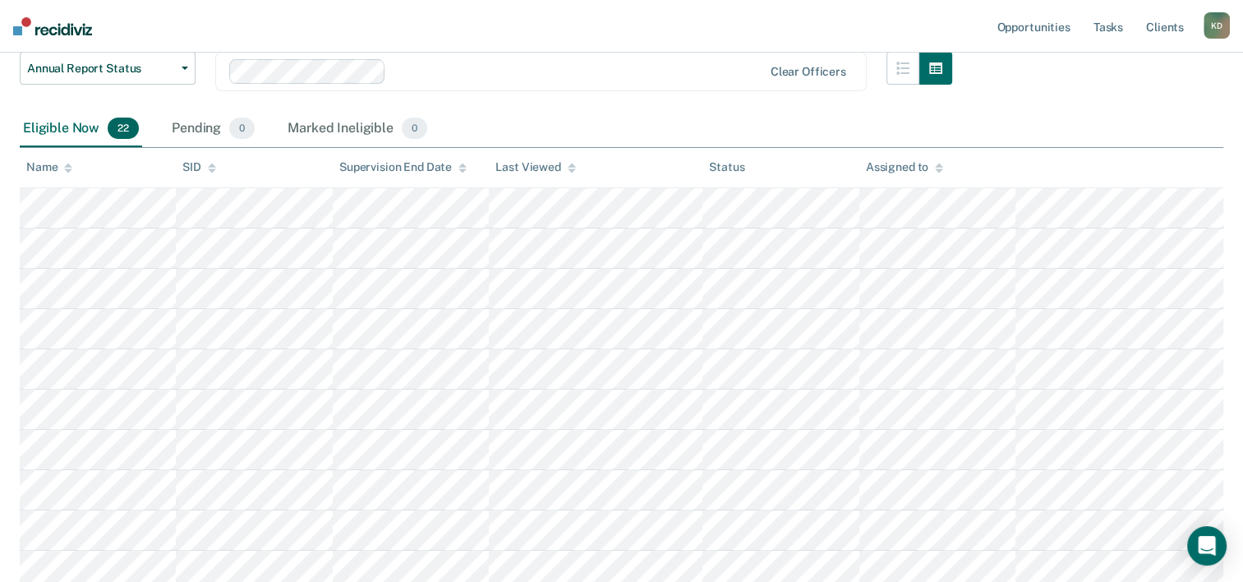
scroll to position [177, 0]
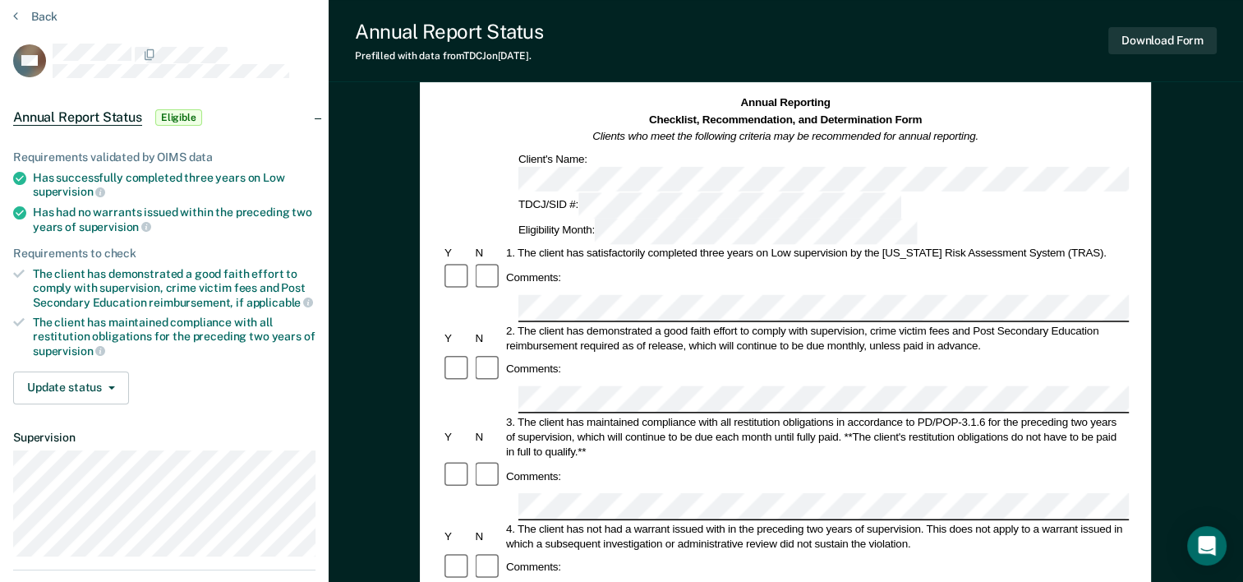
scroll to position [82, 0]
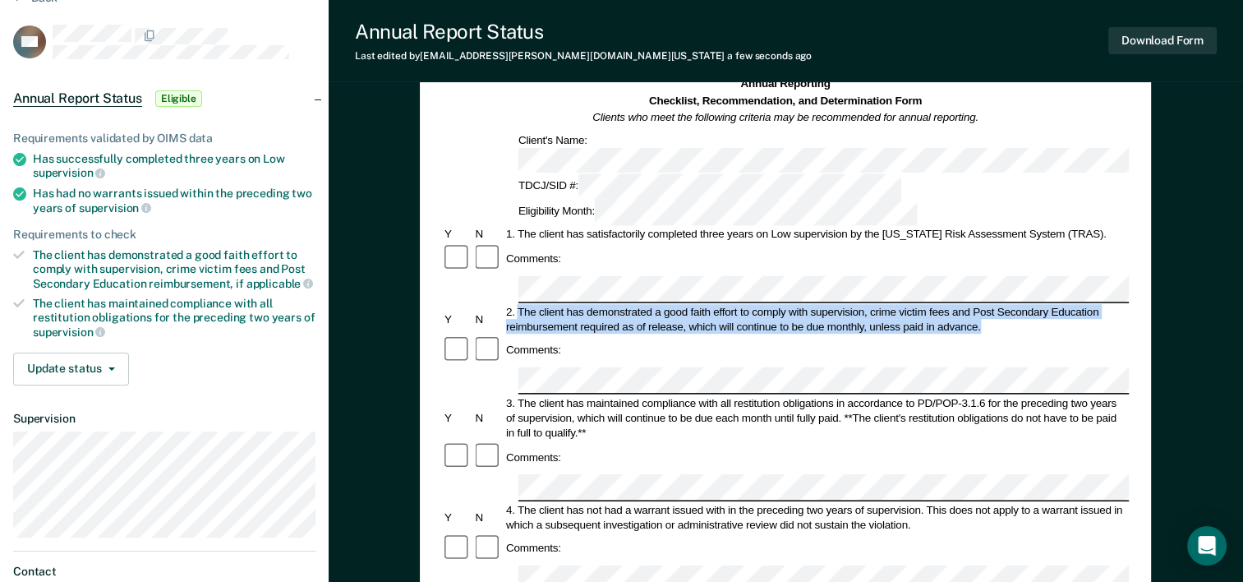
drag, startPoint x: 518, startPoint y: 233, endPoint x: 1002, endPoint y: 246, distance: 484.9
click at [1002, 304] on div "2. The client has demonstrated a good faith effort to comply with supervision, …" at bounding box center [816, 319] width 625 height 30
drag, startPoint x: 1002, startPoint y: 246, endPoint x: 945, endPoint y: 246, distance: 57.5
copy div "The client has demonstrated a good faith effort to comply with supervision, cri…"
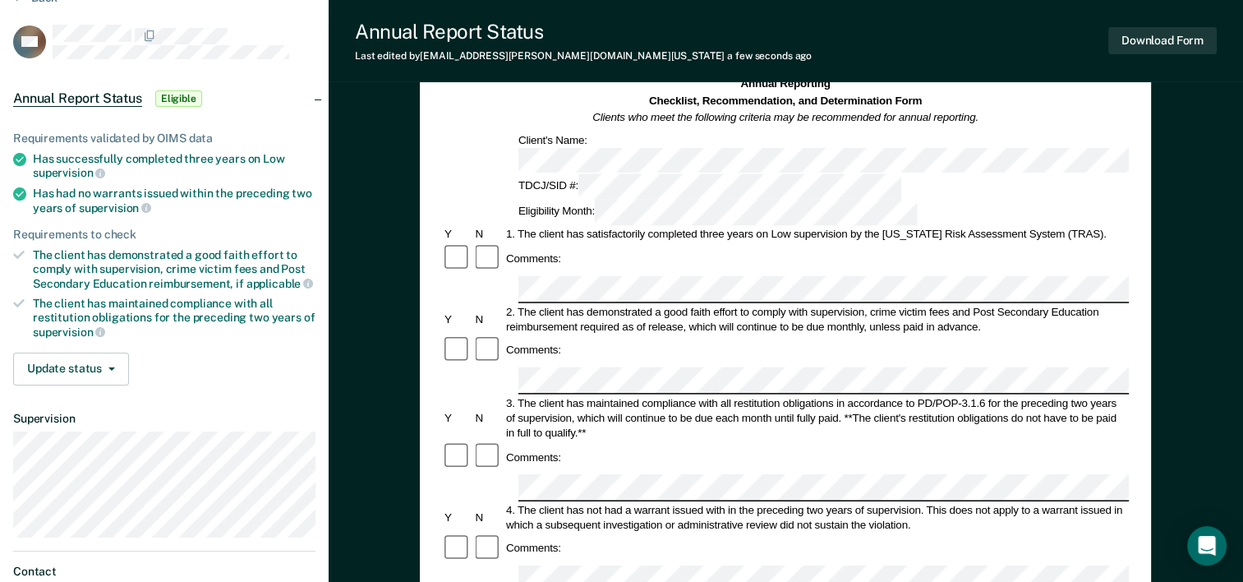
click at [927, 334] on div "Comments:" at bounding box center [785, 349] width 687 height 31
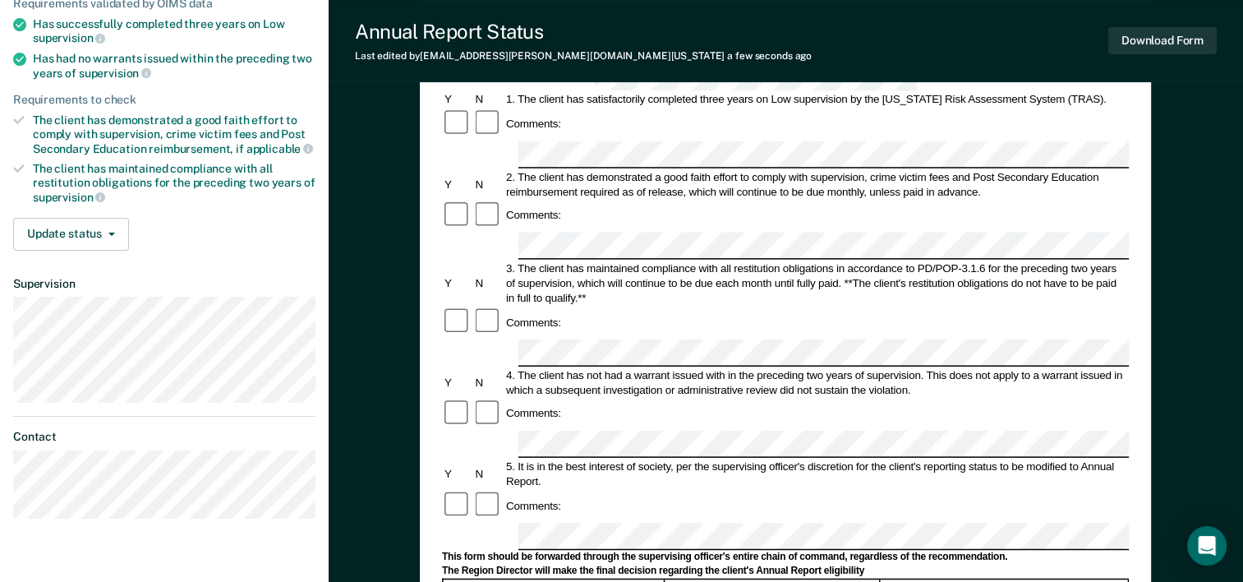
scroll to position [246, 0]
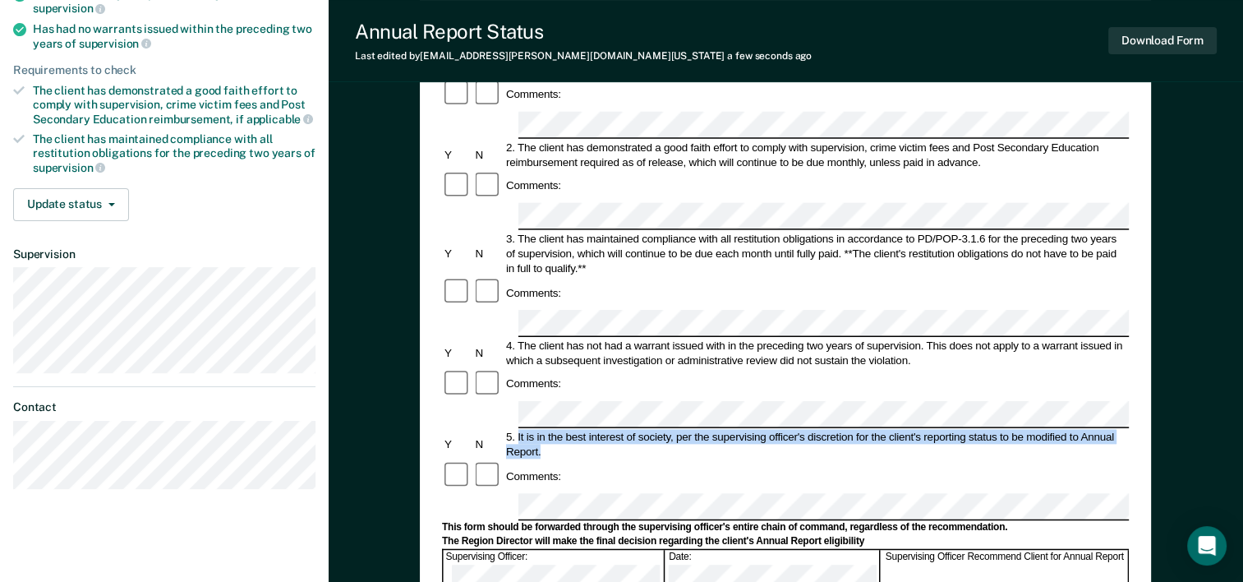
drag, startPoint x: 518, startPoint y: 306, endPoint x: 548, endPoint y: 329, distance: 37.5
click at [548, 430] on div "5. It is in the best interest of society, per the supervising officer's discret…" at bounding box center [816, 445] width 625 height 30
drag, startPoint x: 548, startPoint y: 329, endPoint x: 533, endPoint y: 322, distance: 16.2
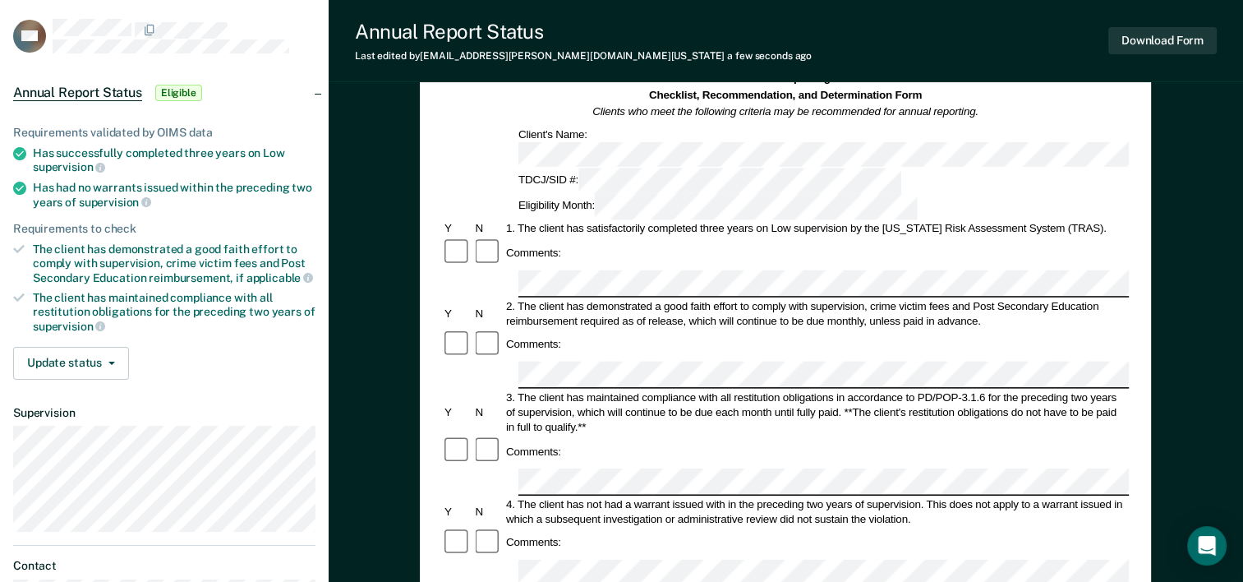
scroll to position [0, 0]
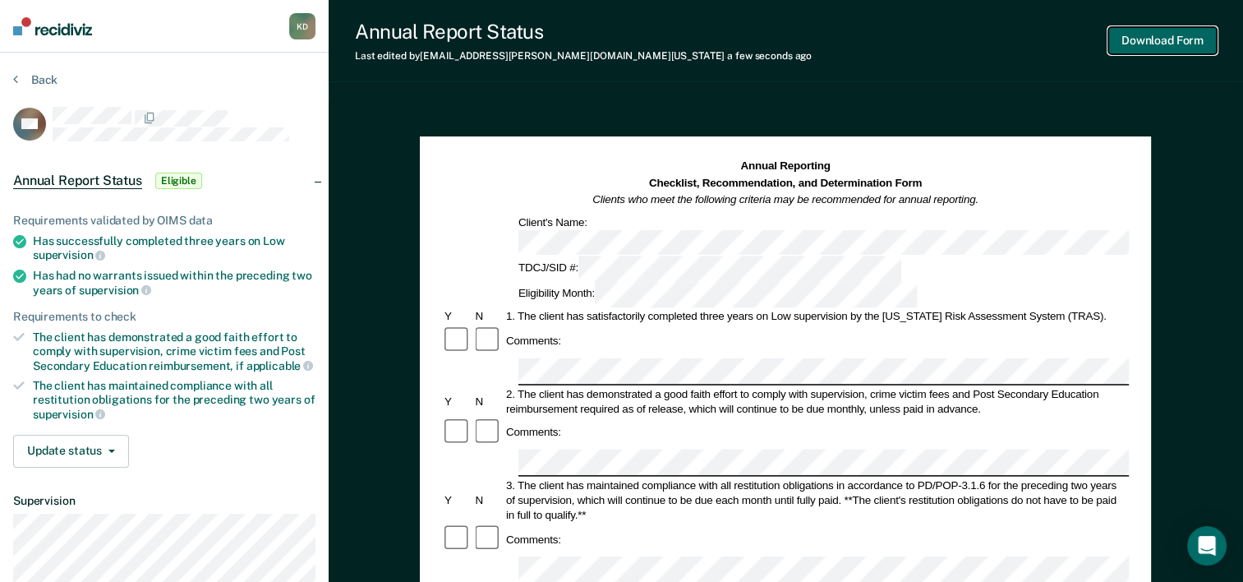
click at [1140, 50] on button "Download Form" at bounding box center [1162, 40] width 108 height 27
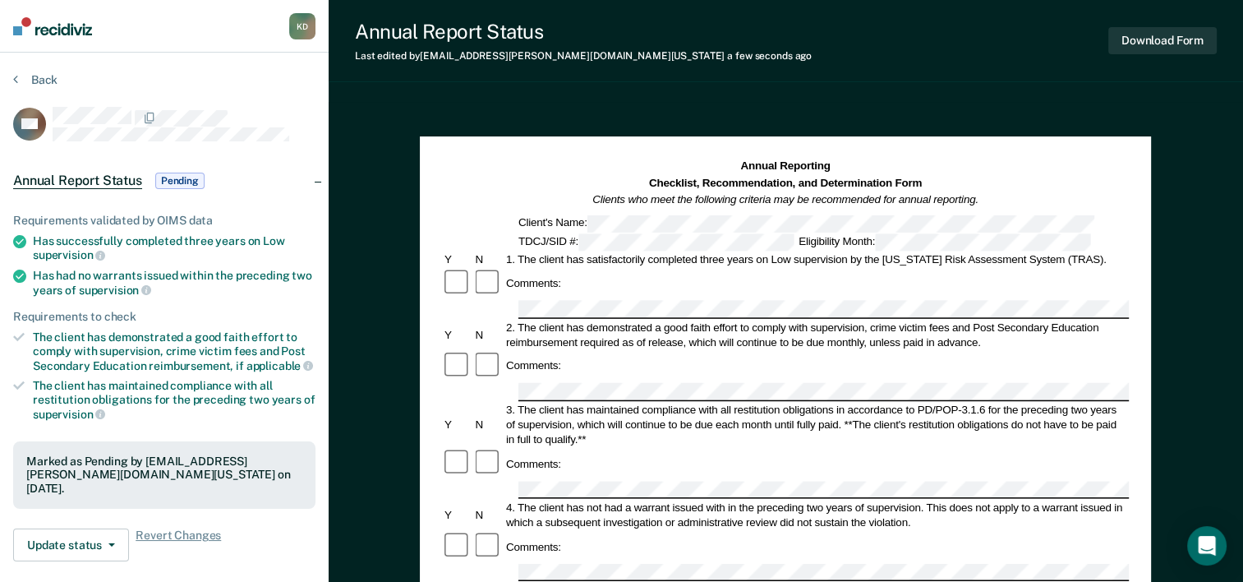
click at [66, 82] on div "Back" at bounding box center [164, 89] width 302 height 35
click at [52, 80] on button "Back" at bounding box center [35, 79] width 44 height 15
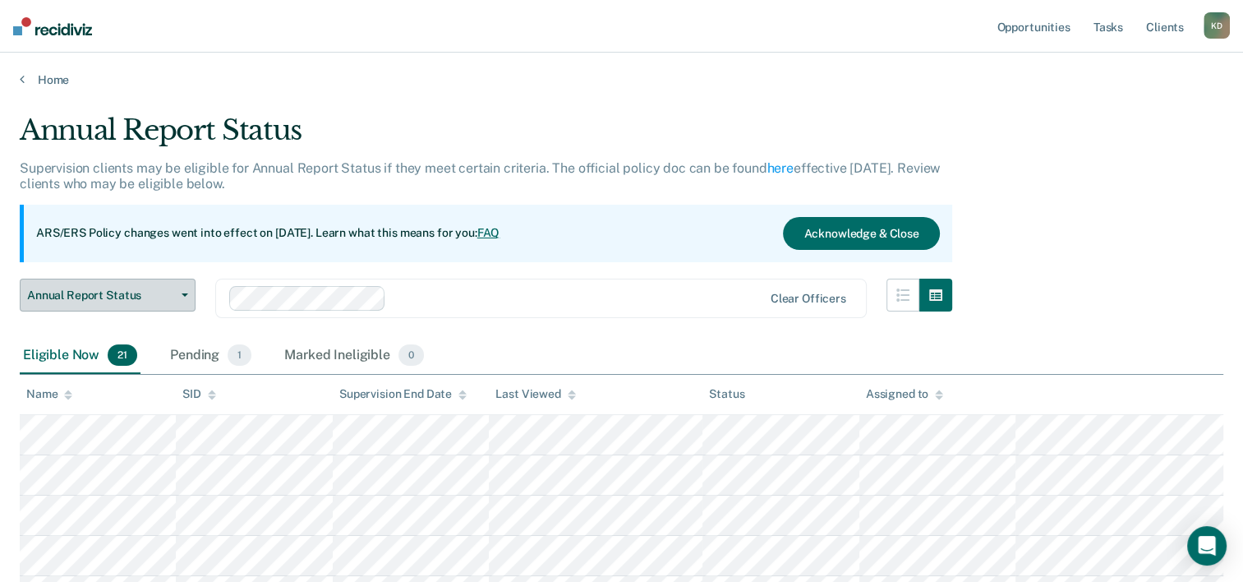
scroll to position [177, 0]
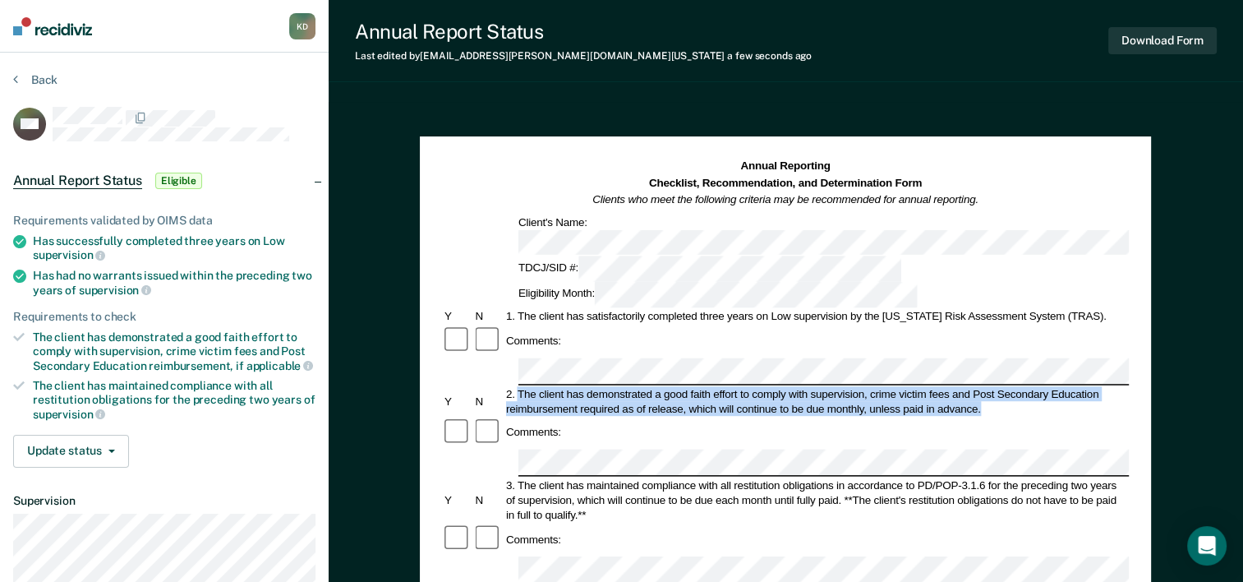
drag, startPoint x: 519, startPoint y: 318, endPoint x: 983, endPoint y: 336, distance: 463.7
click at [983, 386] on div "2. The client has demonstrated a good faith effort to comply with supervision, …" at bounding box center [816, 401] width 625 height 30
drag, startPoint x: 983, startPoint y: 336, endPoint x: 961, endPoint y: 334, distance: 21.5
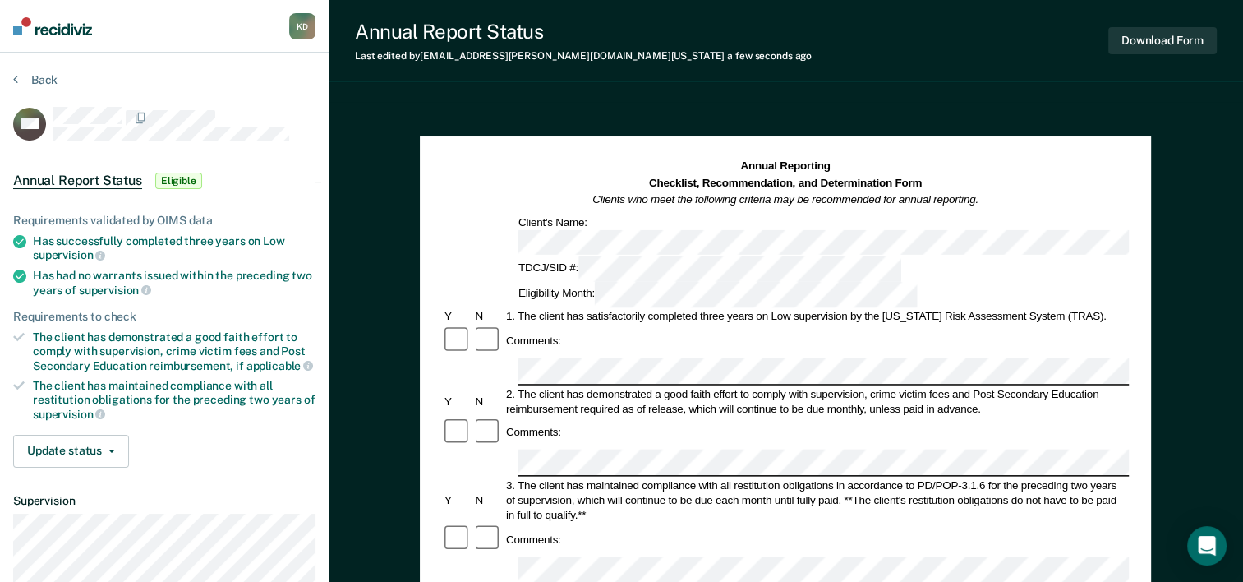
click at [958, 417] on div "Comments:" at bounding box center [785, 432] width 687 height 31
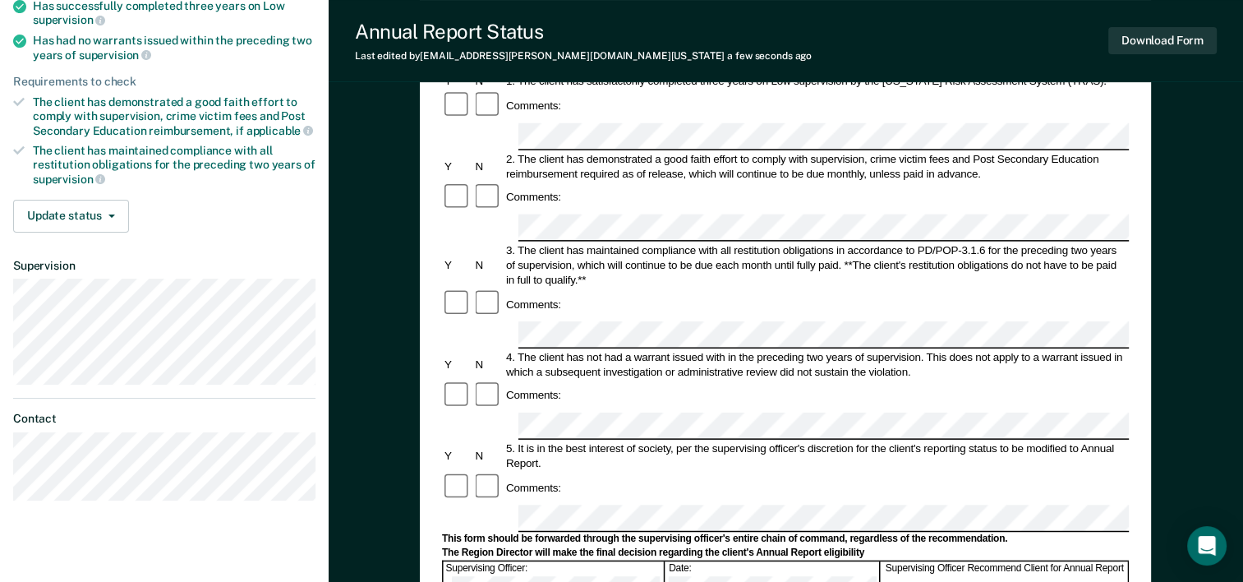
scroll to position [246, 0]
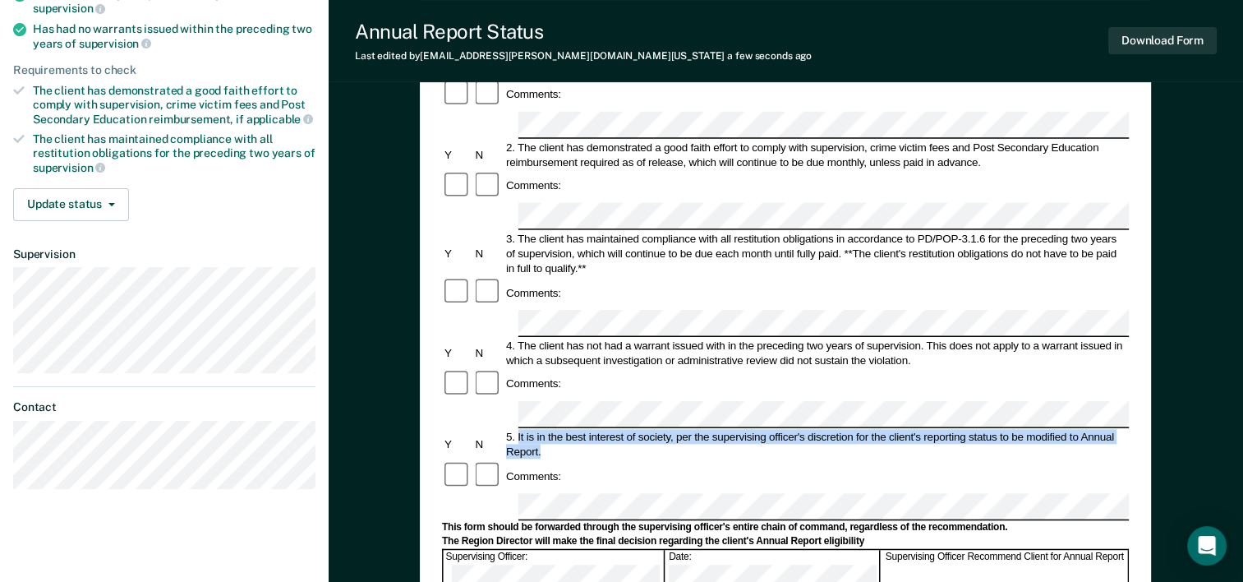
drag, startPoint x: 517, startPoint y: 307, endPoint x: 562, endPoint y: 316, distance: 46.1
click at [562, 430] on div "5. It is in the best interest of society, per the supervising officer's discret…" at bounding box center [816, 445] width 625 height 30
drag, startPoint x: 562, startPoint y: 316, endPoint x: 517, endPoint y: 317, distance: 45.2
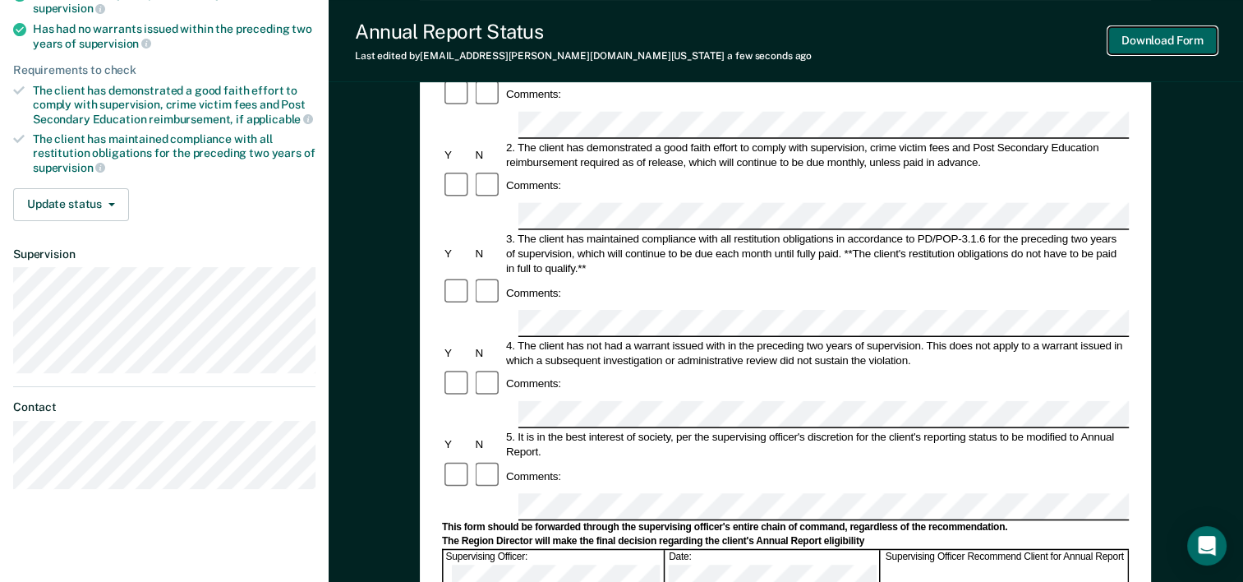
click at [1144, 48] on button "Download Form" at bounding box center [1162, 40] width 108 height 27
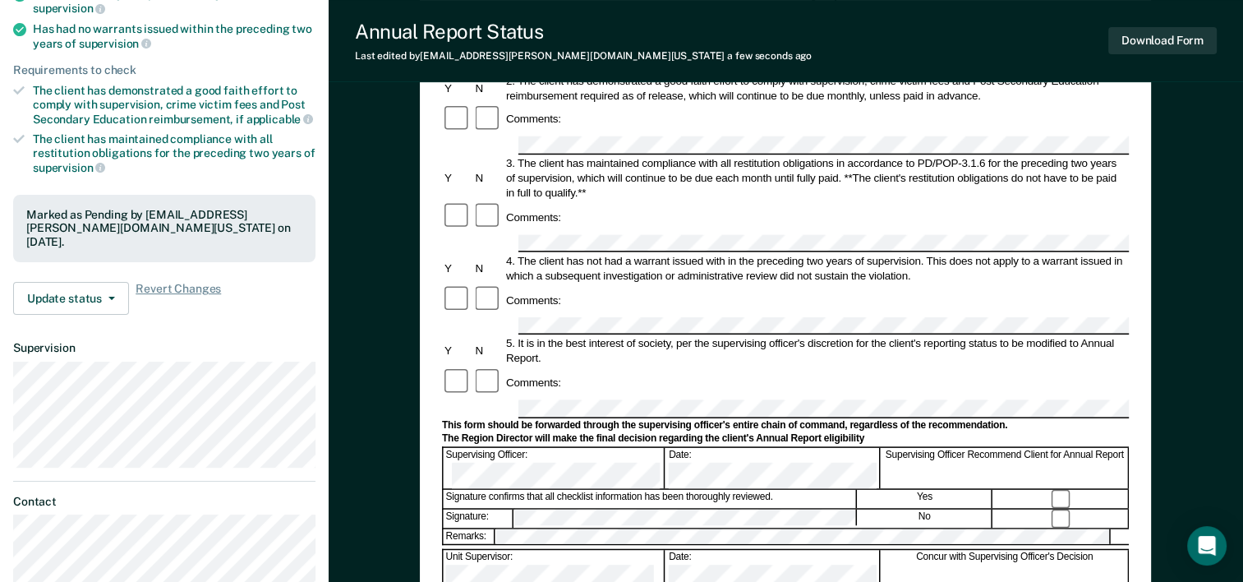
drag, startPoint x: 400, startPoint y: 151, endPoint x: 421, endPoint y: 125, distance: 33.9
click at [400, 151] on div "Annual Reporting Checklist, Recommendation, and Determination Form Clients who …" at bounding box center [786, 413] width 914 height 1116
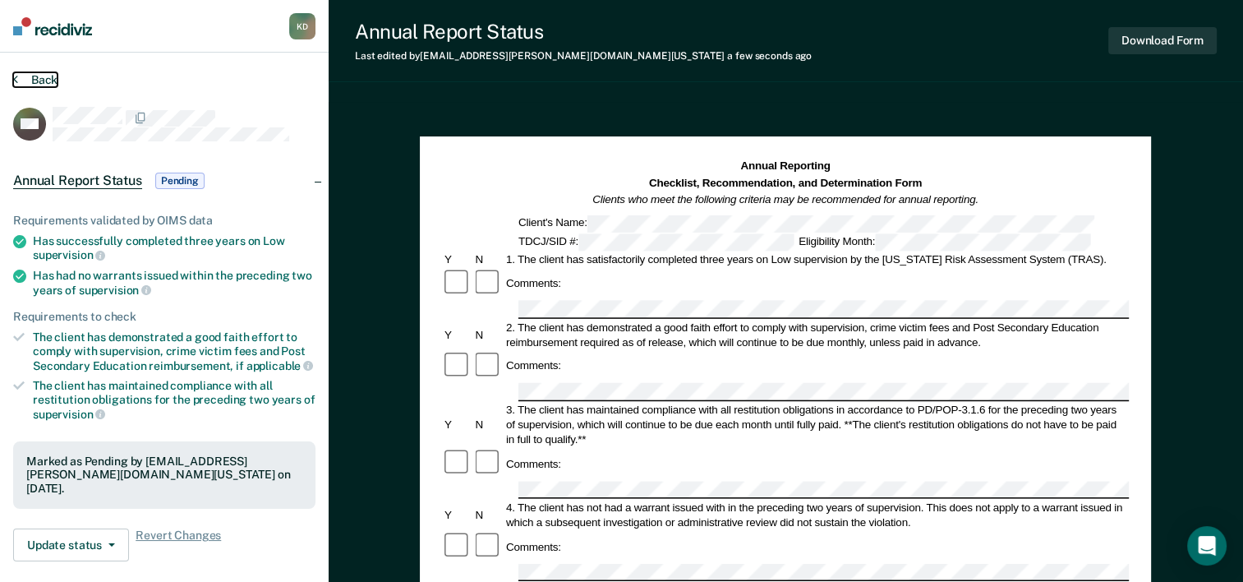
click at [42, 82] on button "Back" at bounding box center [35, 79] width 44 height 15
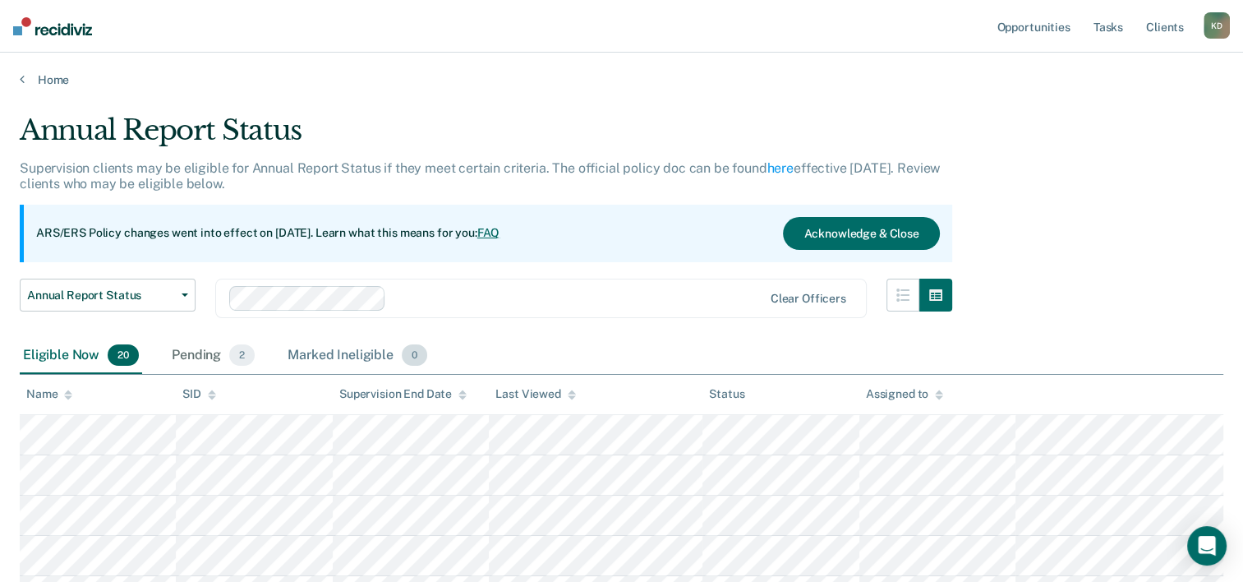
scroll to position [177, 0]
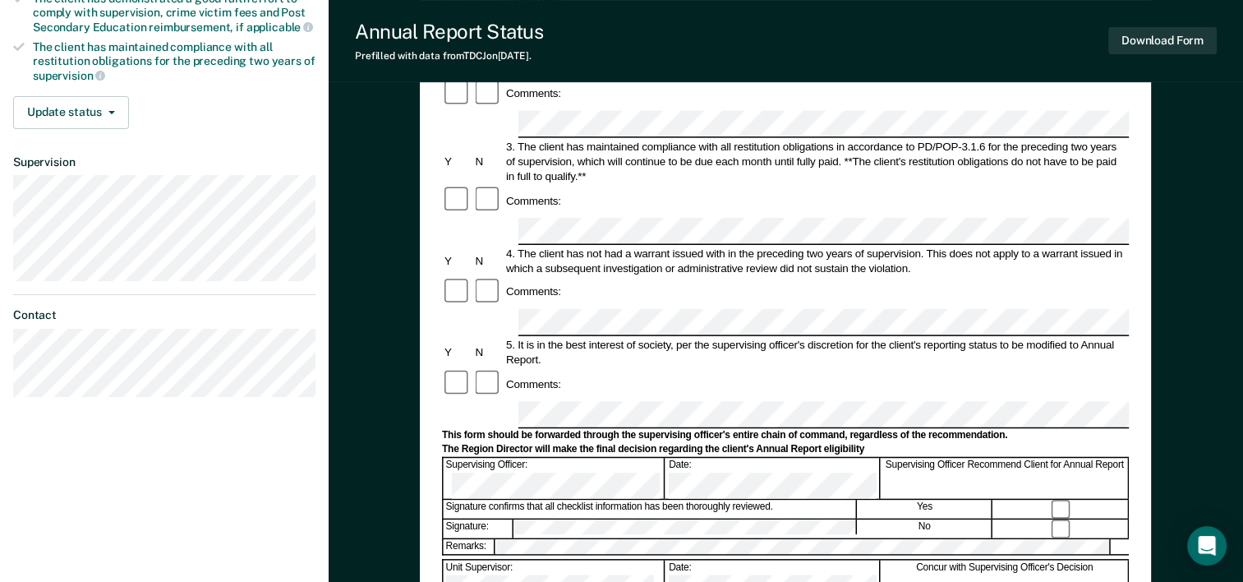
scroll to position [411, 0]
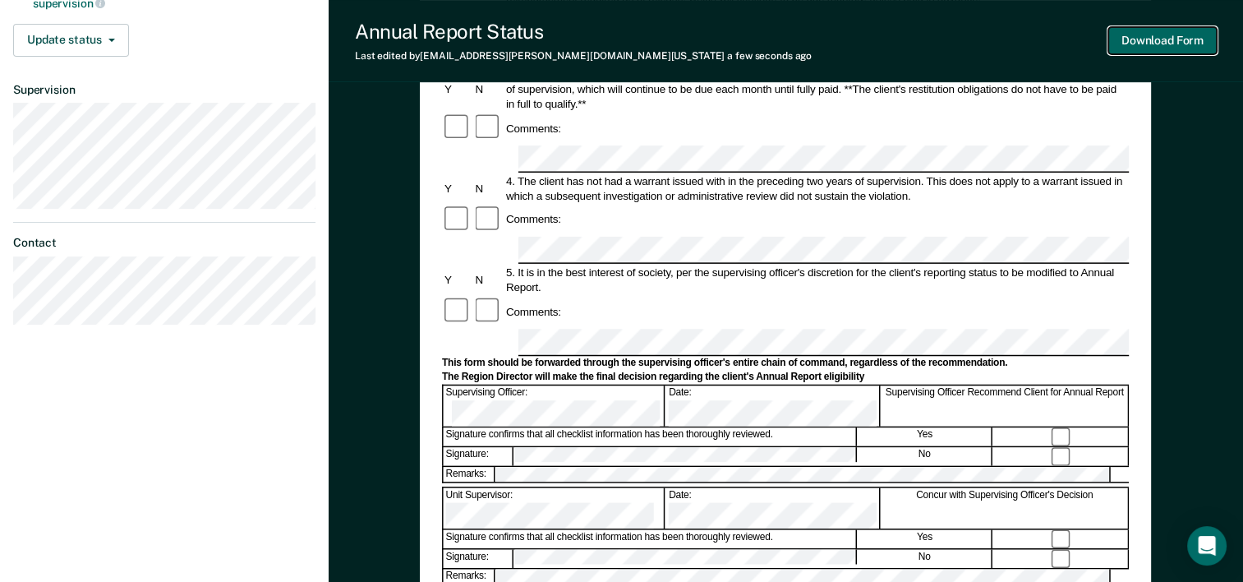
click at [1186, 39] on button "Download Form" at bounding box center [1162, 40] width 108 height 27
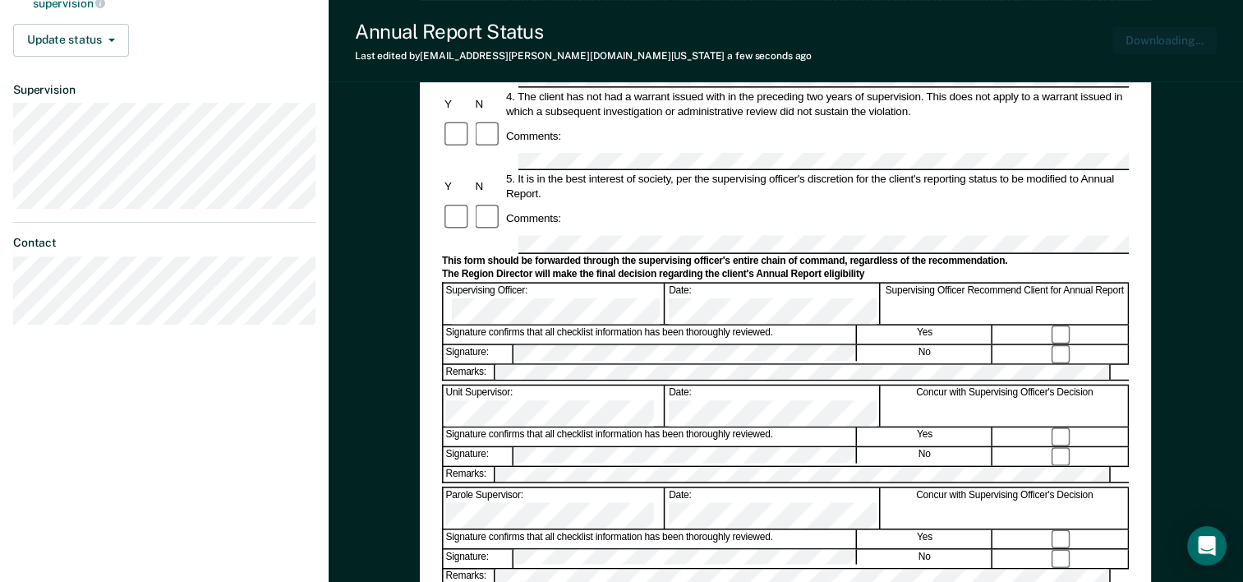
scroll to position [0, 0]
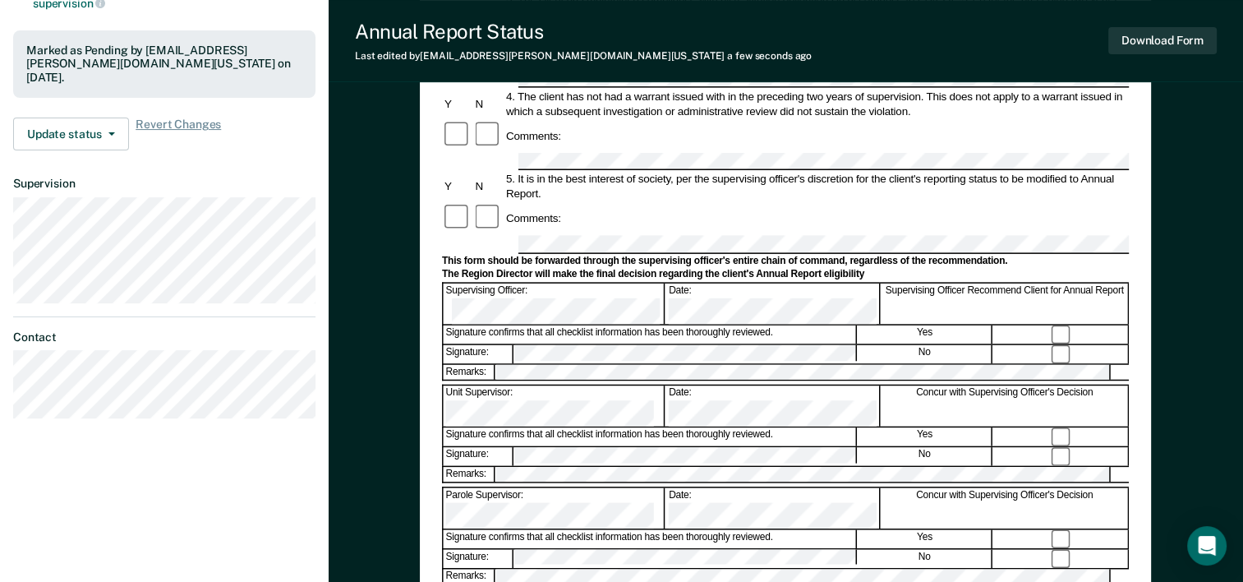
click at [729, 39] on div "Annual Report Status Last edited by [PERSON_NAME][EMAIL_ADDRESS][DOMAIN_NAME][U…" at bounding box center [786, 41] width 914 height 82
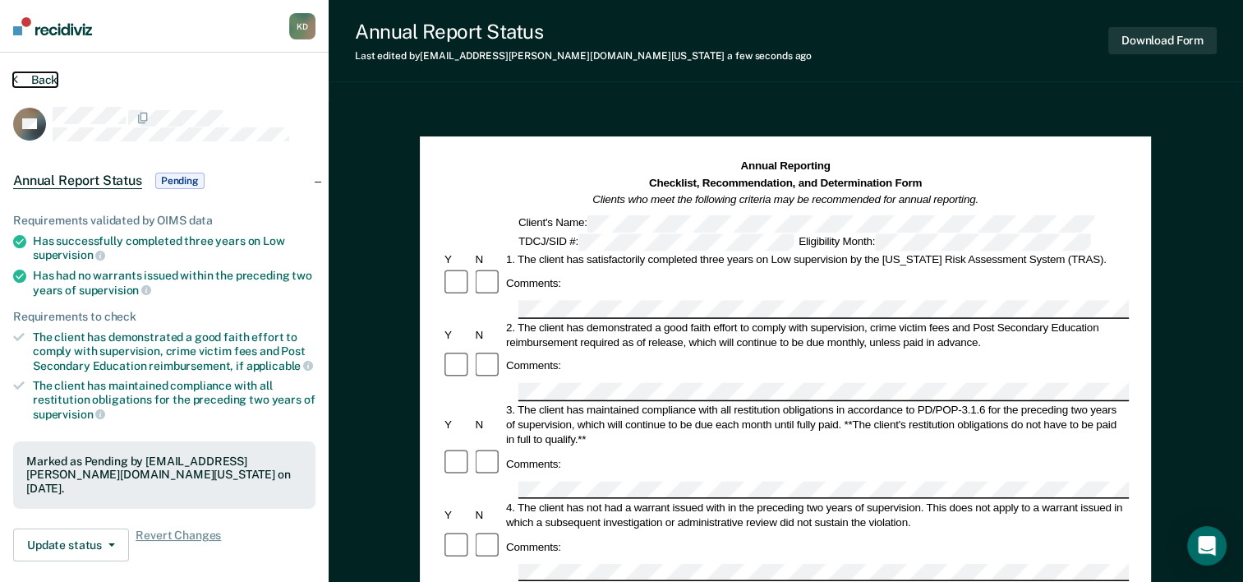
click at [41, 76] on button "Back" at bounding box center [35, 79] width 44 height 15
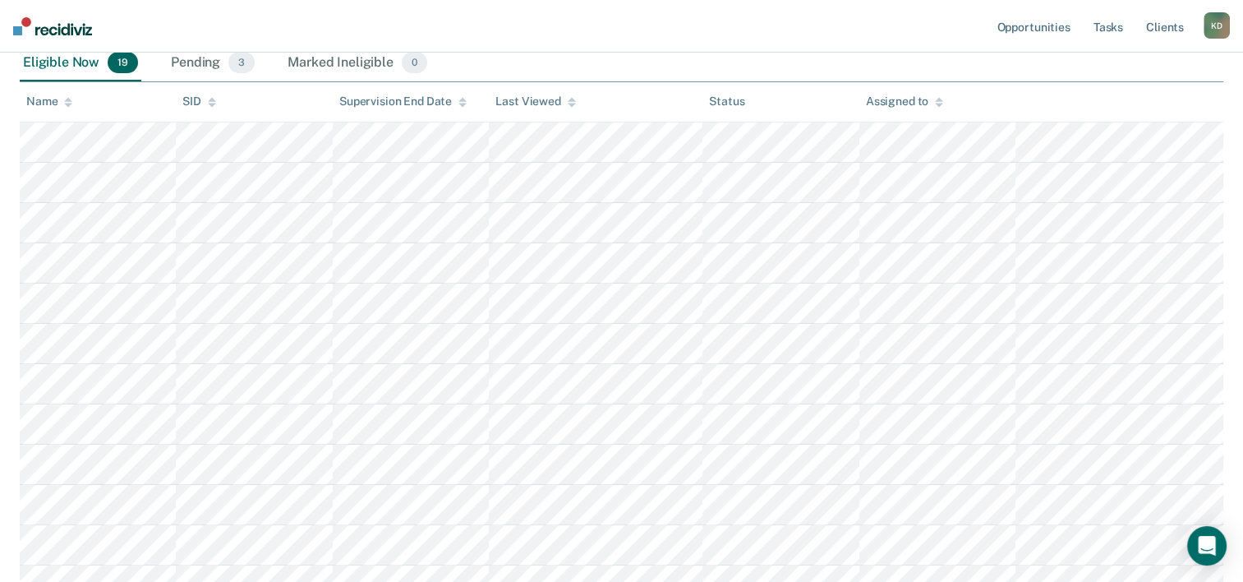
scroll to position [222, 0]
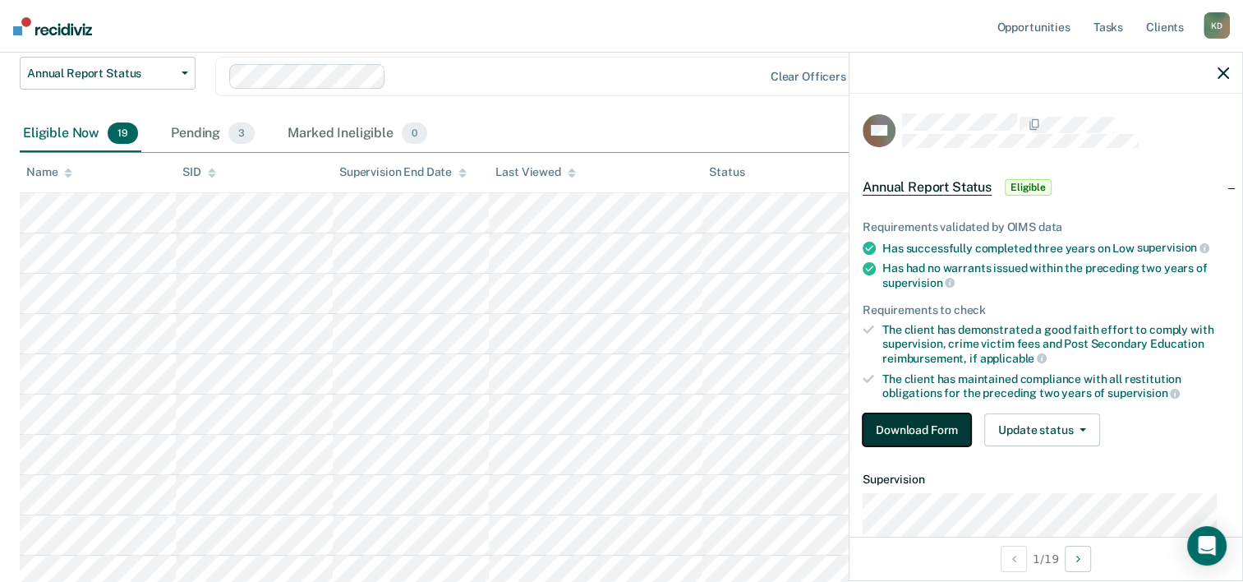
click at [910, 413] on button "Download Form" at bounding box center [917, 429] width 108 height 33
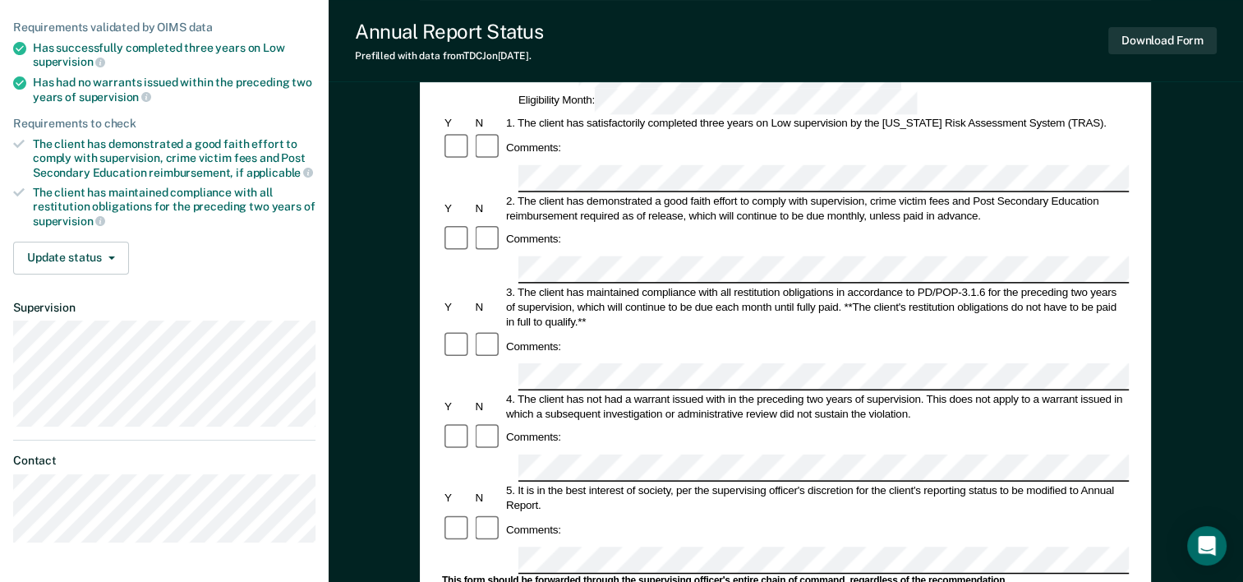
scroll to position [164, 0]
